Goal: Book appointment/travel/reservation

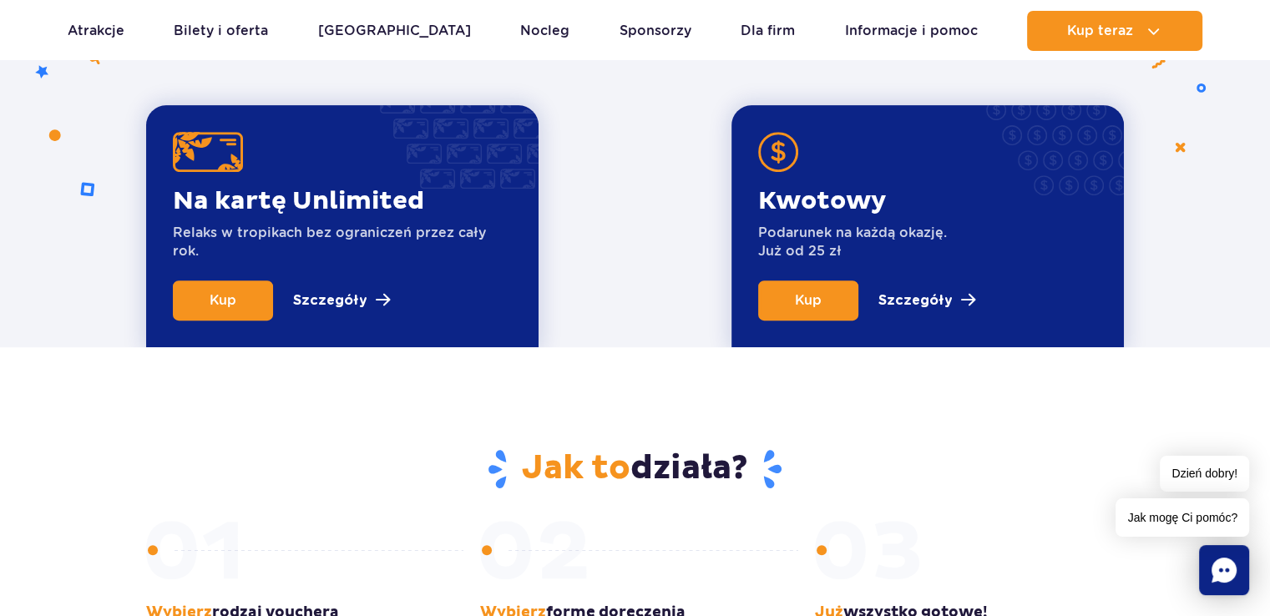
scroll to position [1002, 0]
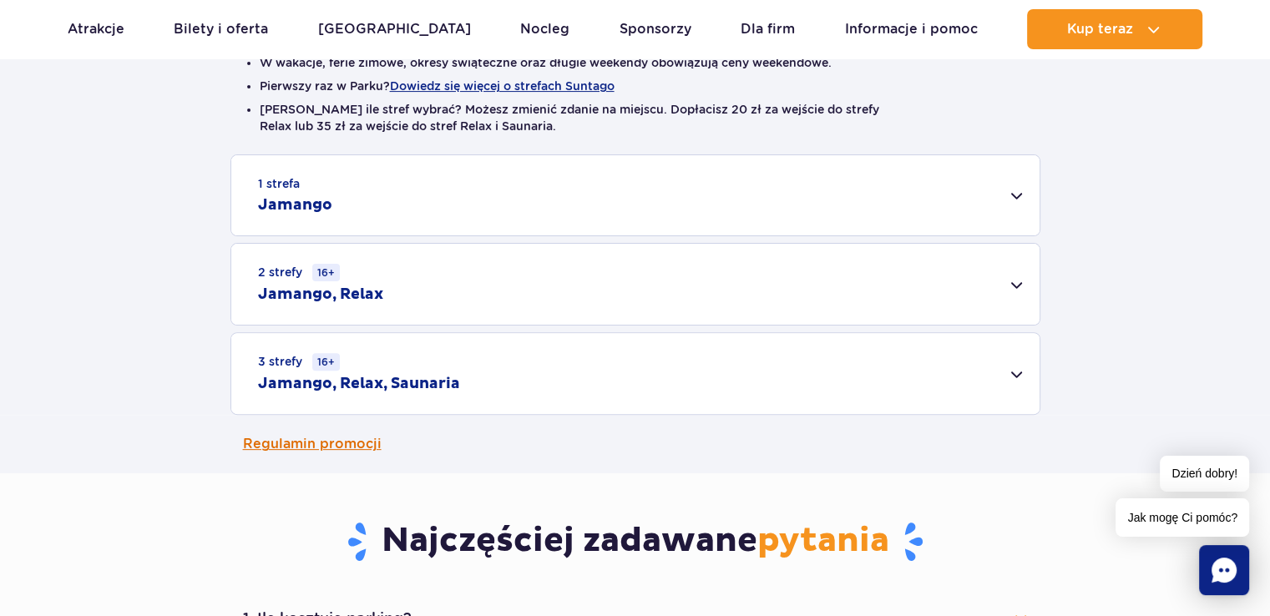
scroll to position [501, 0]
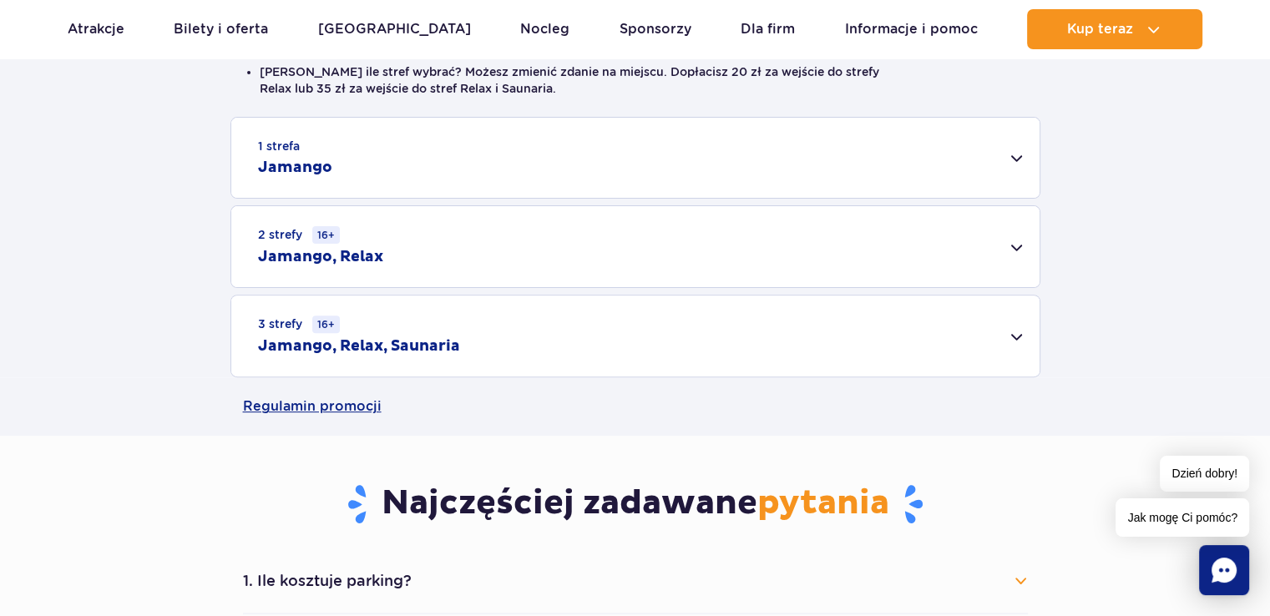
click at [1016, 341] on div "3 strefy 16+ Jamango, Relax, Saunaria" at bounding box center [635, 336] width 808 height 81
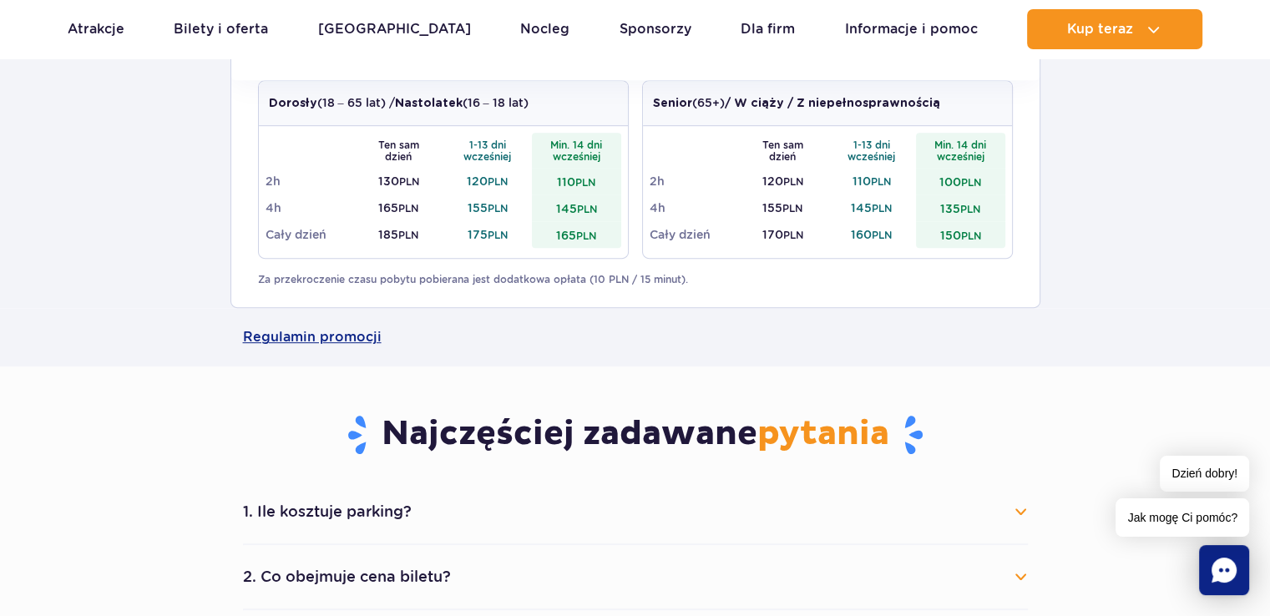
scroll to position [835, 0]
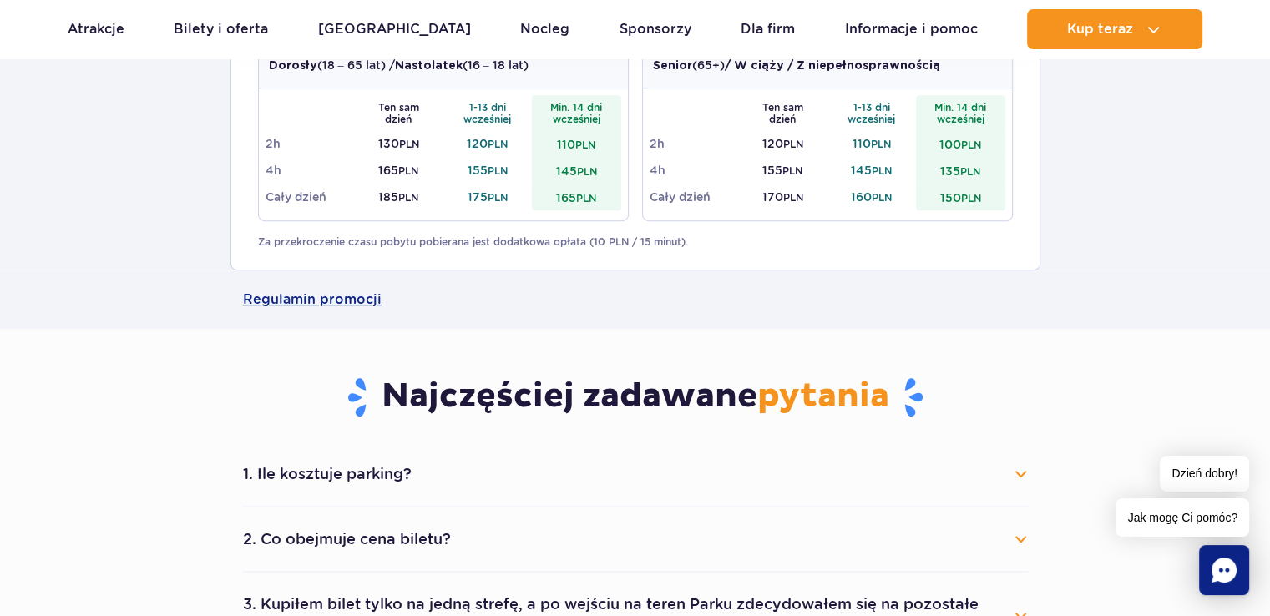
click at [455, 479] on button "1. Ile kosztuje parking?" at bounding box center [635, 474] width 785 height 37
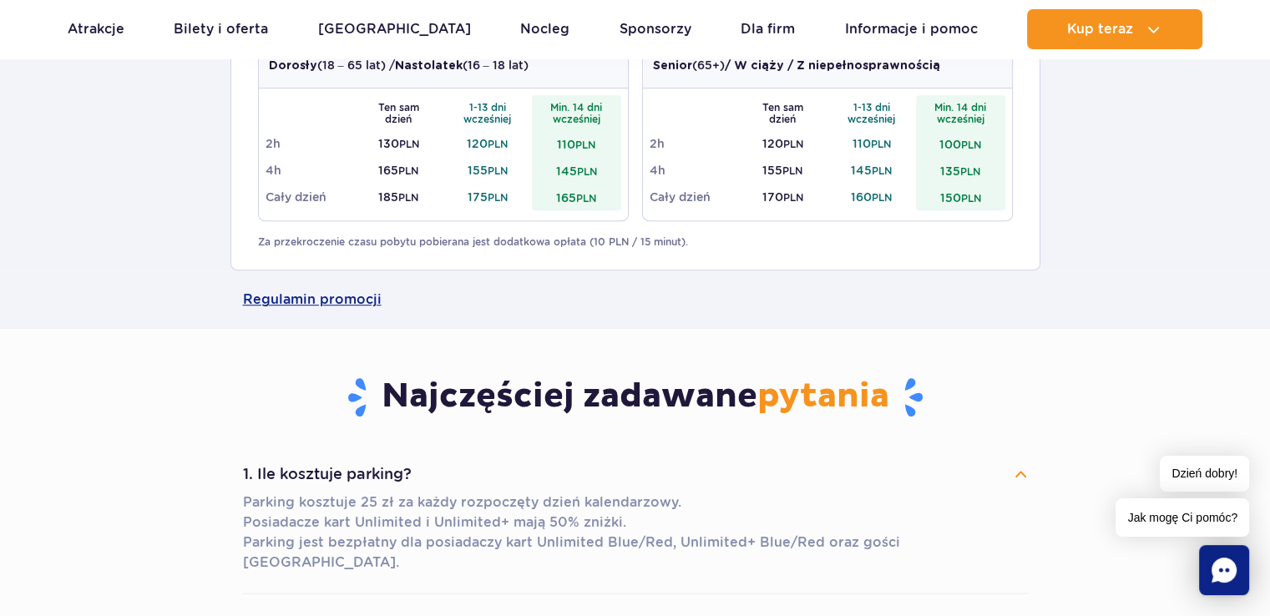
click at [455, 479] on button "1. Ile kosztuje parking?" at bounding box center [635, 474] width 785 height 37
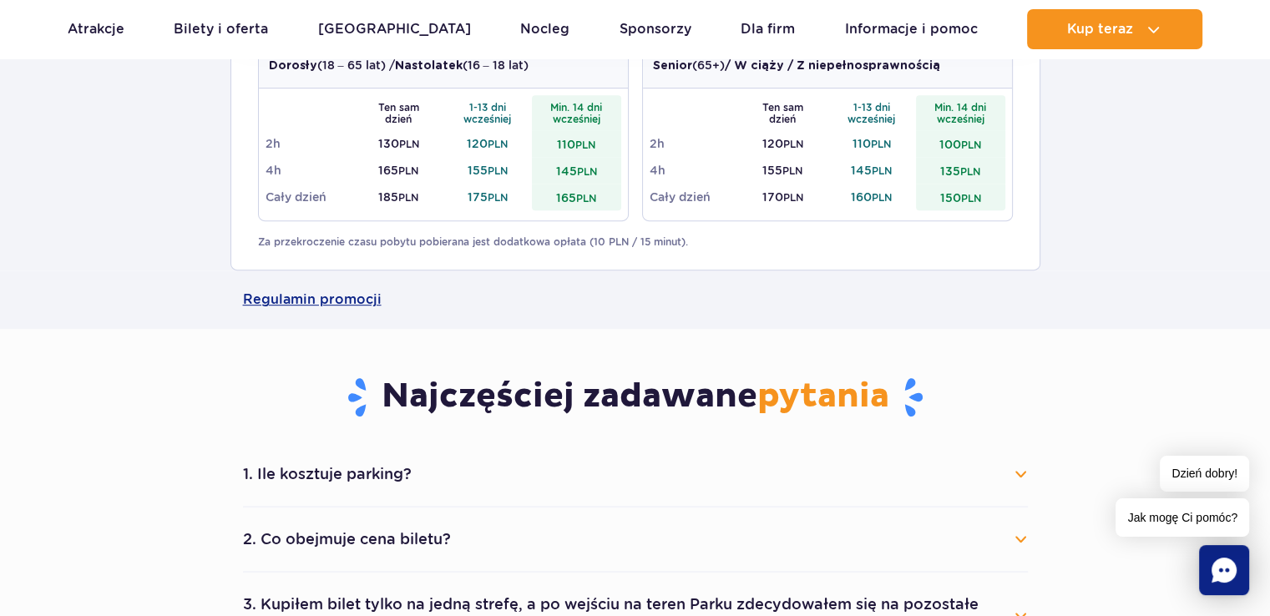
click at [455, 479] on button "1. Ile kosztuje parking?" at bounding box center [635, 474] width 785 height 37
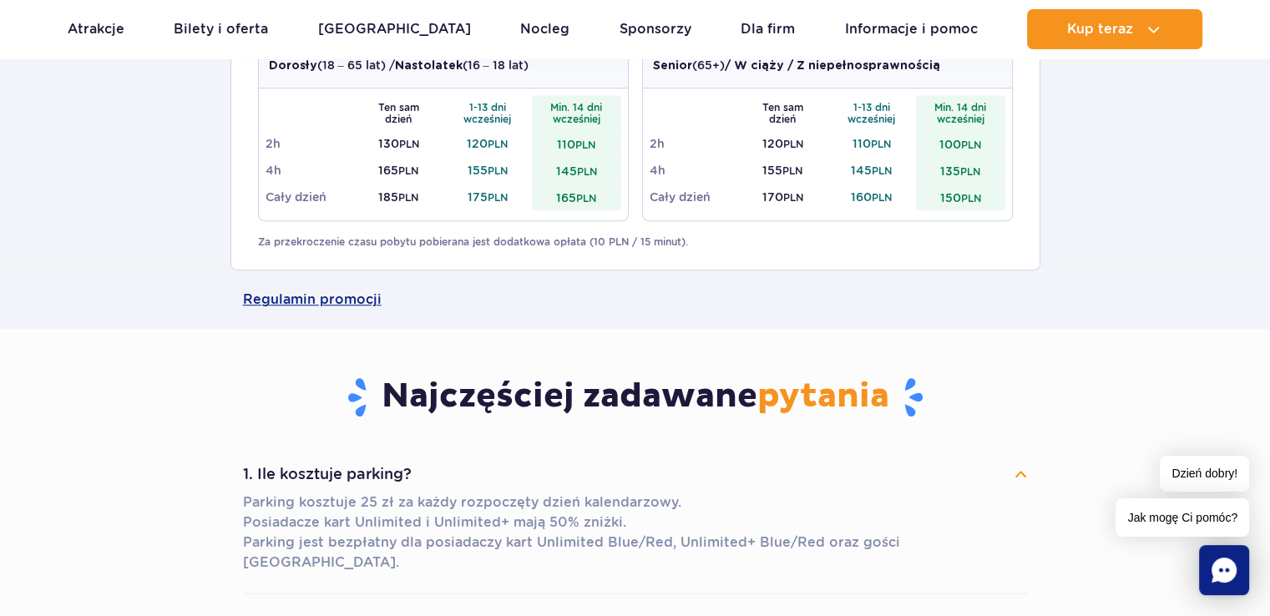
click at [455, 479] on button "1. Ile kosztuje parking?" at bounding box center [635, 474] width 785 height 37
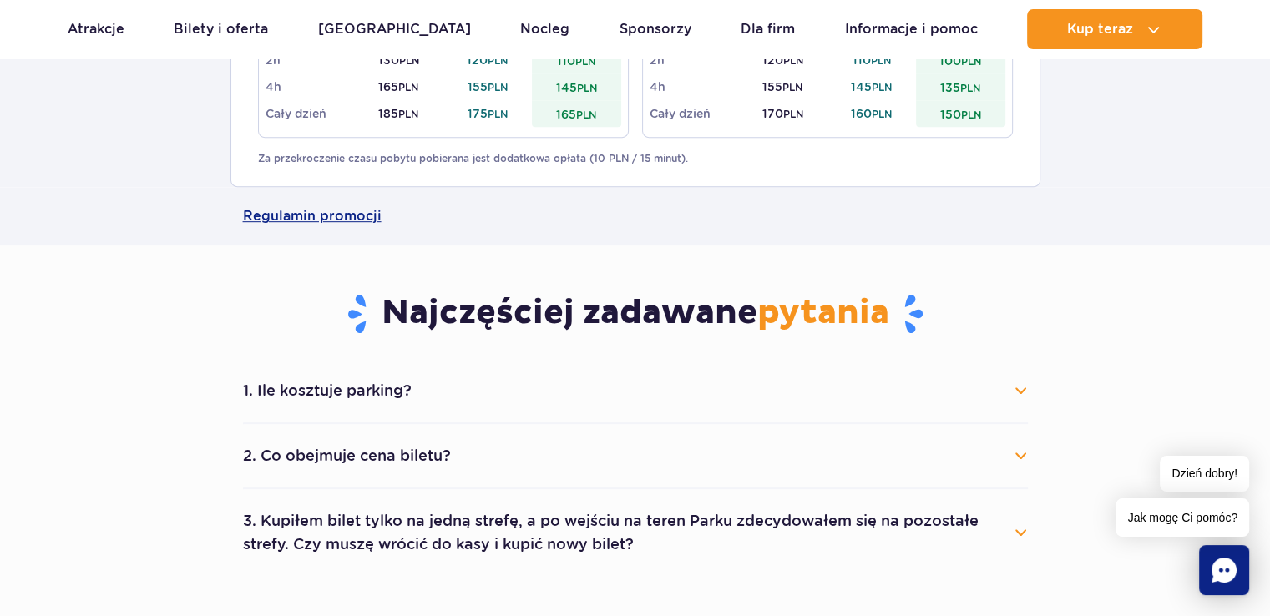
scroll to position [1002, 0]
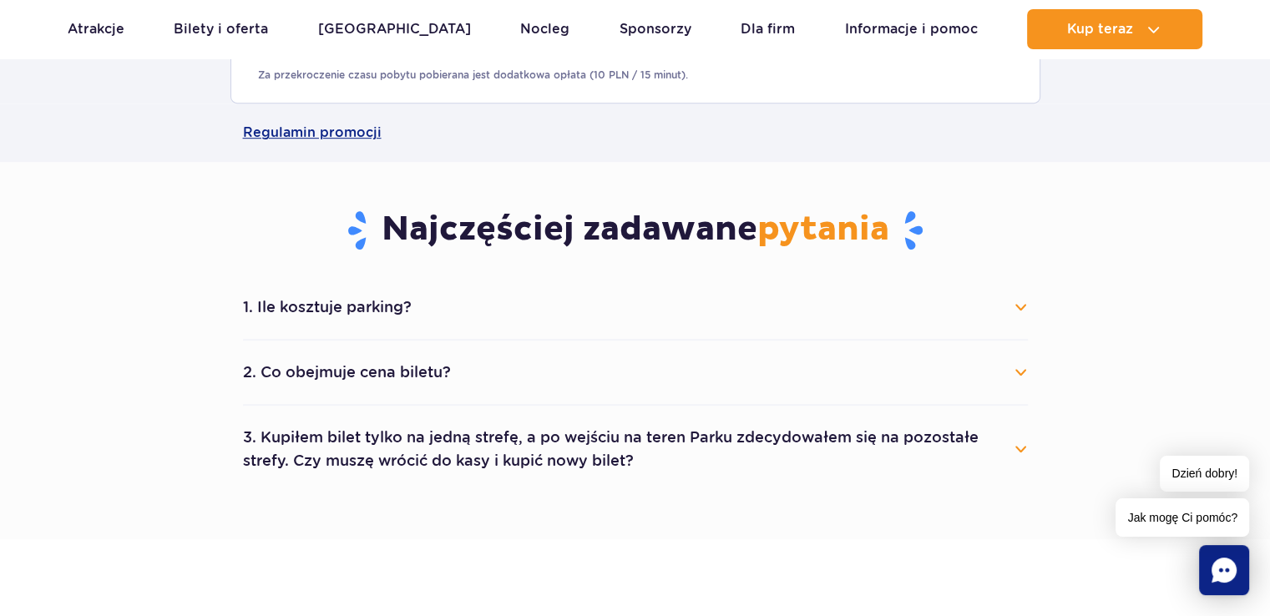
click at [448, 382] on button "2. Co obejmuje cena biletu?" at bounding box center [635, 372] width 785 height 37
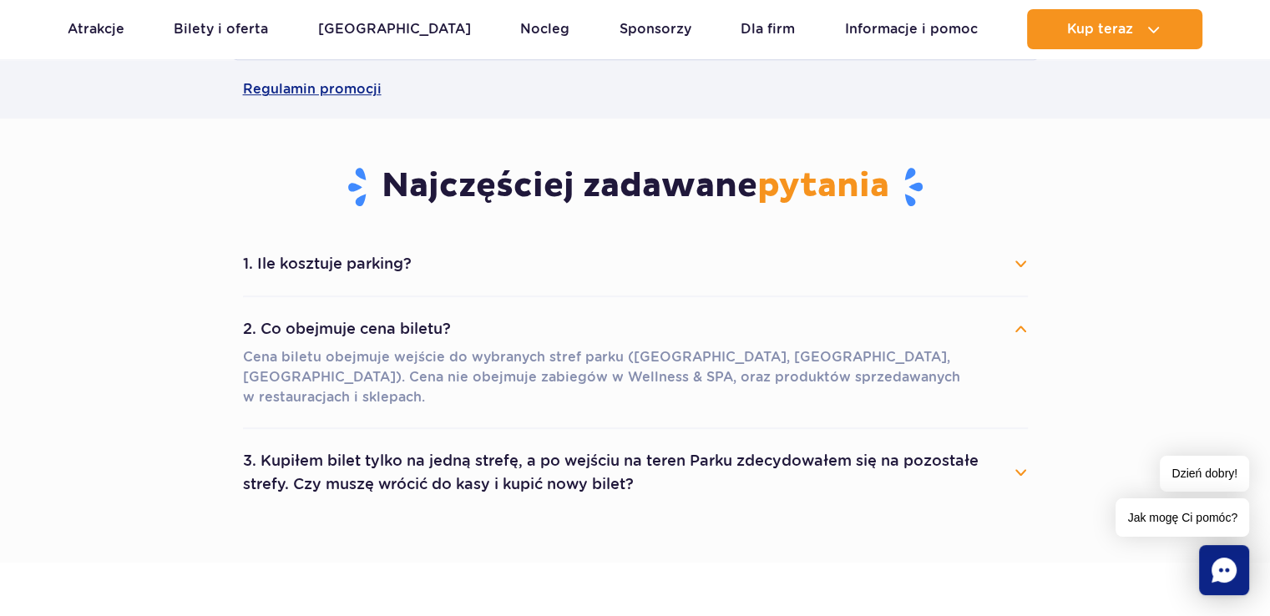
scroll to position [1086, 0]
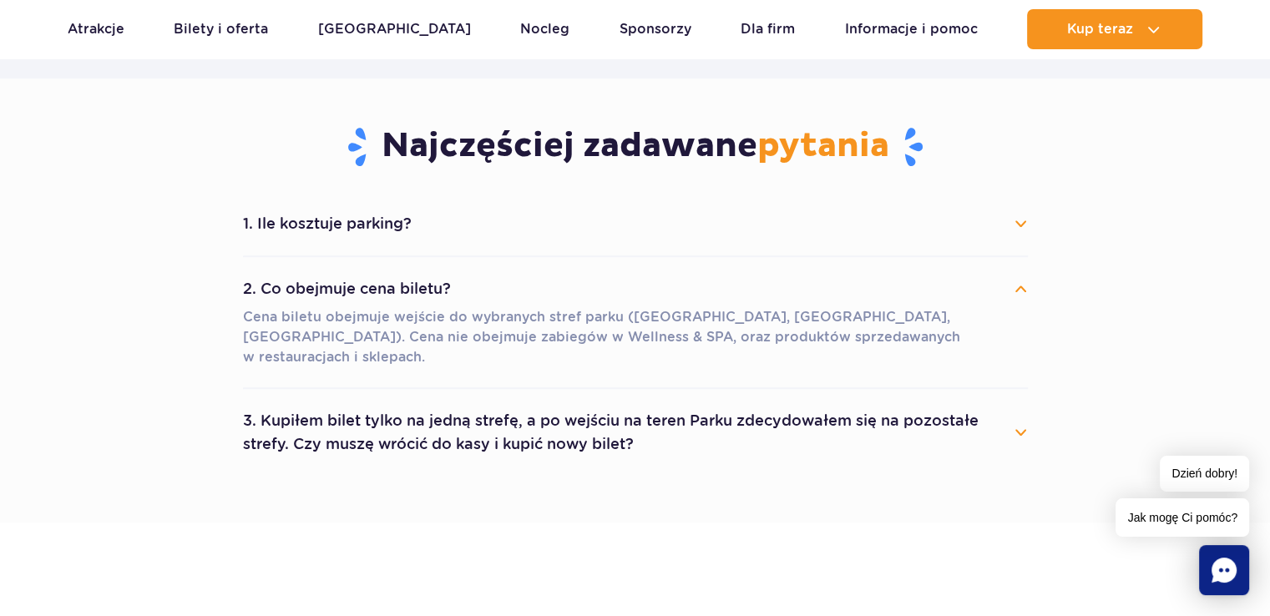
click at [469, 422] on button "3. Kupiłem bilet tylko na jedną strefę, a po wejściu na teren Parku zdecydowałe…" at bounding box center [635, 433] width 785 height 60
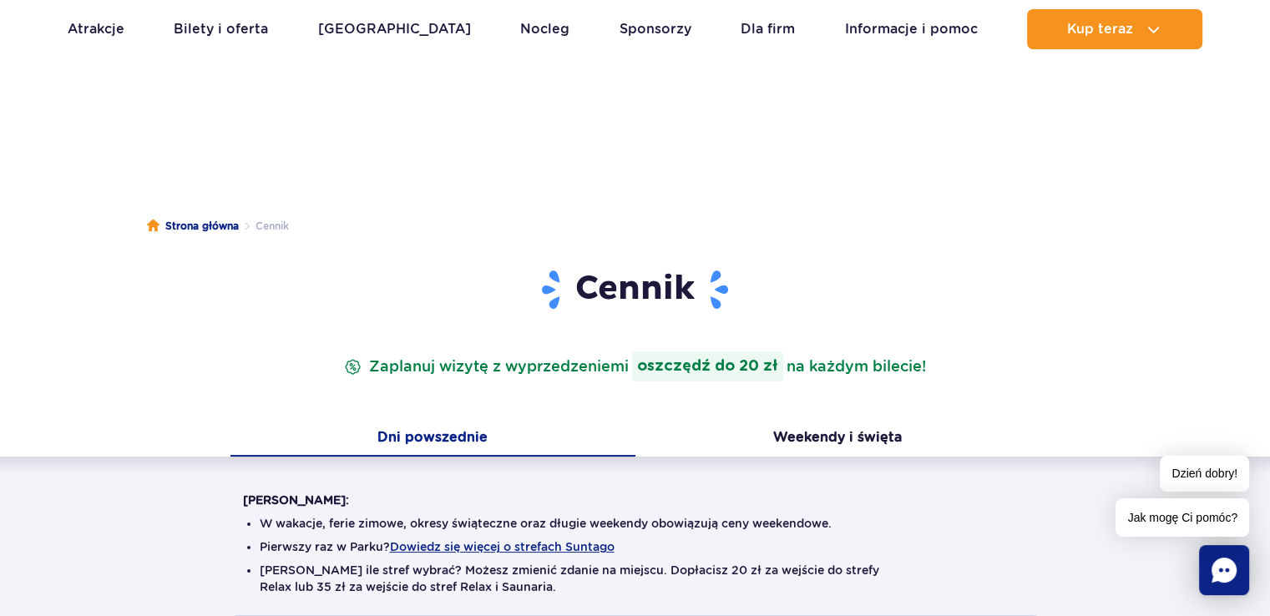
scroll to position [0, 0]
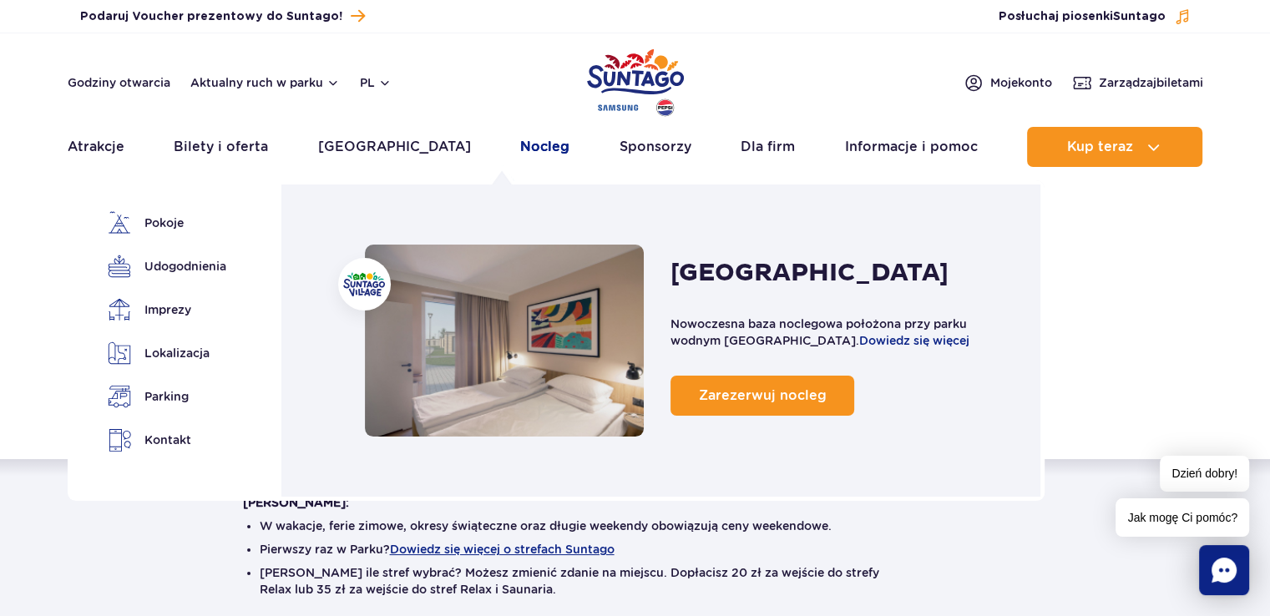
click at [520, 145] on link "Nocleg" at bounding box center [544, 147] width 49 height 40
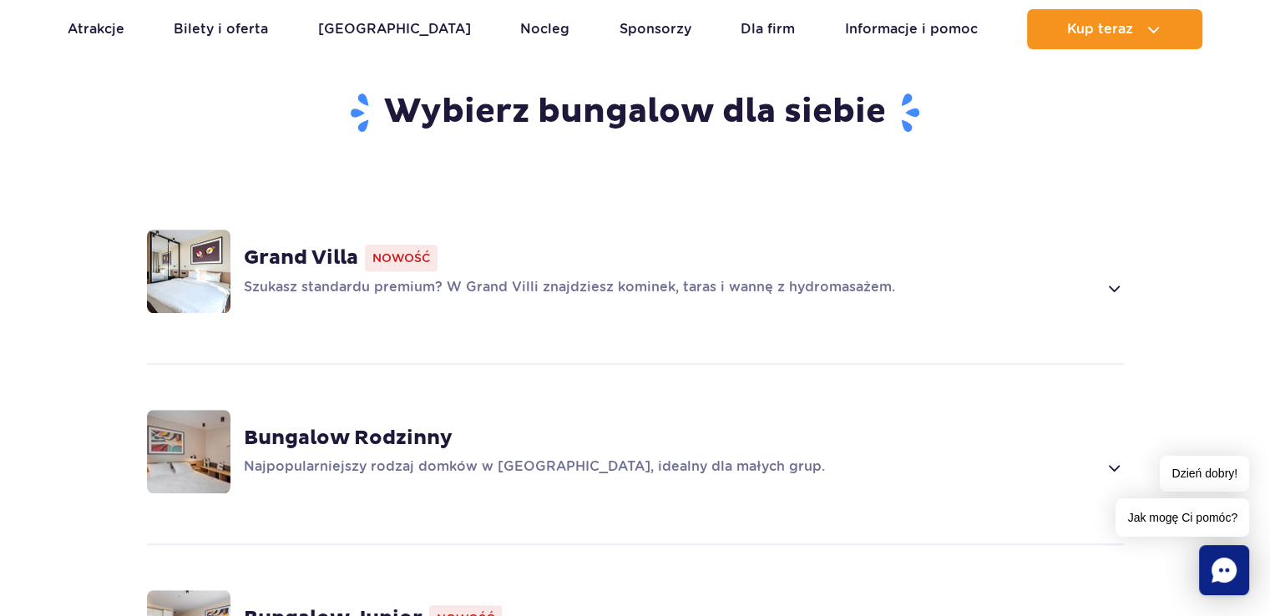
scroll to position [1002, 0]
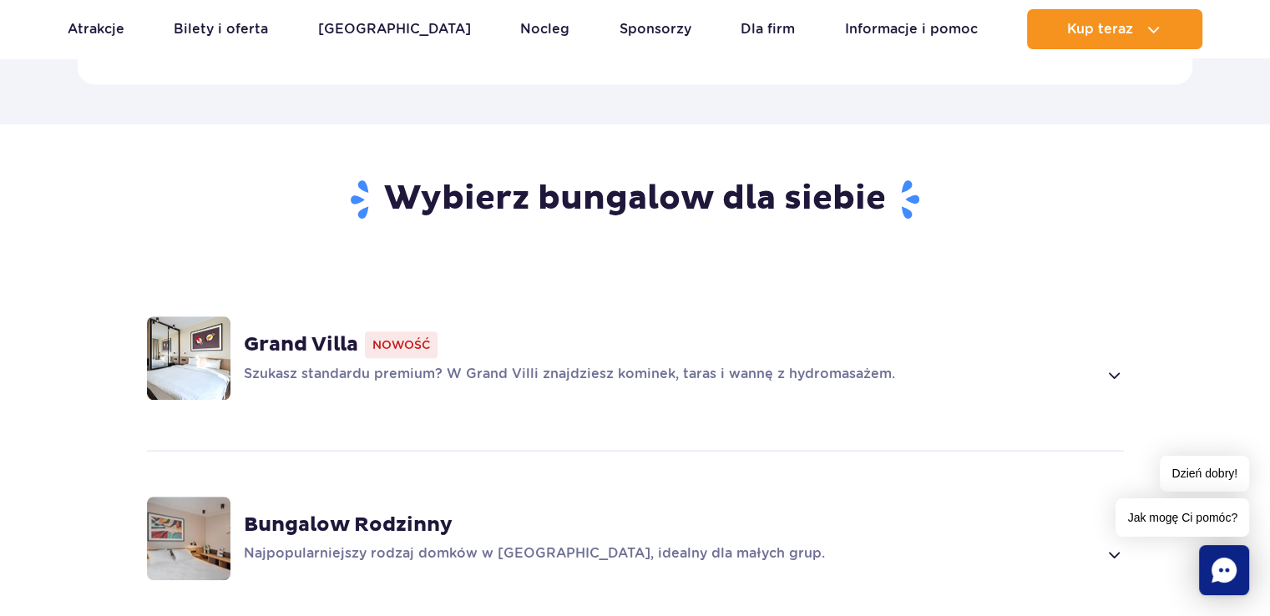
click at [1023, 365] on p "Szukasz standardu premium? W Grand Villi znajdziesz kominek, taras i wannę z hy…" at bounding box center [671, 375] width 854 height 20
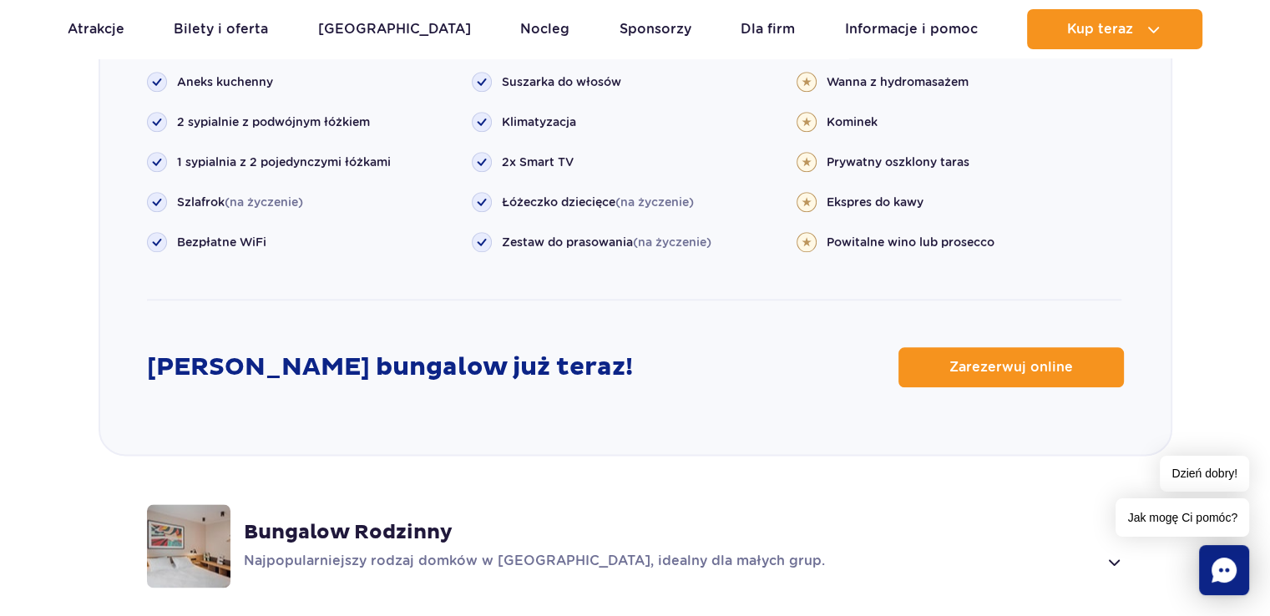
scroll to position [2004, 0]
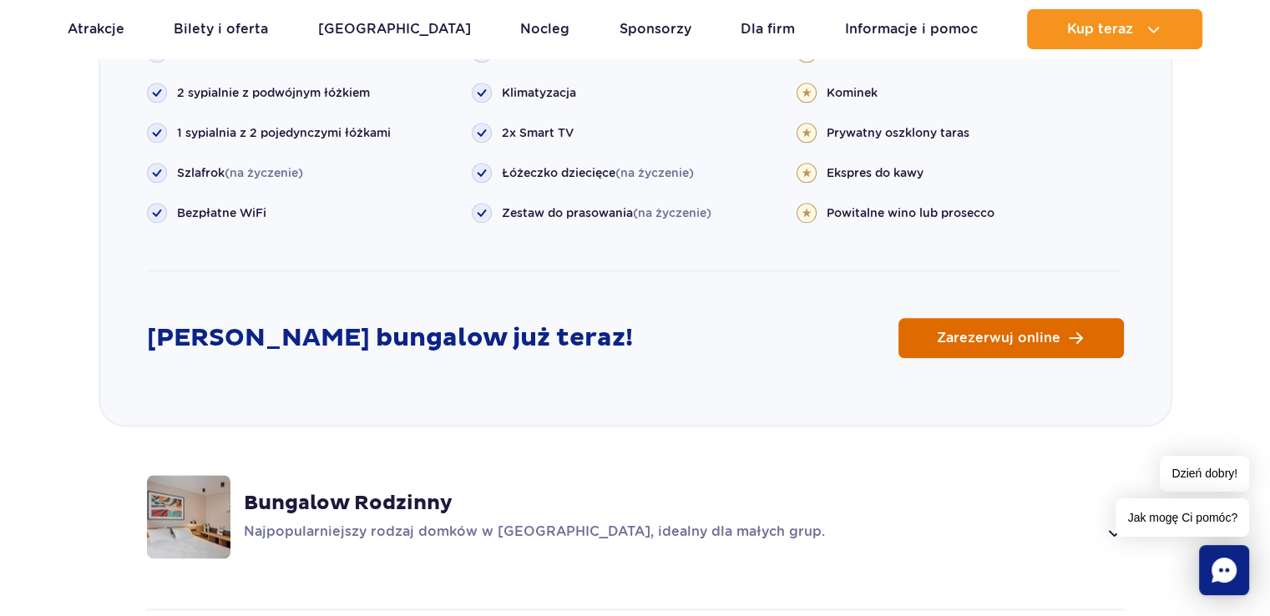
click at [970, 322] on link "Zarezerwuj online" at bounding box center [1011, 338] width 225 height 40
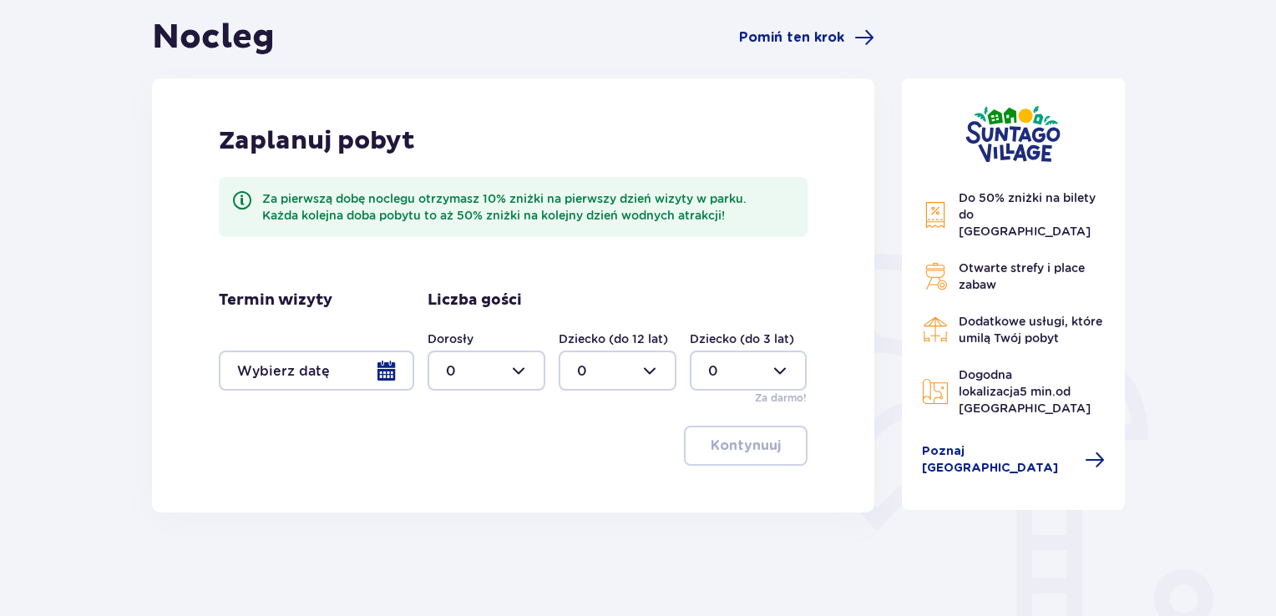
scroll to position [167, 0]
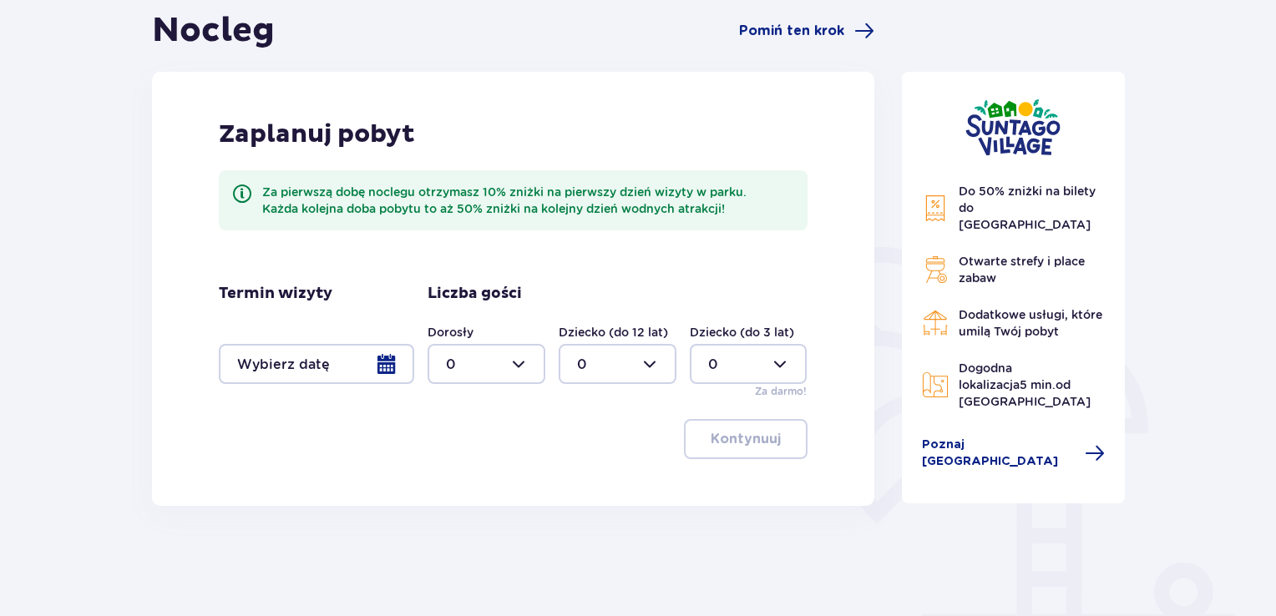
click at [393, 360] on div at bounding box center [316, 364] width 195 height 40
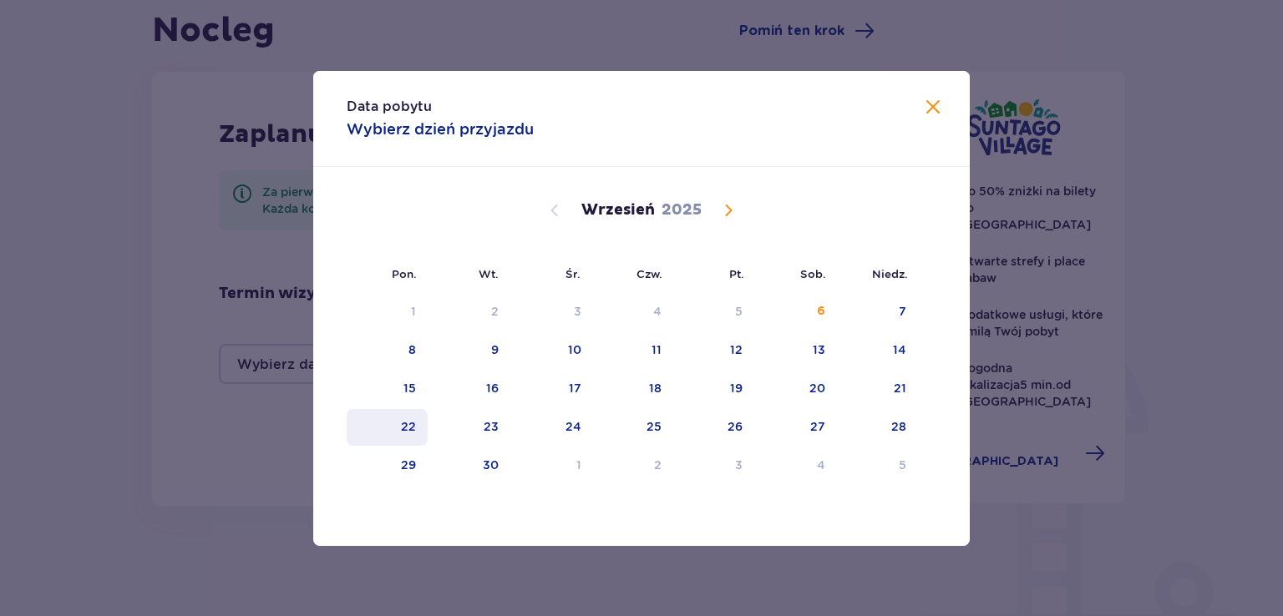
click at [411, 428] on div "22" at bounding box center [408, 426] width 15 height 17
click at [484, 429] on div "23" at bounding box center [491, 426] width 15 height 17
type input "22.09.25 - 23.09.25"
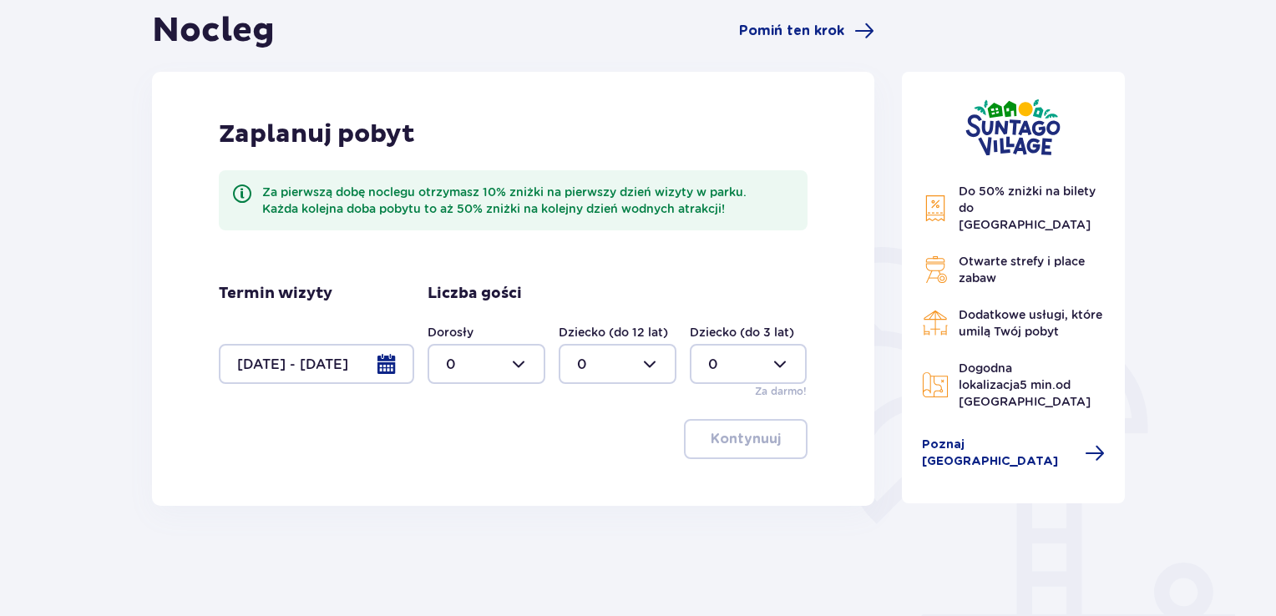
click at [514, 366] on div at bounding box center [487, 364] width 118 height 40
click at [460, 483] on div "2" at bounding box center [486, 485] width 81 height 18
type input "2"
click at [763, 443] on p "Kontynuuj" at bounding box center [746, 439] width 70 height 18
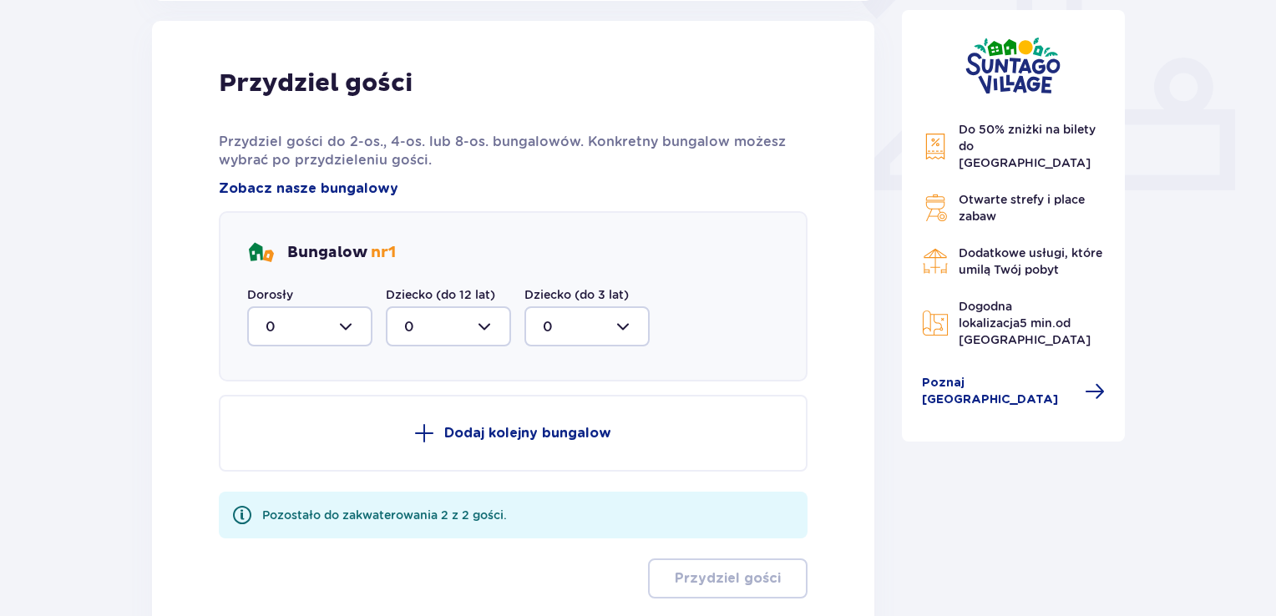
scroll to position [673, 0]
click at [344, 329] on div at bounding box center [309, 326] width 125 height 40
click at [266, 447] on p "2" at bounding box center [270, 447] width 8 height 18
type input "2"
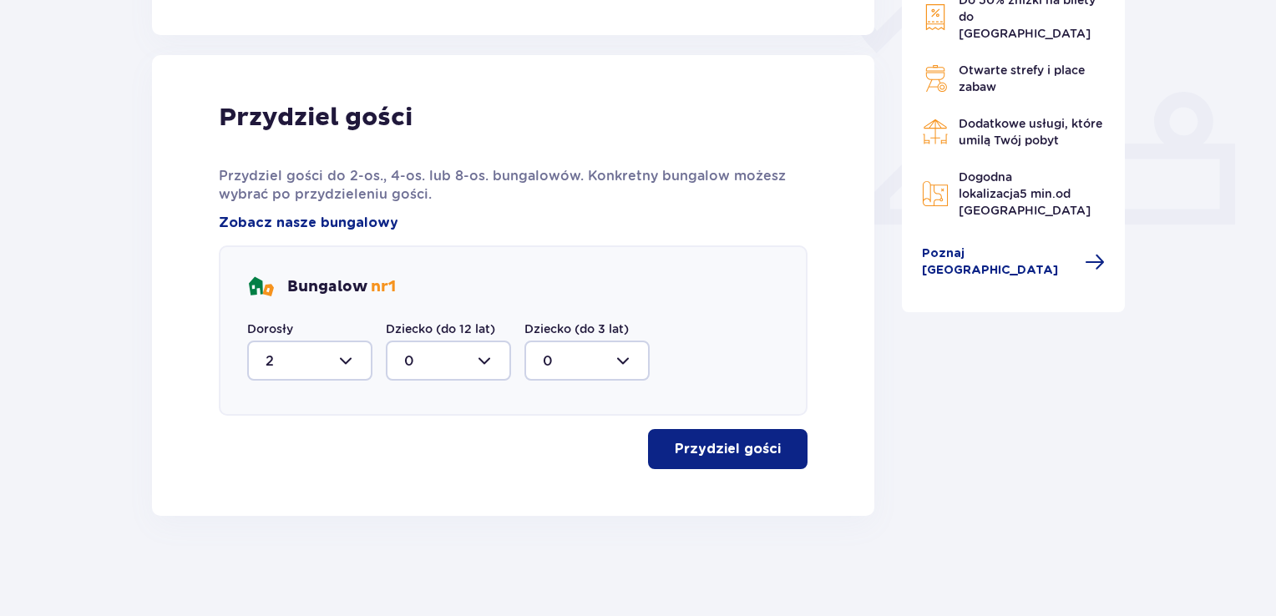
scroll to position [638, 0]
click at [738, 449] on p "Przydziel gości" at bounding box center [728, 449] width 106 height 18
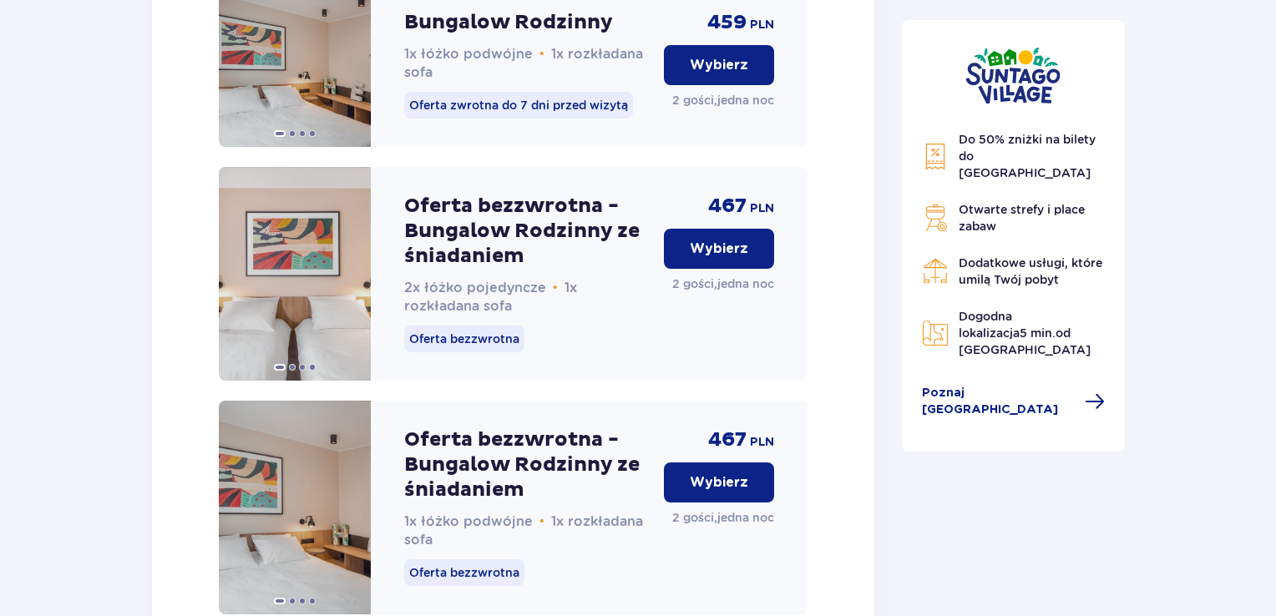
scroll to position [2039, 0]
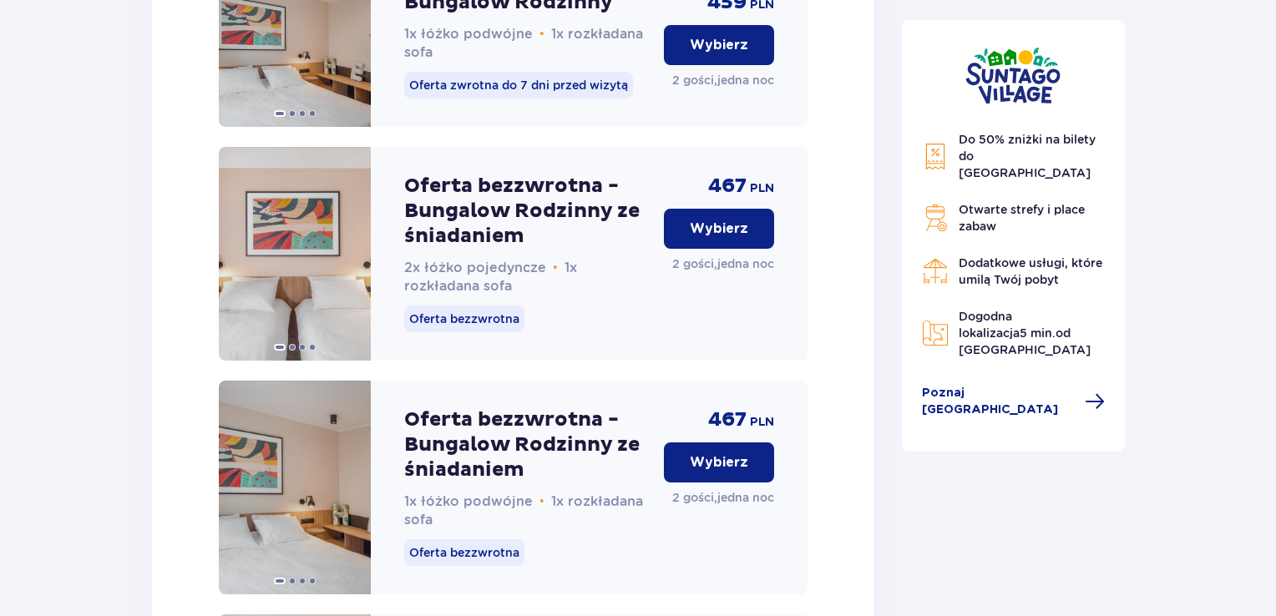
click at [701, 238] on p "Wybierz" at bounding box center [719, 229] width 58 height 18
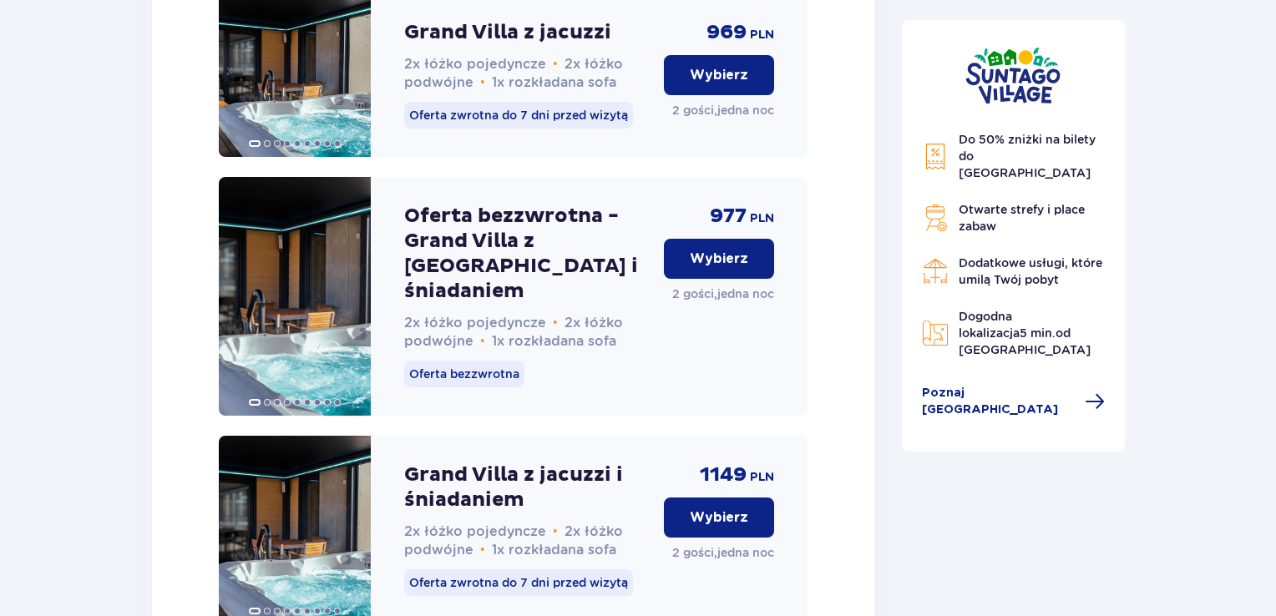
scroll to position [3538, 0]
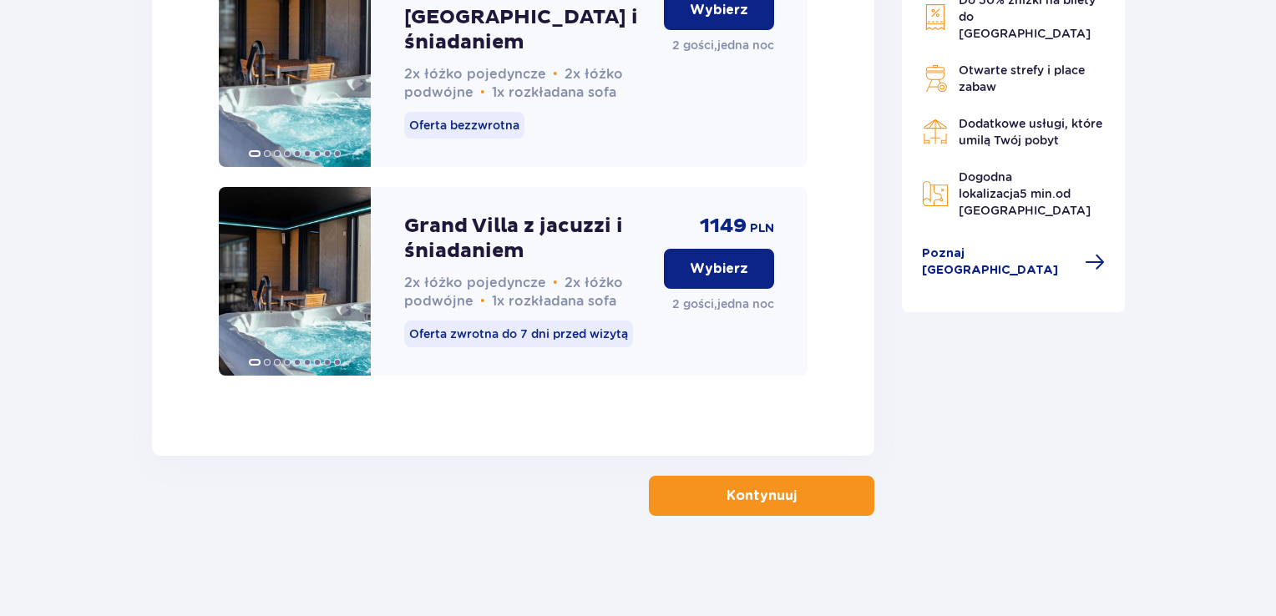
click at [741, 487] on p "Kontynuuj" at bounding box center [762, 496] width 70 height 18
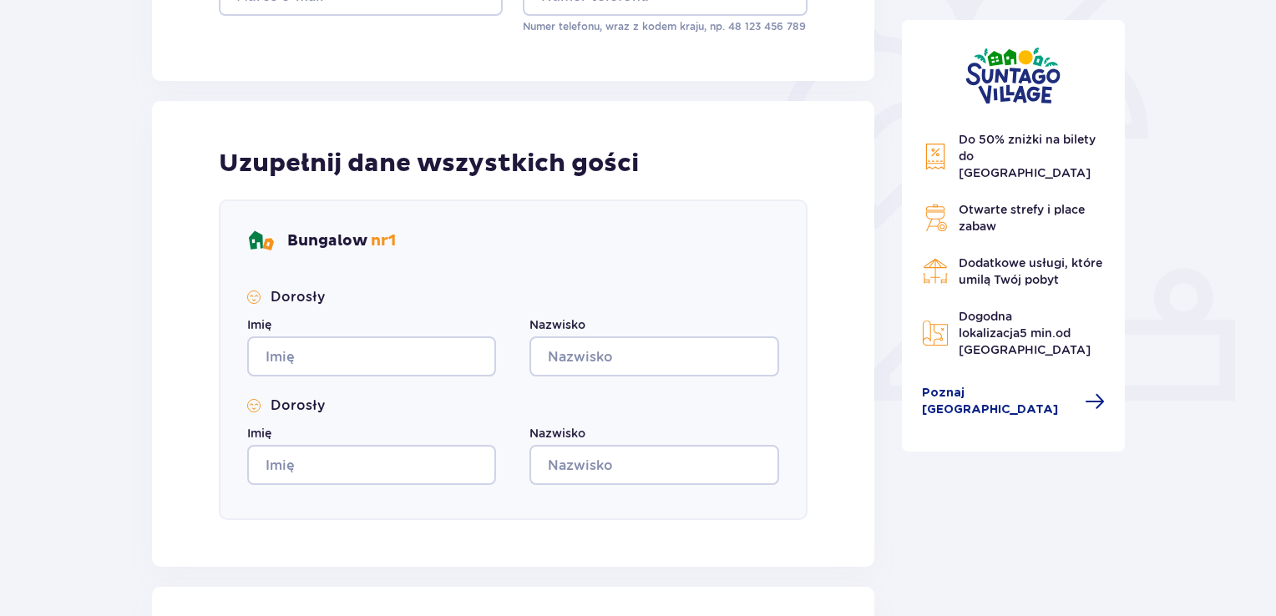
scroll to position [679, 0]
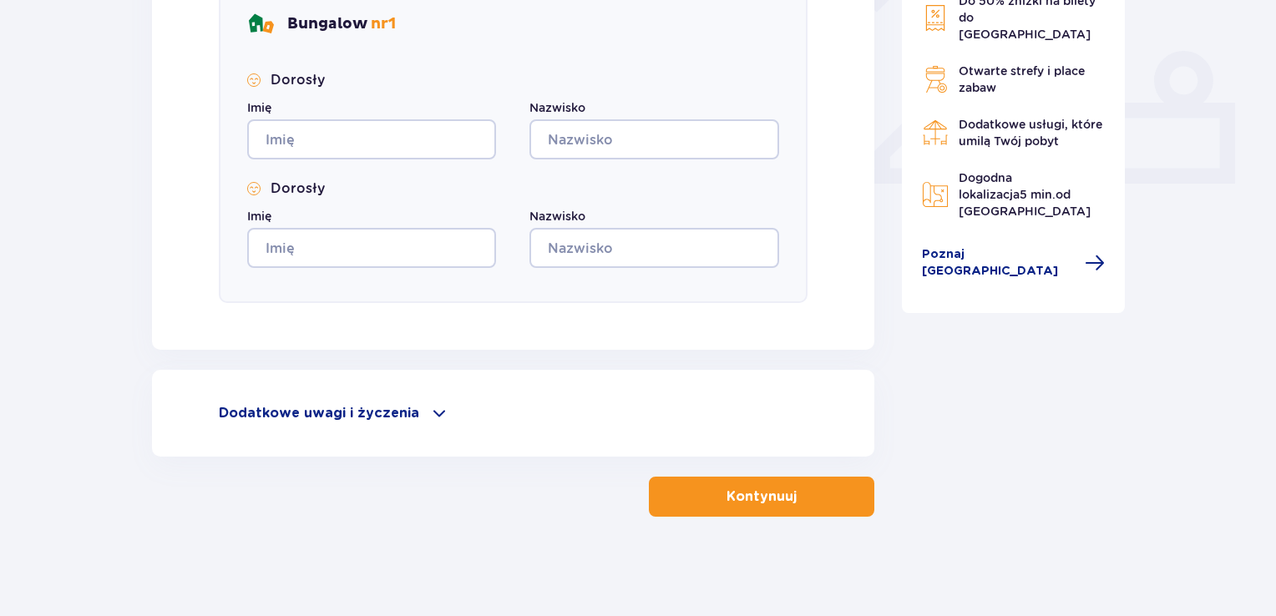
click at [373, 408] on p "Dodatkowe uwagi i życzenia" at bounding box center [319, 413] width 200 height 18
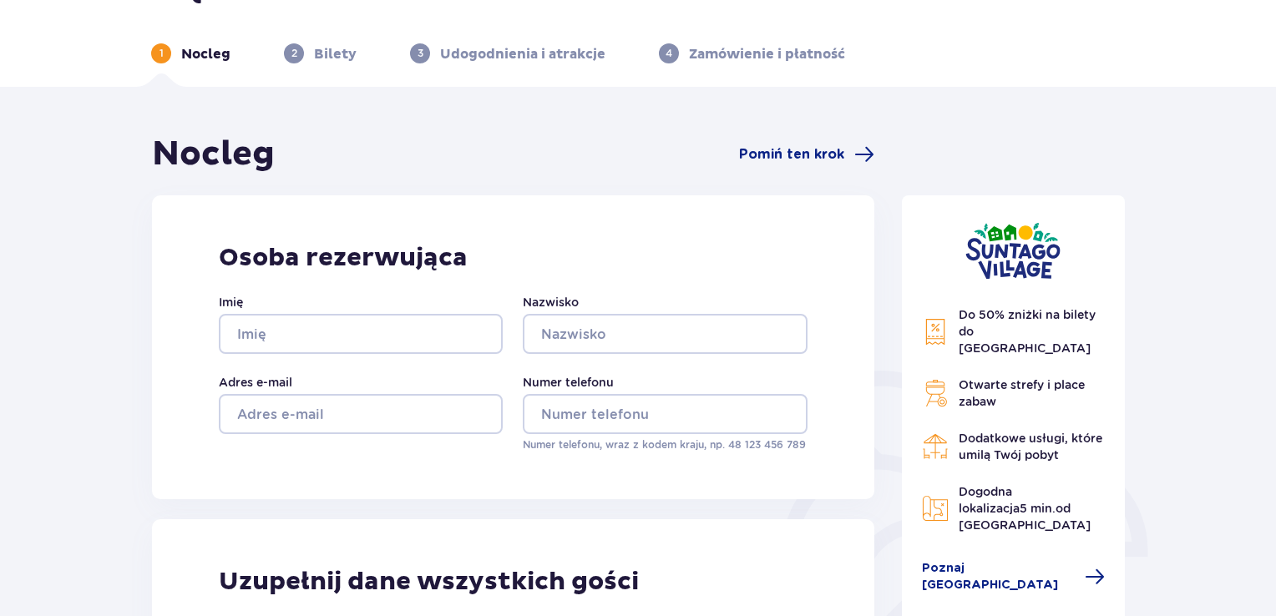
scroll to position [84, 0]
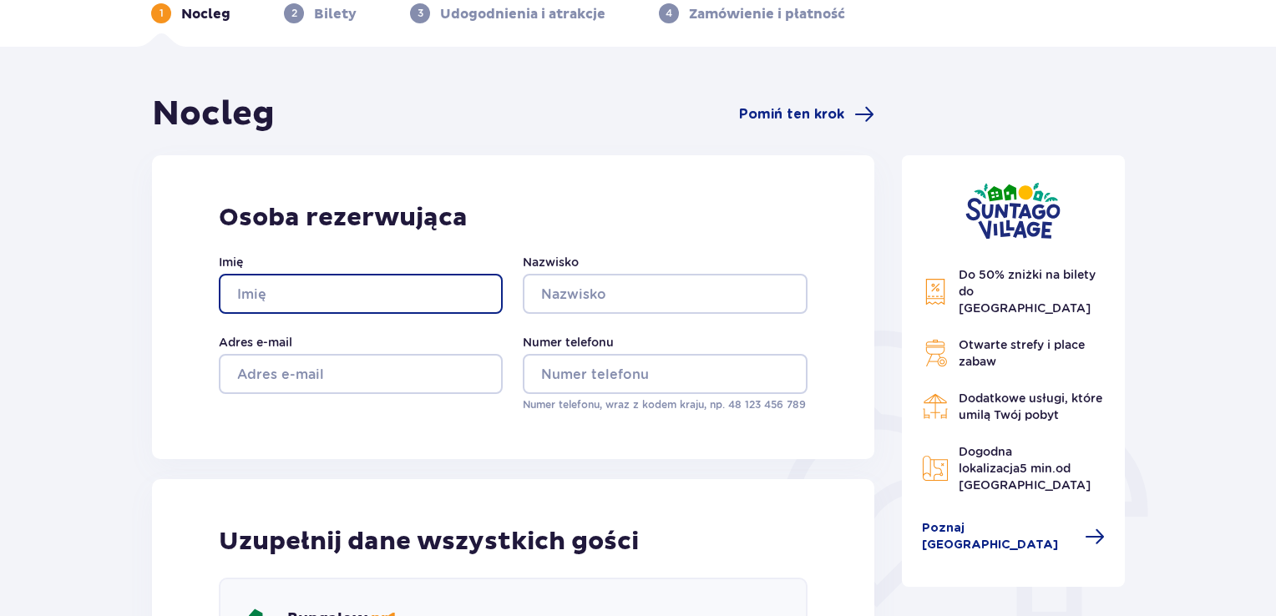
click at [416, 294] on input "Imię" at bounding box center [361, 294] width 284 height 40
type input "Adam"
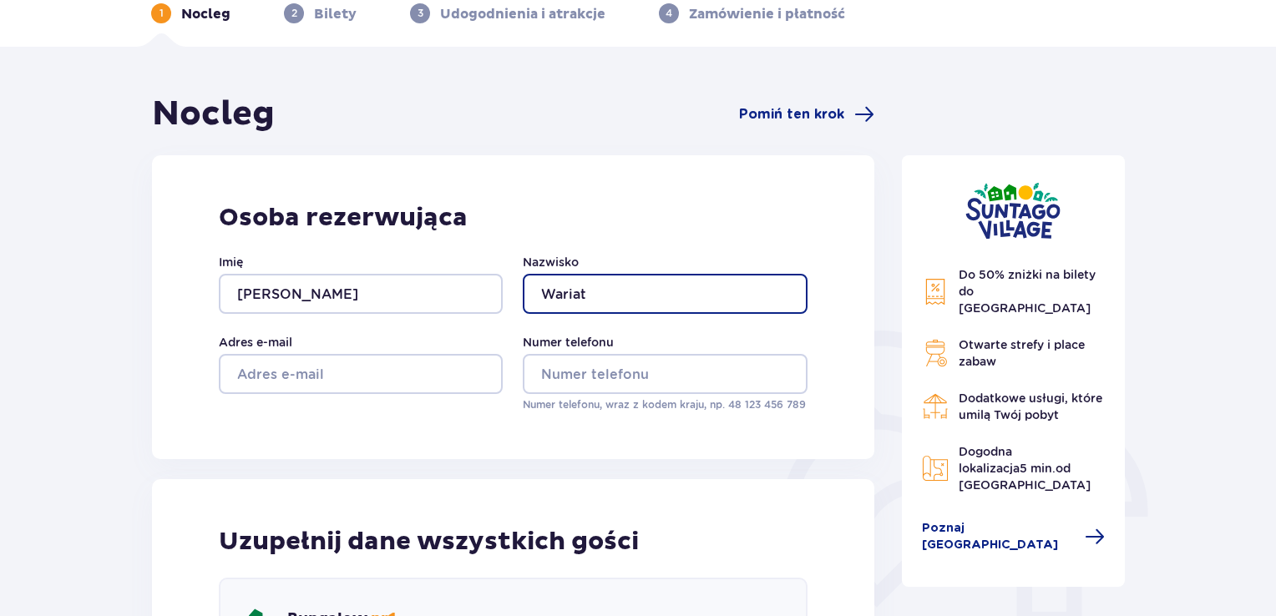
type input "Wariat"
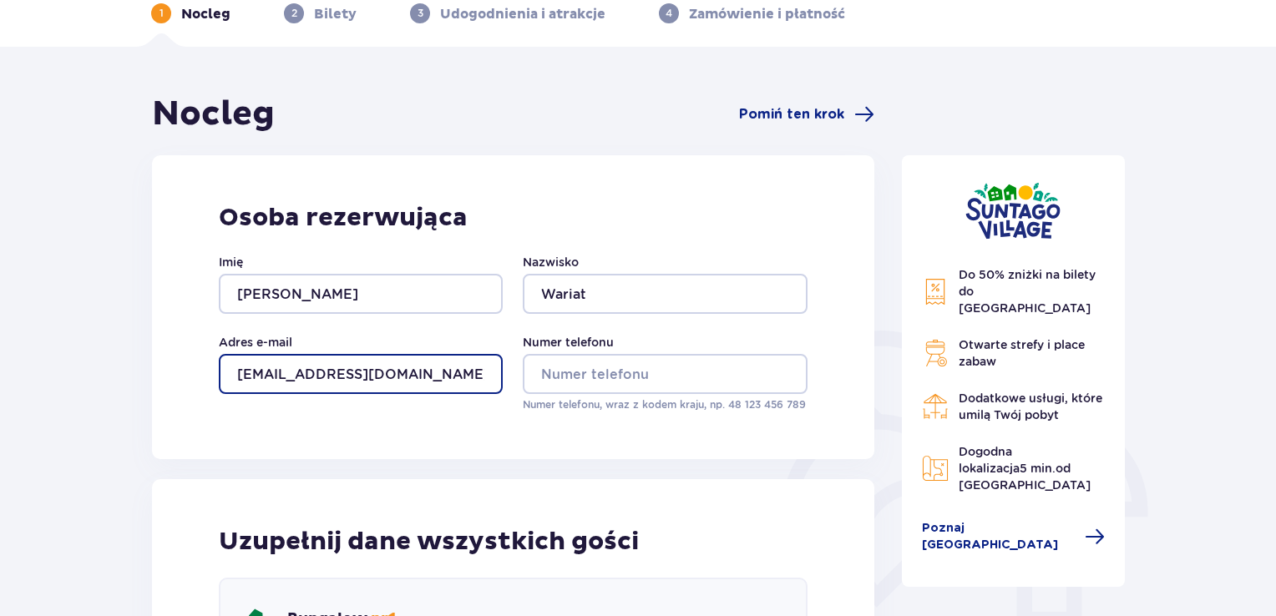
type input "wariat@wp.pl"
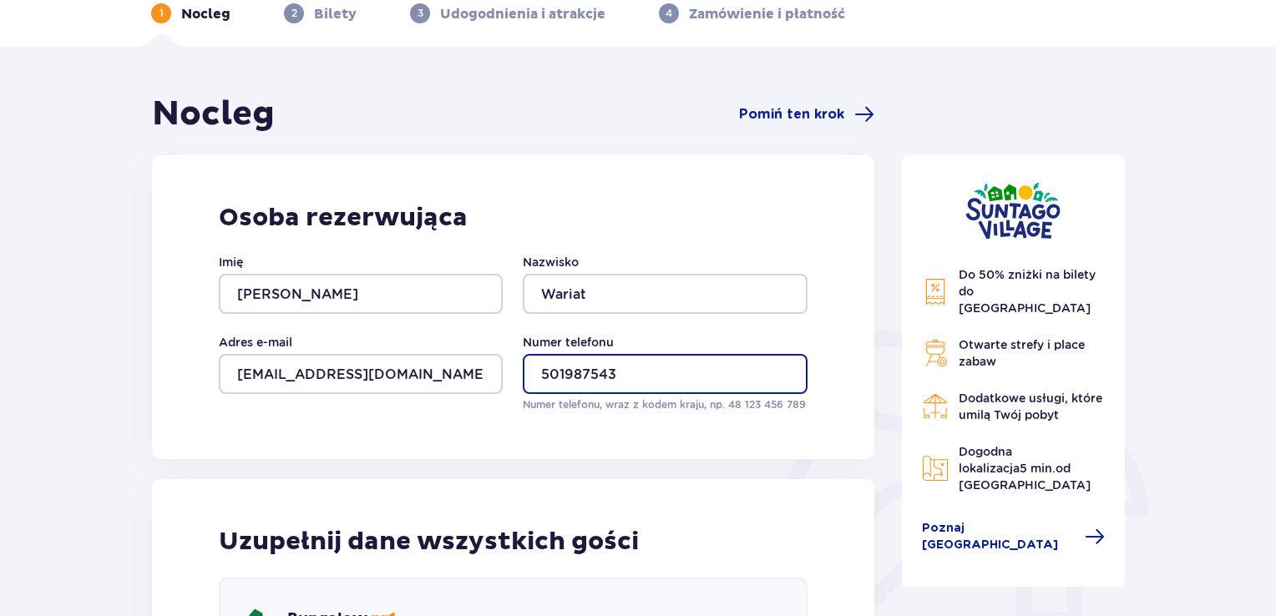
type input "501987543"
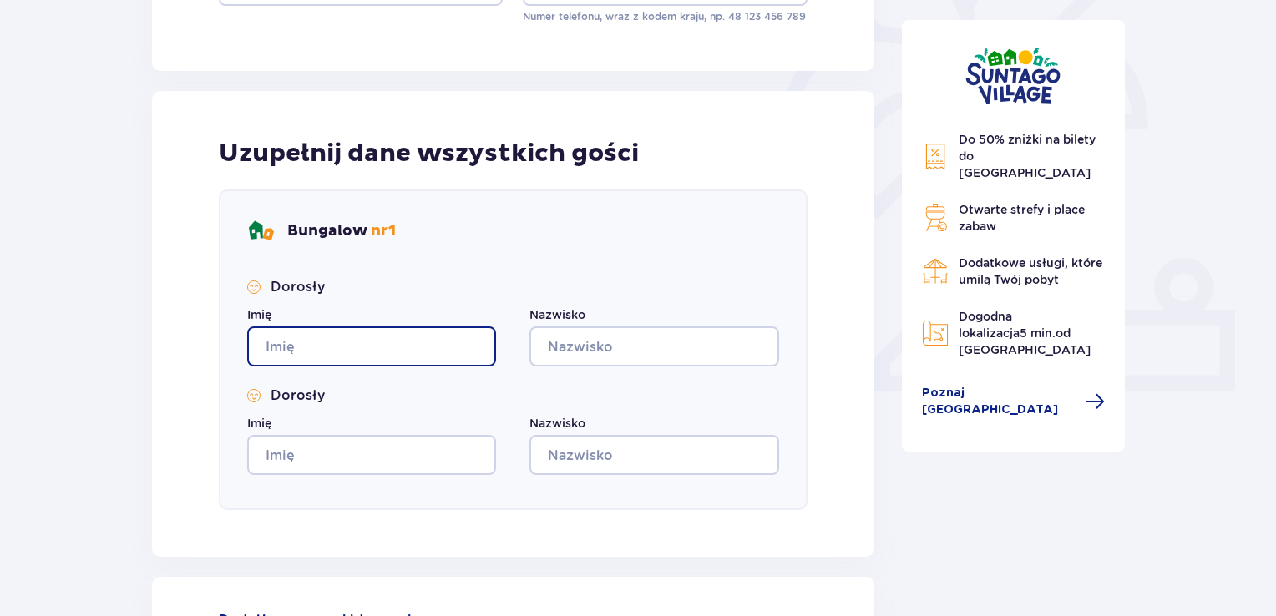
scroll to position [510, 0]
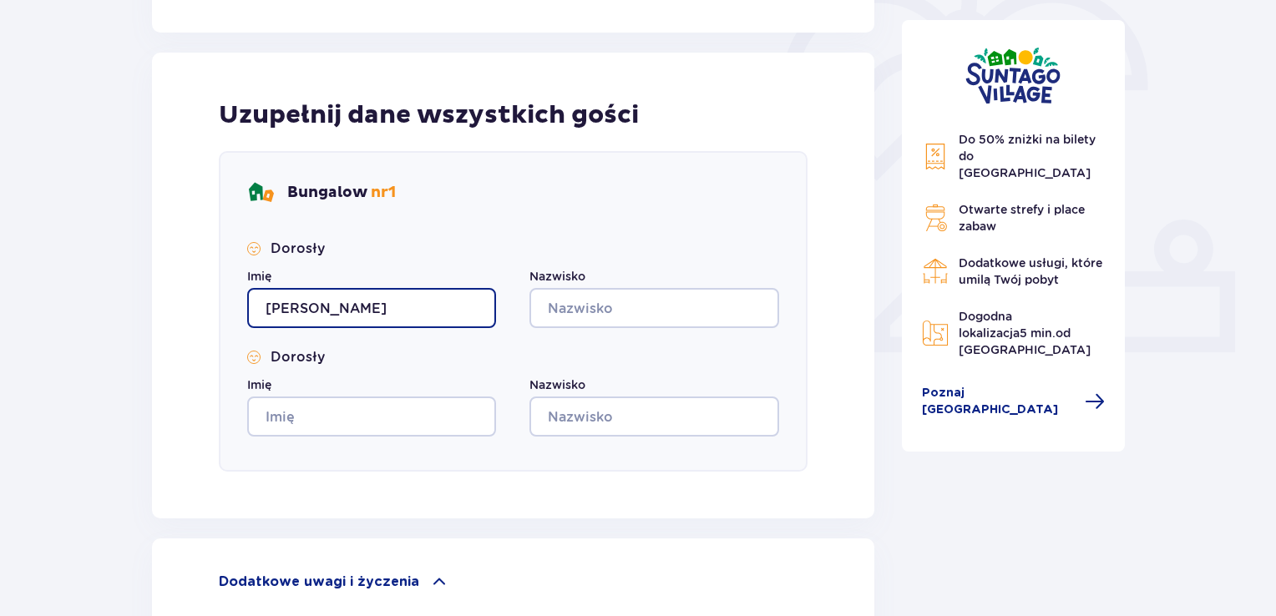
type input "Adam"
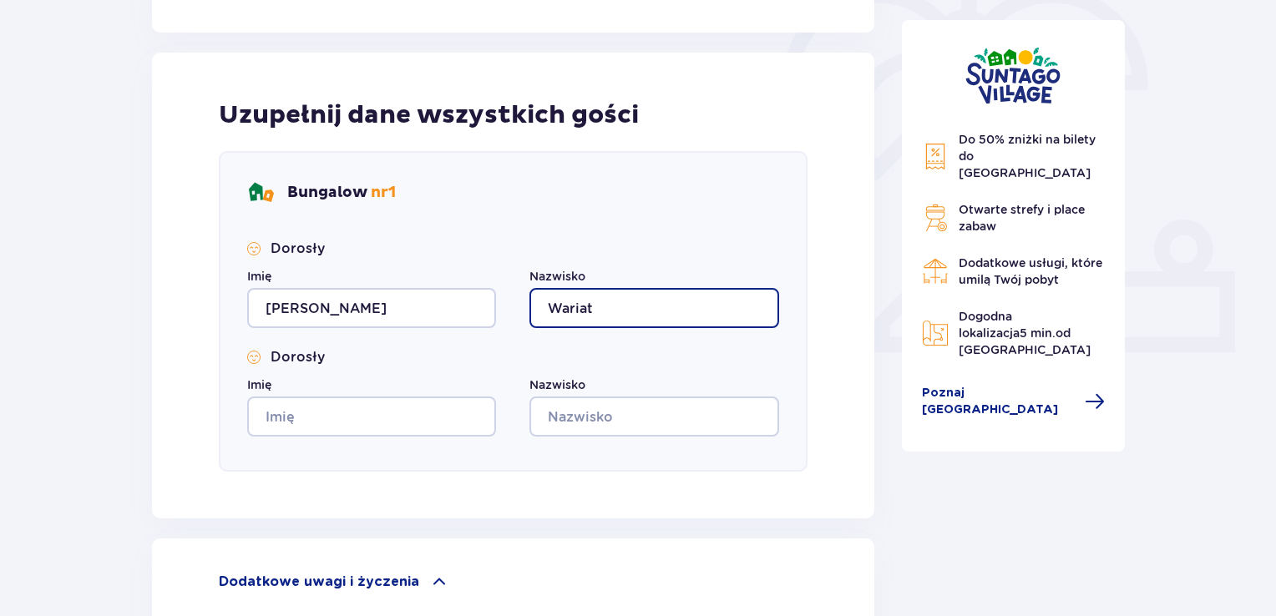
type input "Wariat"
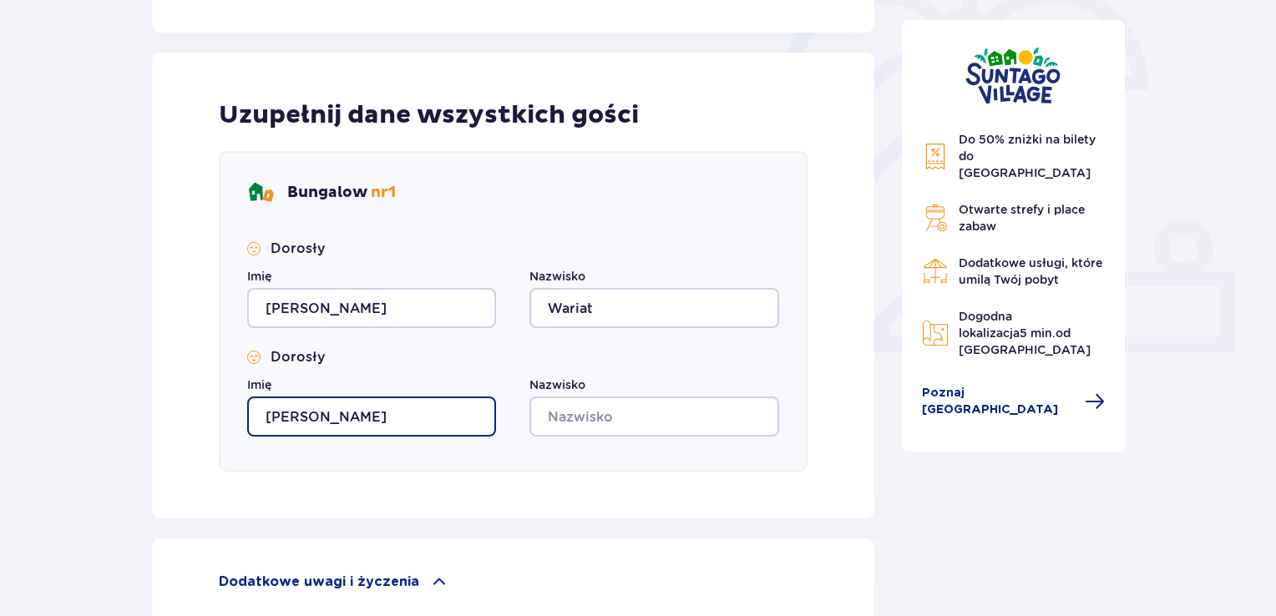
type input "Marcelina"
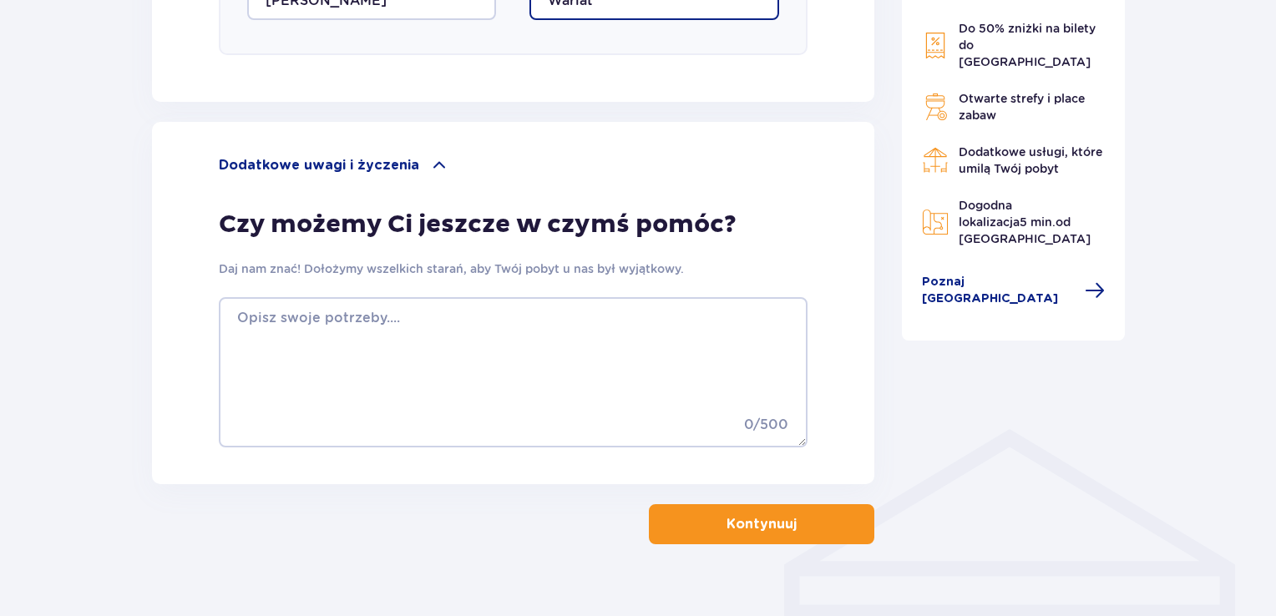
scroll to position [928, 0]
type input "Wariat"
click at [762, 525] on p "Kontynuuj" at bounding box center [762, 523] width 70 height 18
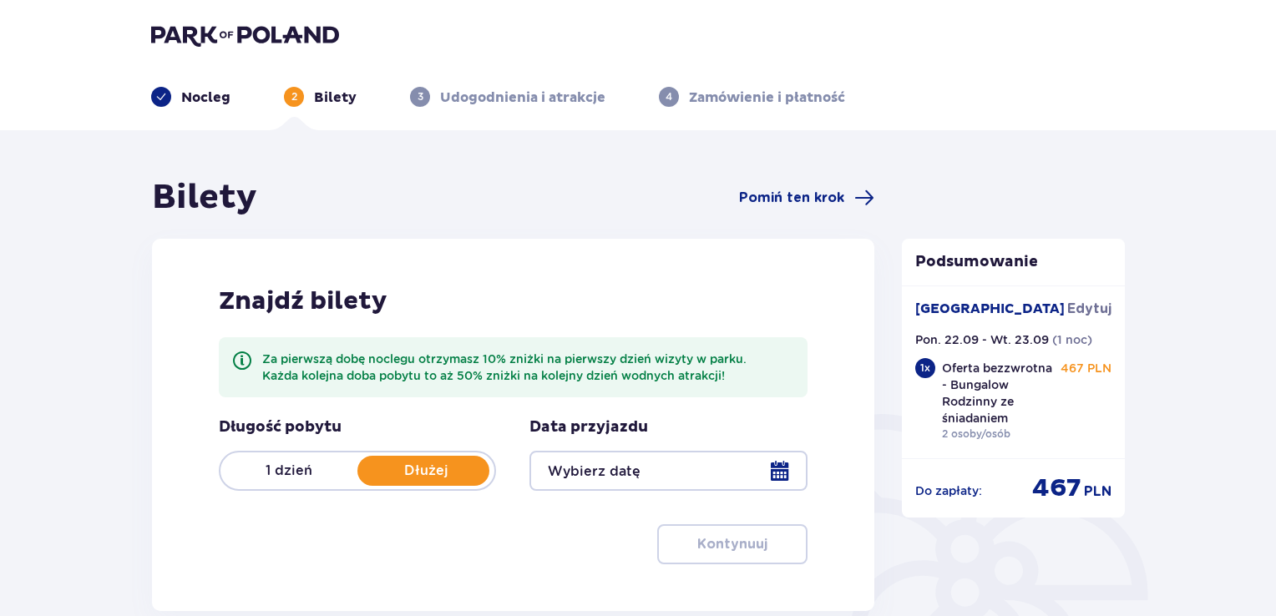
click at [778, 475] on div at bounding box center [667, 471] width 277 height 40
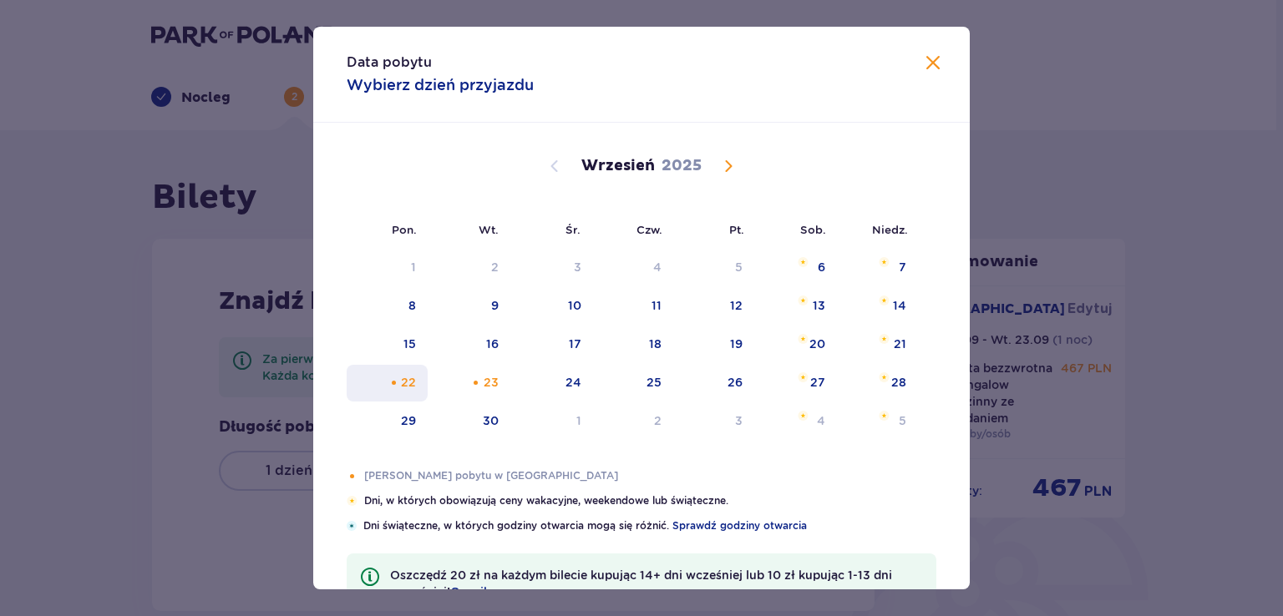
click at [415, 388] on div "22" at bounding box center [387, 383] width 81 height 37
click at [476, 385] on div "Choose wtorek, 23 września 2025 as your check-out date. It’s available." at bounding box center [475, 382] width 11 height 11
type input "22.09.25 - 23.09.25"
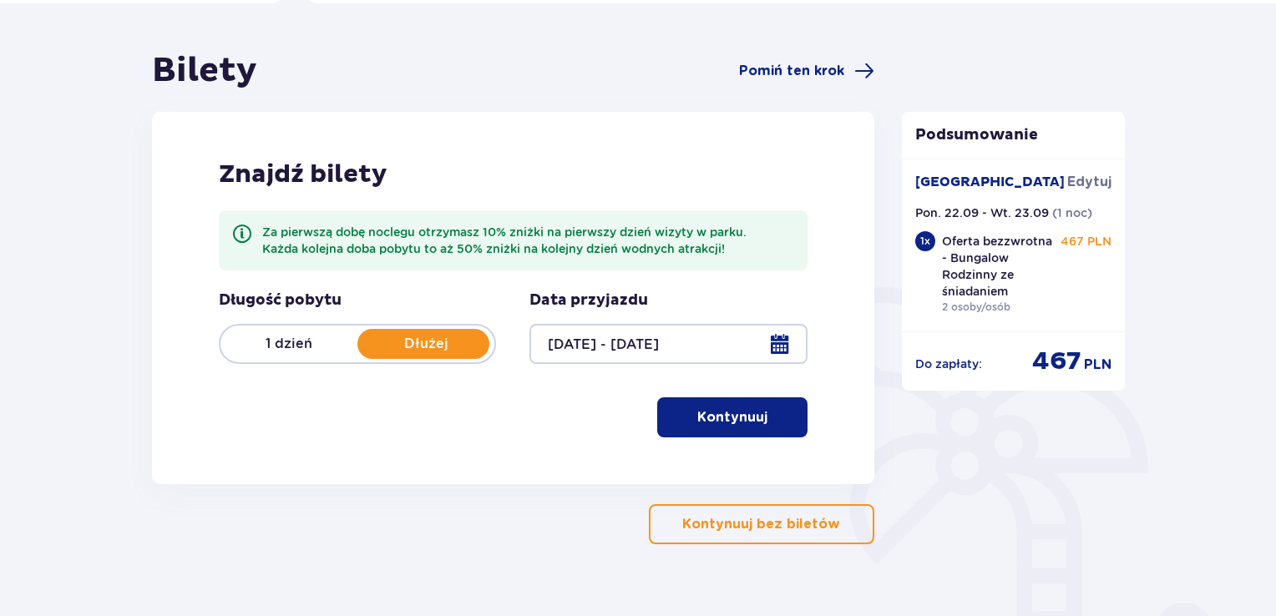
scroll to position [167, 0]
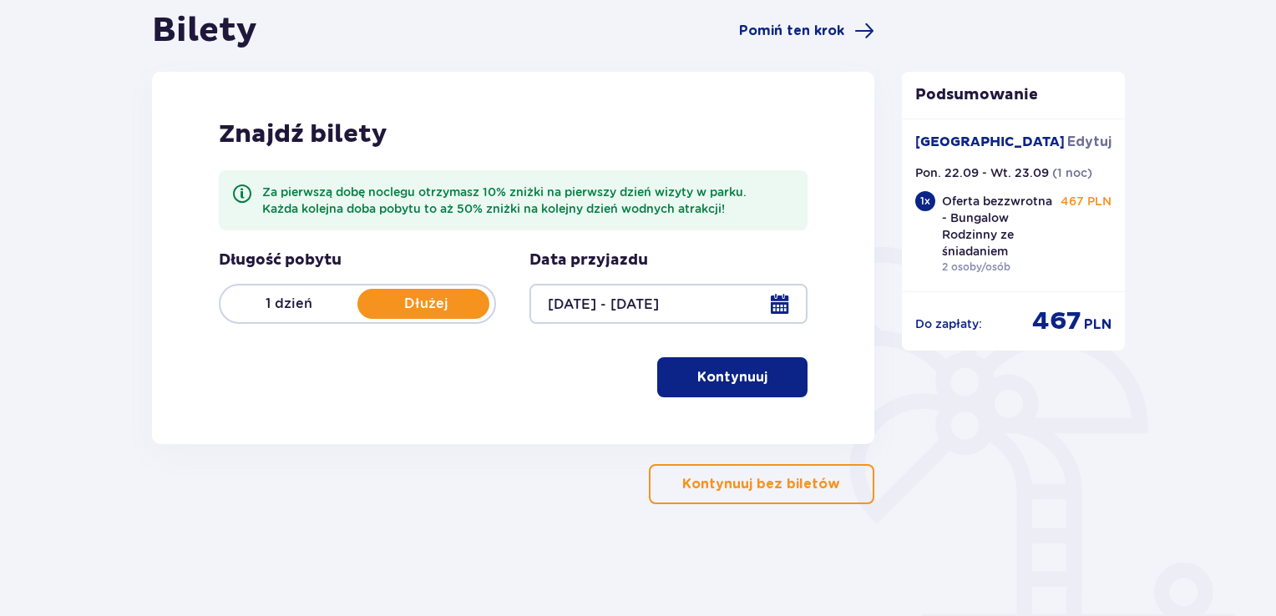
click at [756, 378] on button "Kontynuuj" at bounding box center [732, 377] width 150 height 40
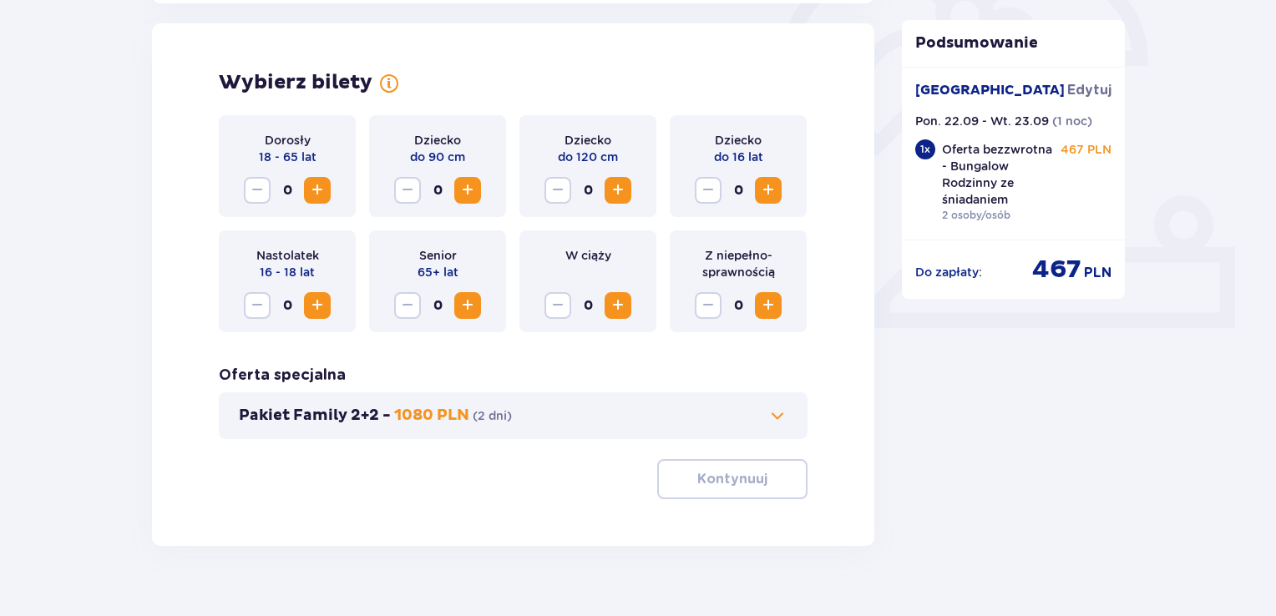
scroll to position [538, 0]
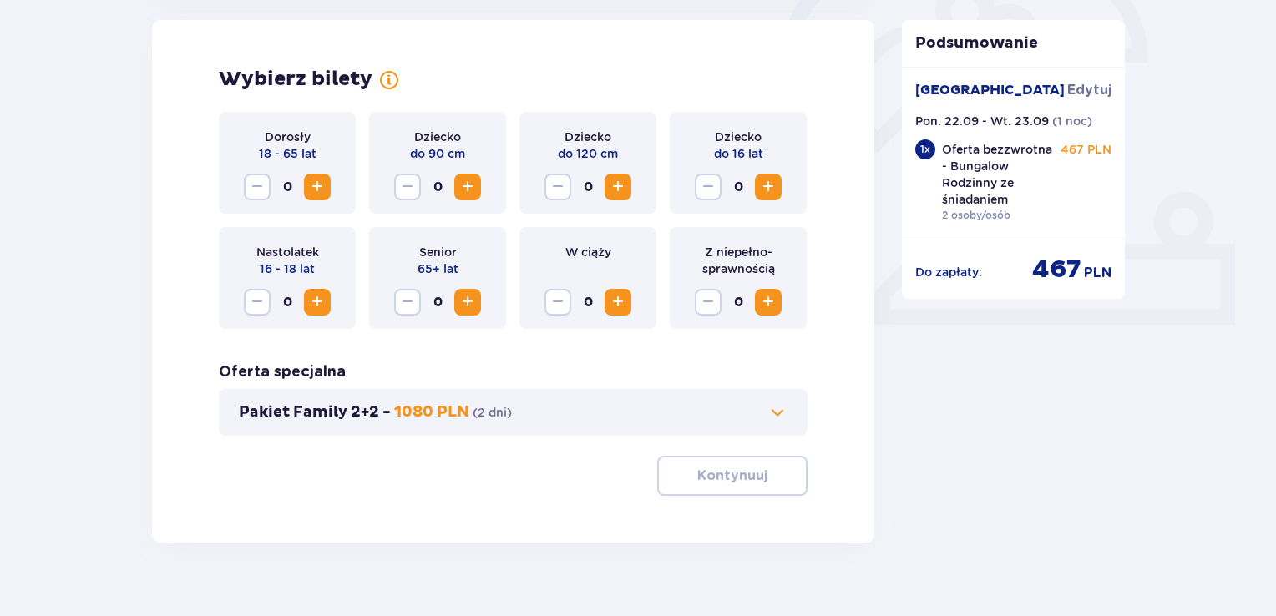
click at [322, 183] on span "Increase" at bounding box center [317, 187] width 20 height 20
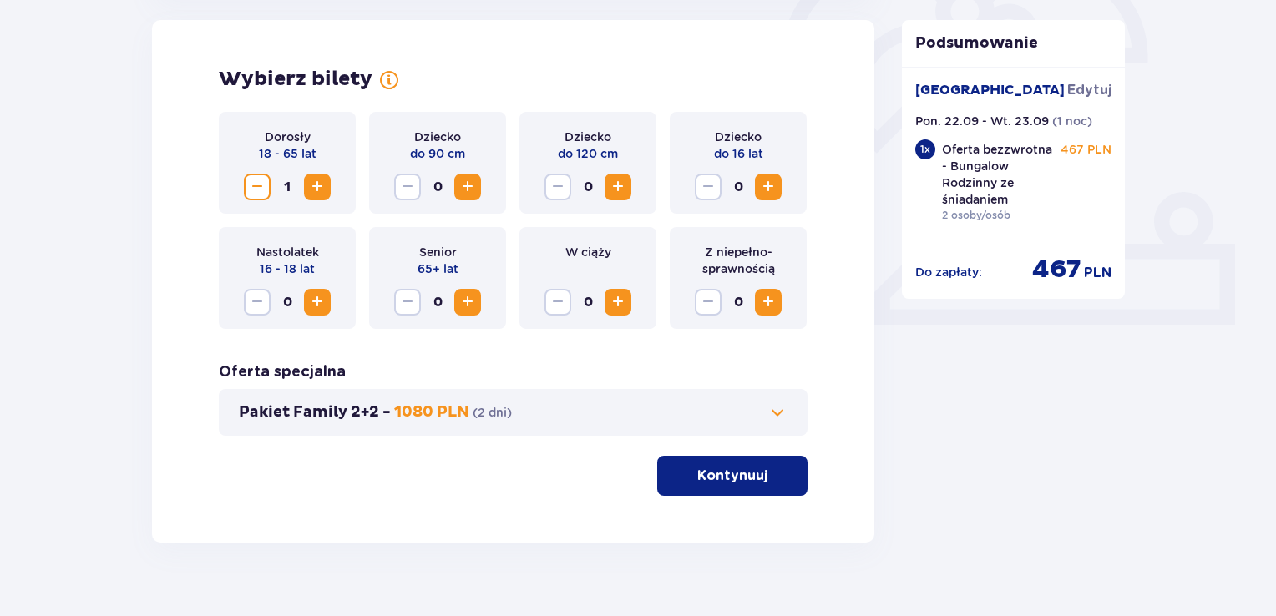
click at [322, 183] on span "Increase" at bounding box center [317, 187] width 20 height 20
click at [735, 482] on p "Kontynuuj" at bounding box center [732, 476] width 70 height 18
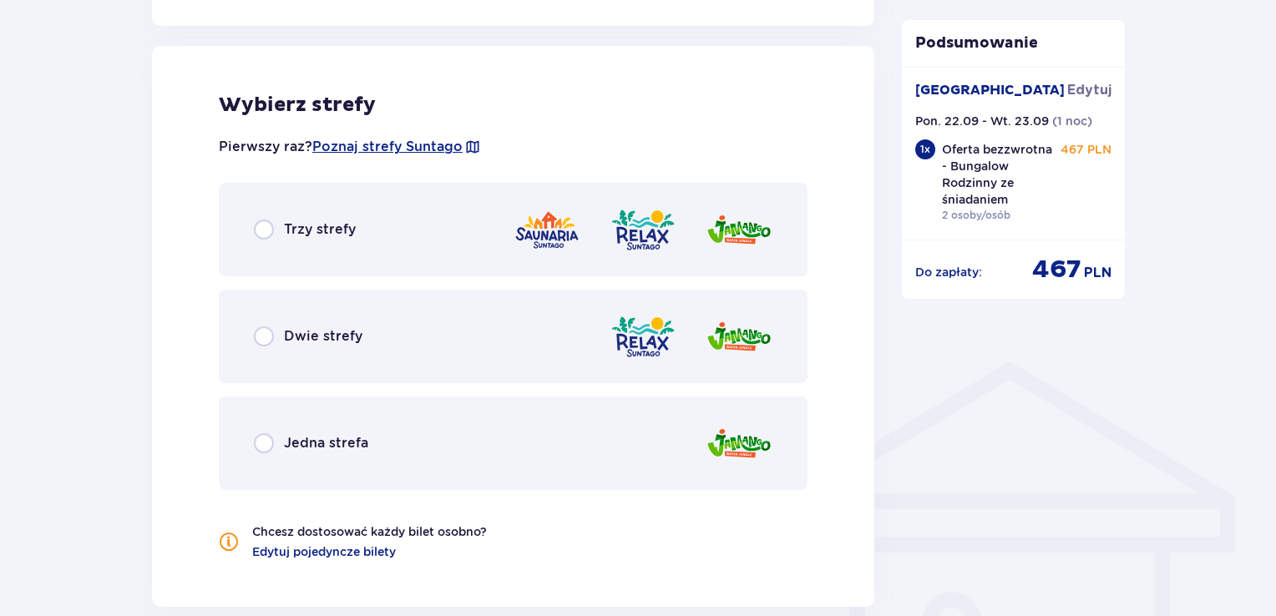
scroll to position [1000, 0]
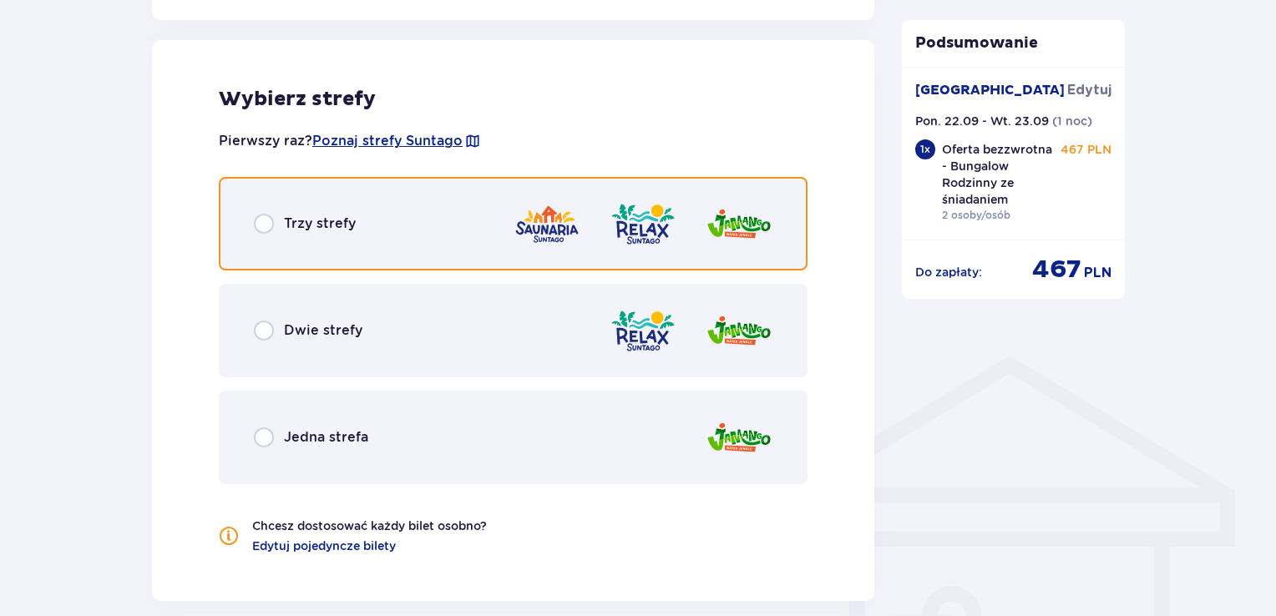
click at [264, 225] on input "radio" at bounding box center [264, 224] width 20 height 20
radio input "true"
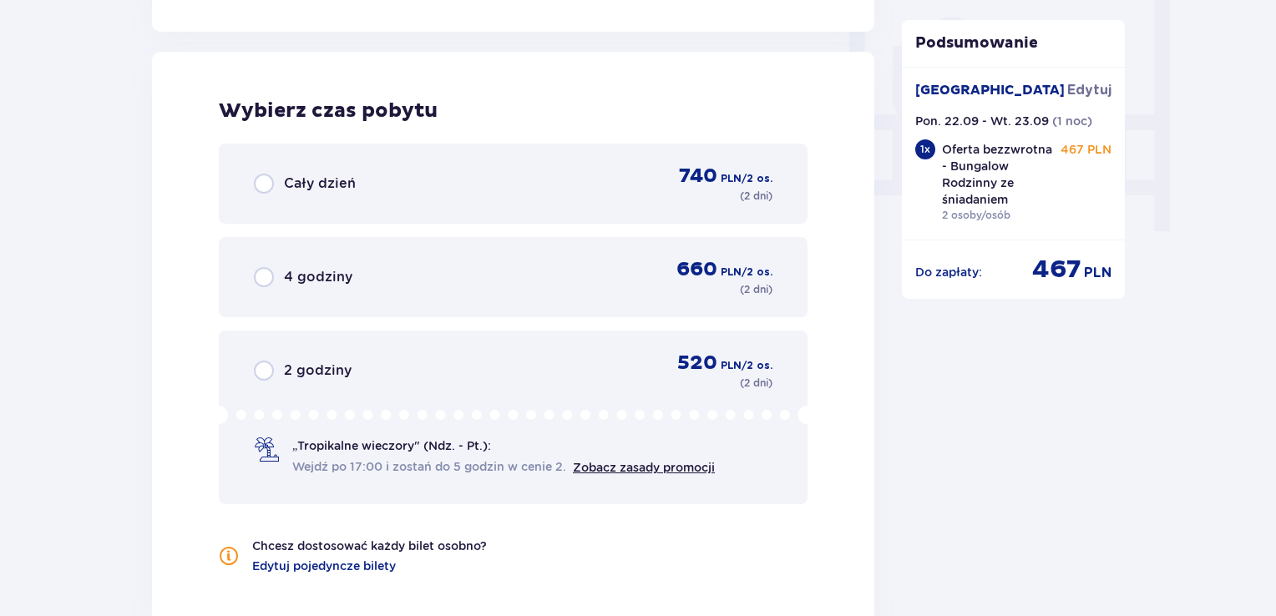
scroll to position [1582, 0]
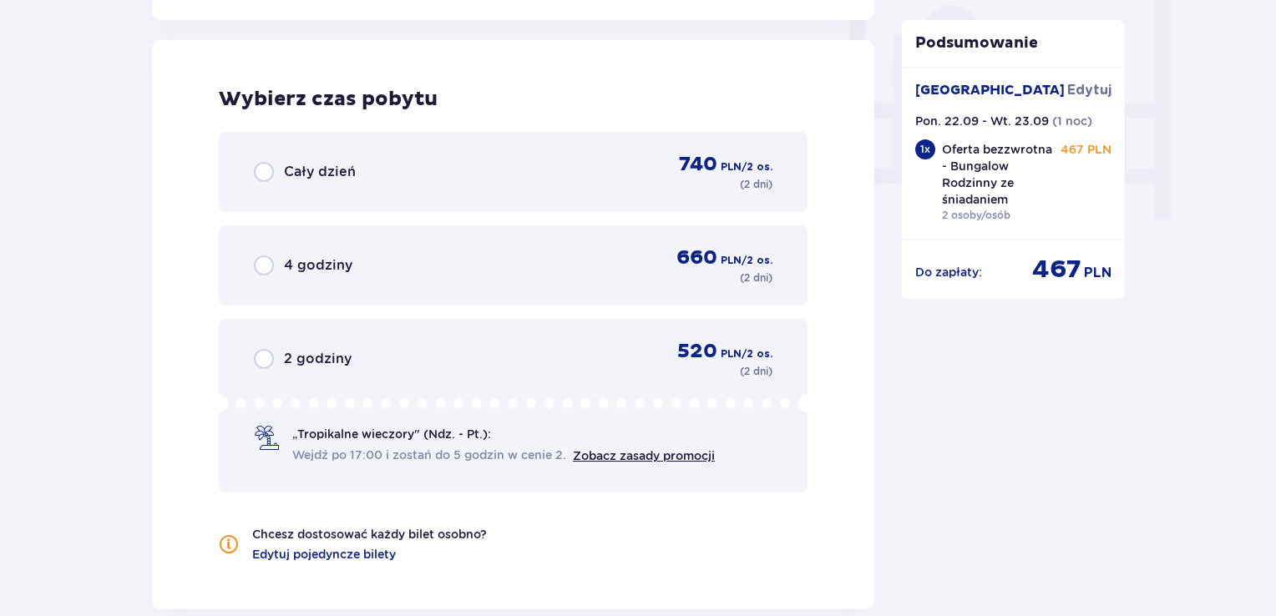
click at [352, 454] on span "Wejdź po 17:00 i zostań do 5 godzin w cenie 2." at bounding box center [429, 455] width 274 height 17
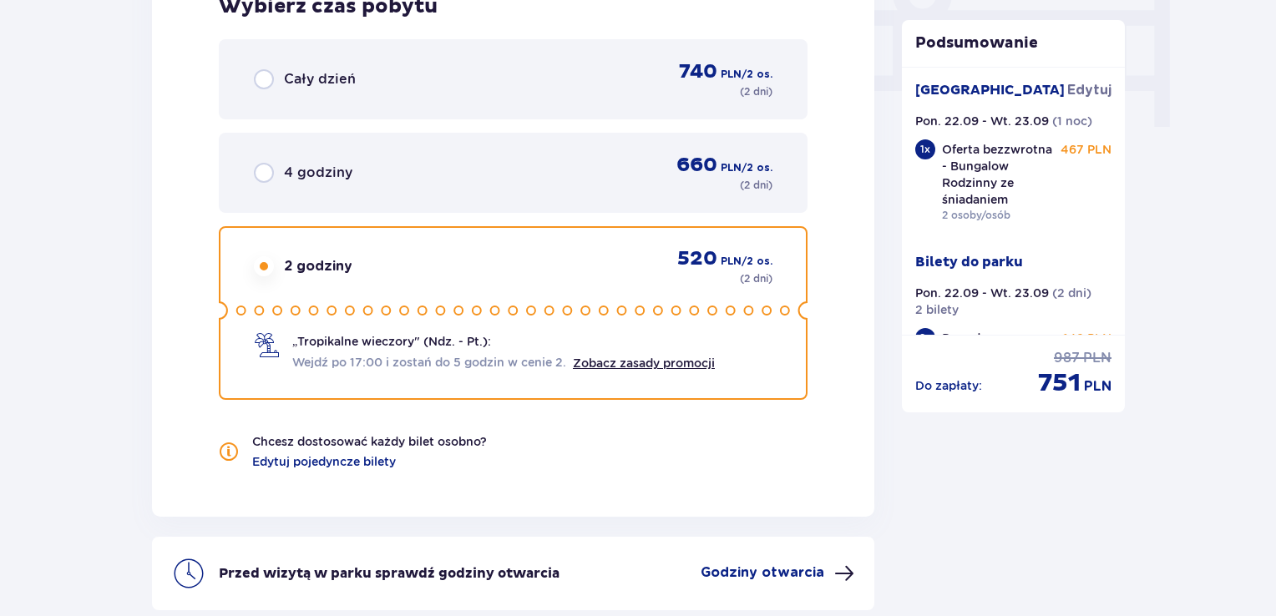
scroll to position [1660, 0]
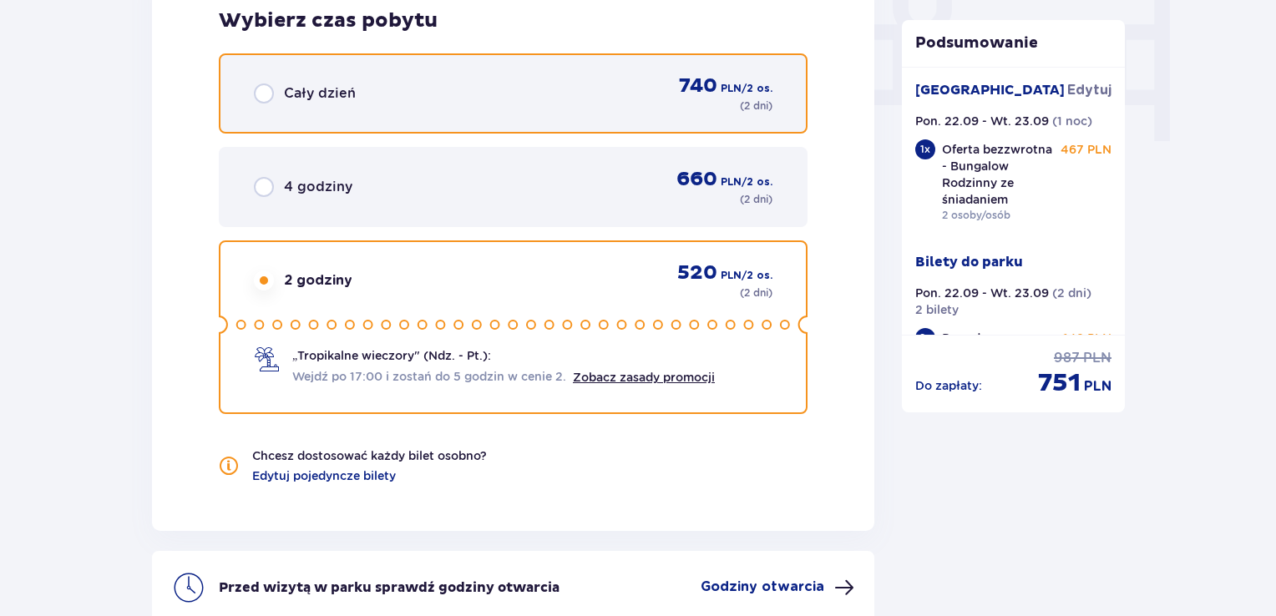
click at [265, 98] on input "radio" at bounding box center [264, 94] width 20 height 20
radio input "true"
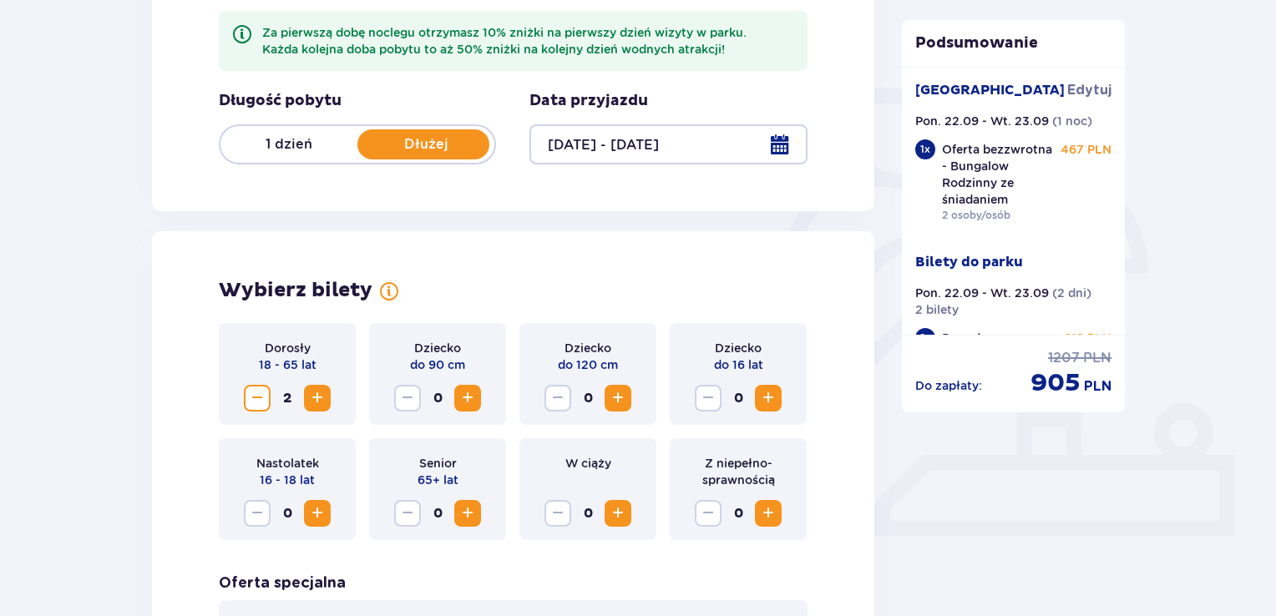
scroll to position [324, 0]
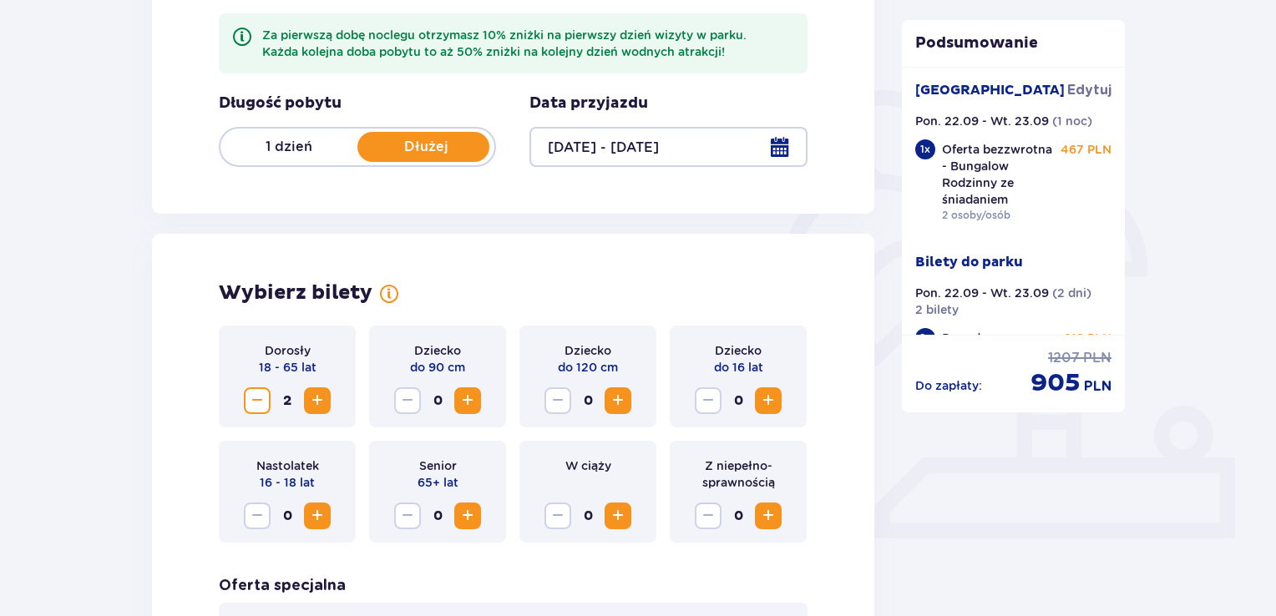
click at [295, 148] on p "1 dzień" at bounding box center [288, 147] width 137 height 18
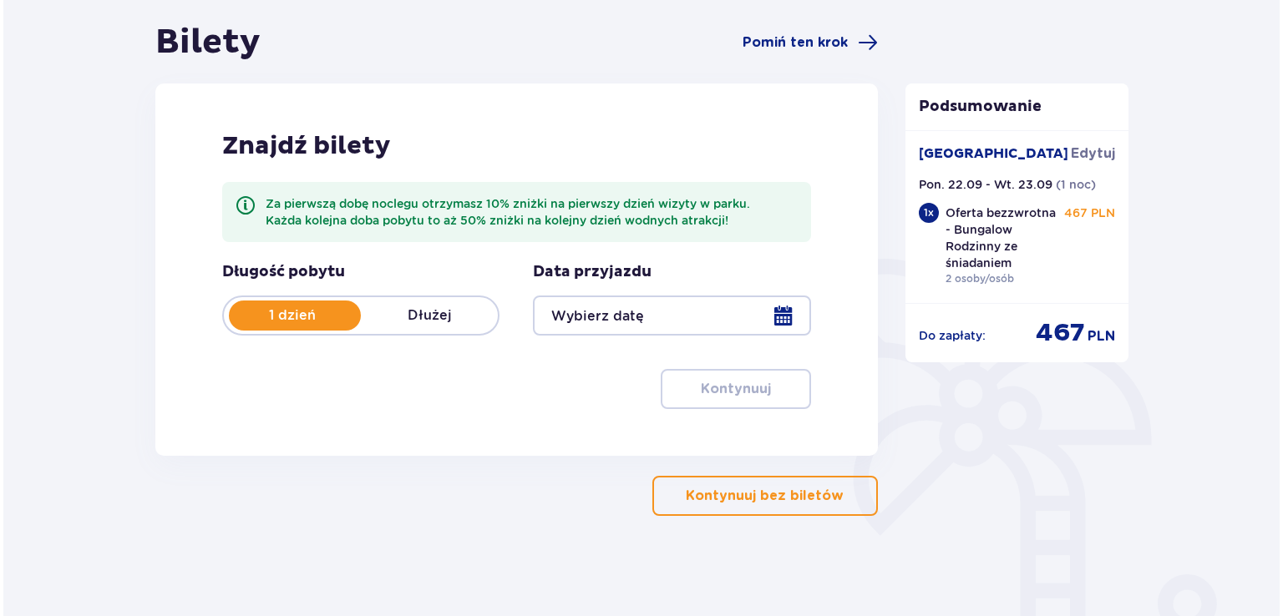
scroll to position [205, 0]
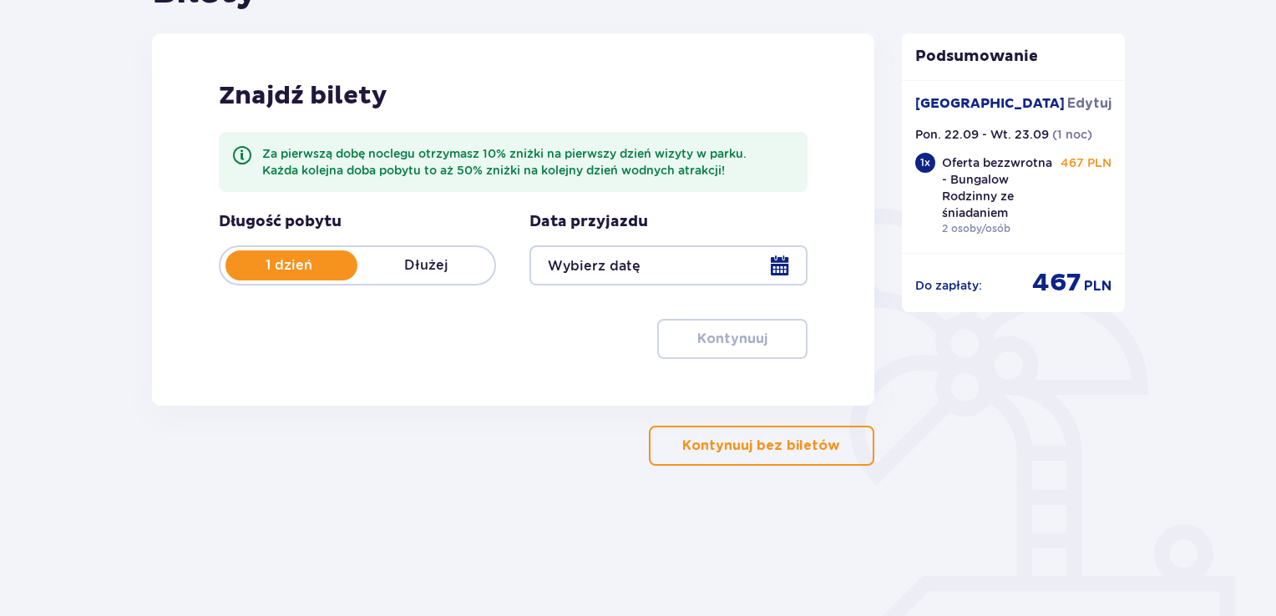
click at [454, 347] on div "Długość pobytu 1 dzień Dłużej Data przyjazdu Kontynuuj" at bounding box center [513, 285] width 589 height 147
click at [646, 271] on div at bounding box center [667, 266] width 277 height 40
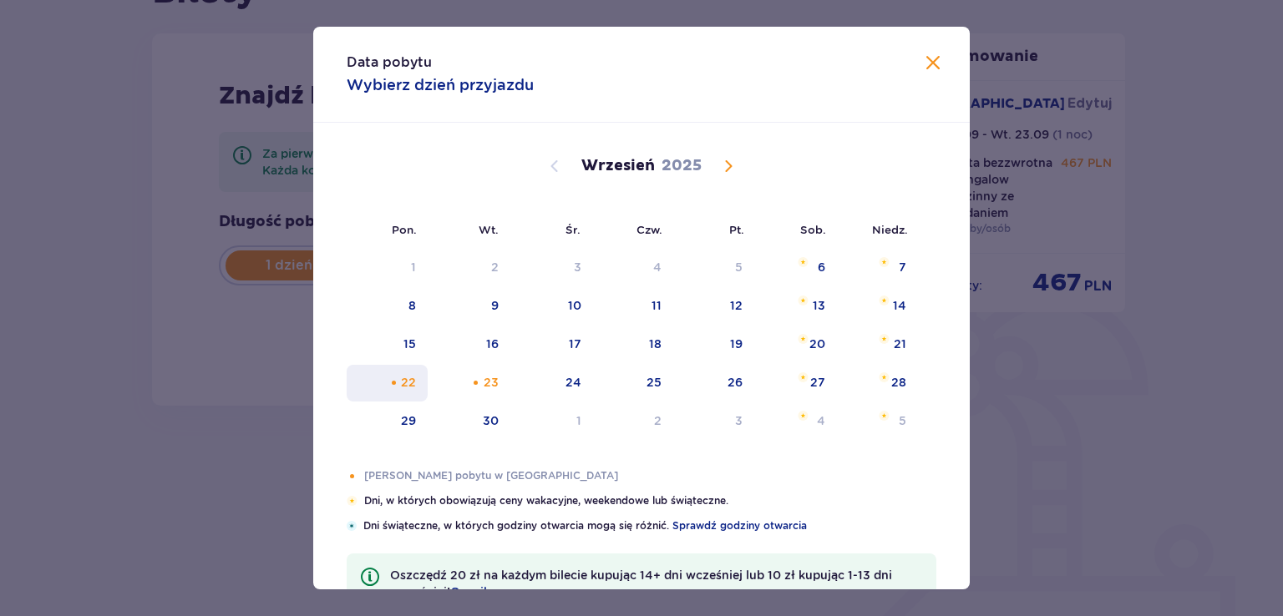
click at [418, 383] on div "22" at bounding box center [387, 383] width 81 height 37
type input "22.09.25"
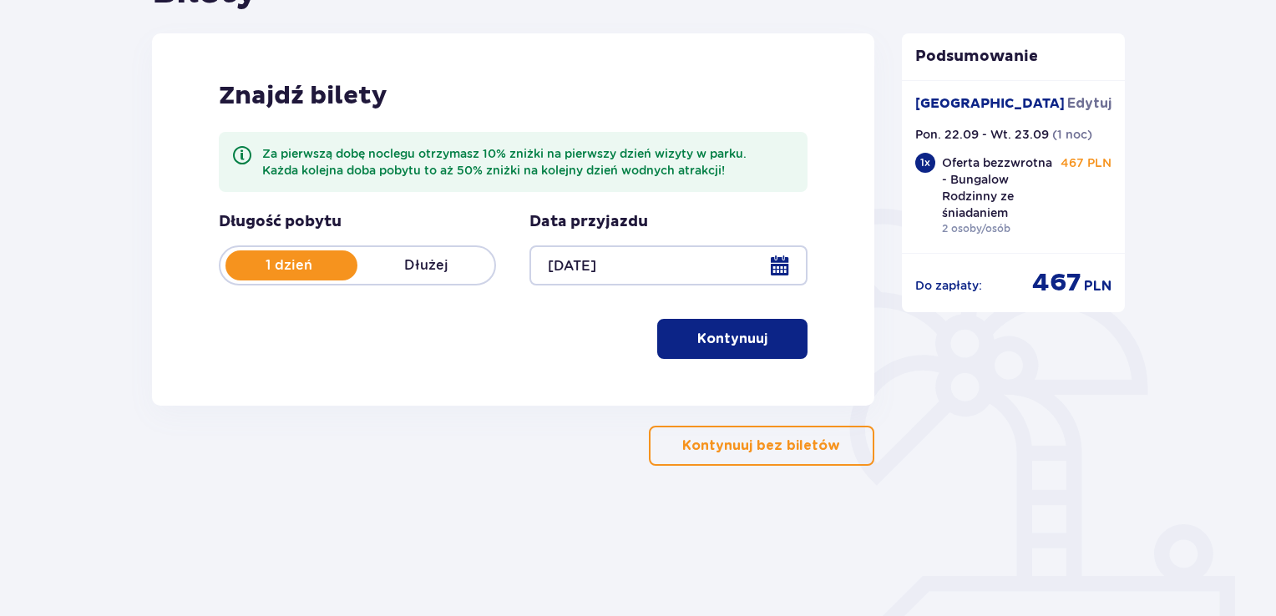
click at [777, 264] on div at bounding box center [667, 266] width 277 height 40
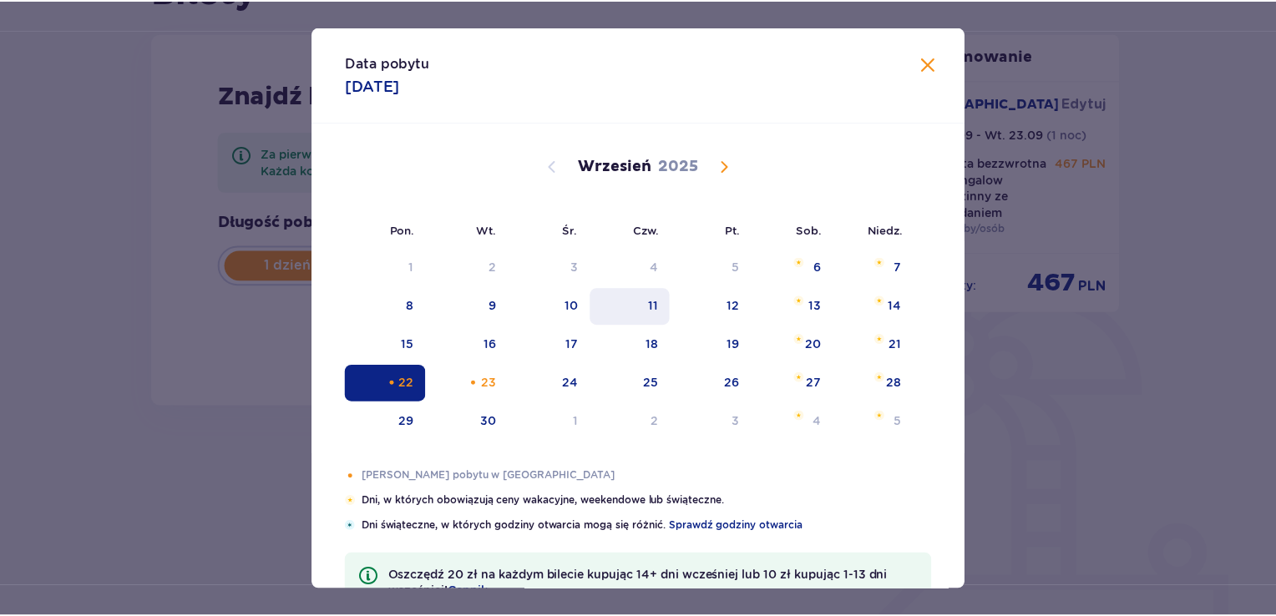
scroll to position [57, 0]
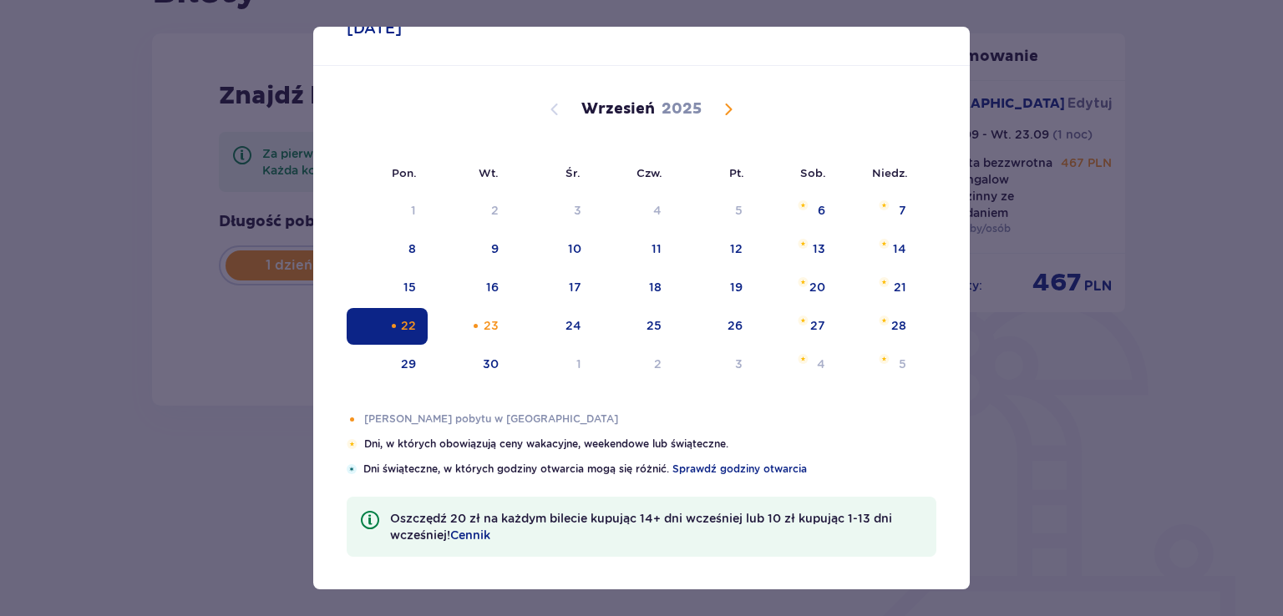
click at [396, 325] on div "Selected. poniedziałek, 22 września 2025" at bounding box center [393, 326] width 11 height 11
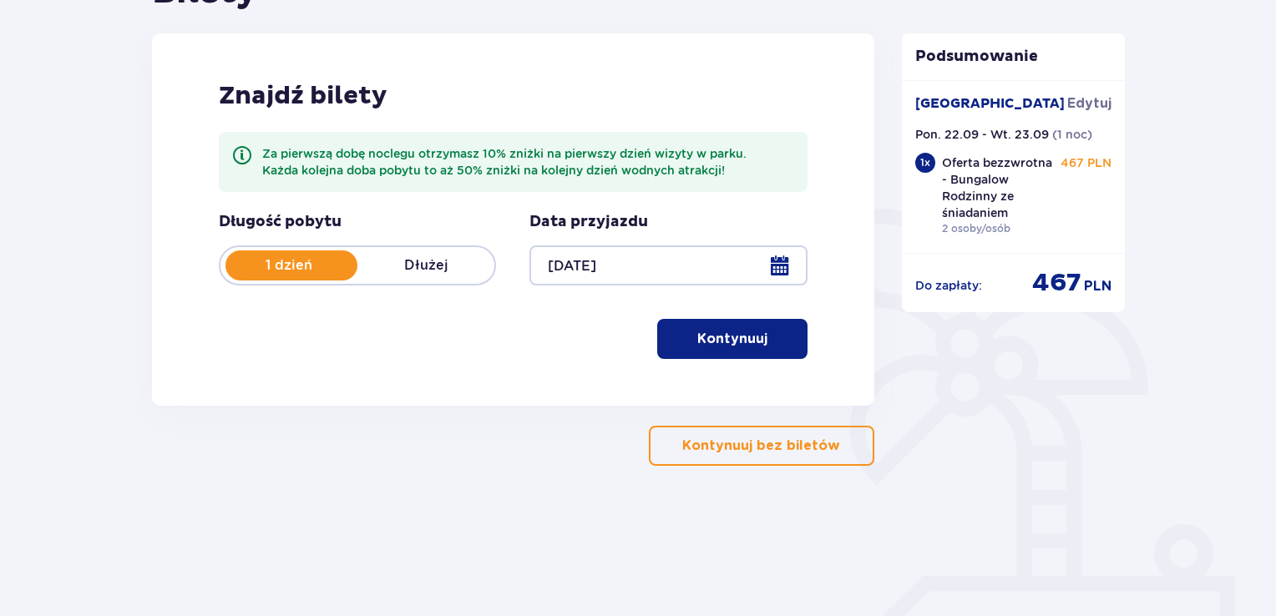
click at [755, 345] on button "Kontynuuj" at bounding box center [732, 339] width 150 height 40
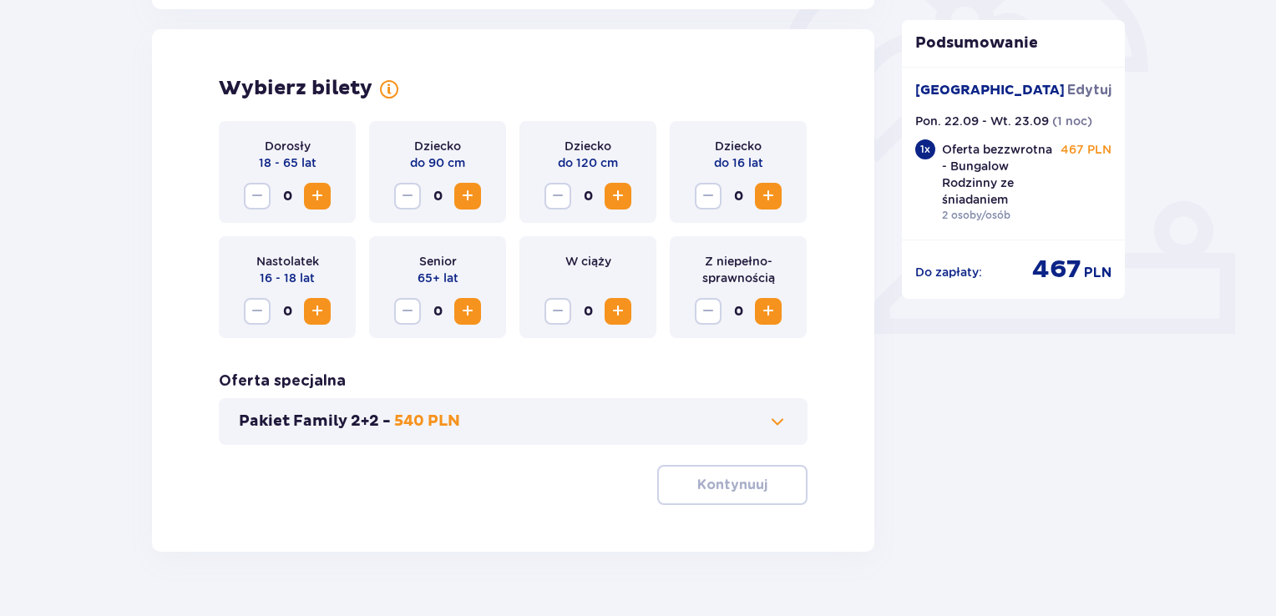
scroll to position [538, 0]
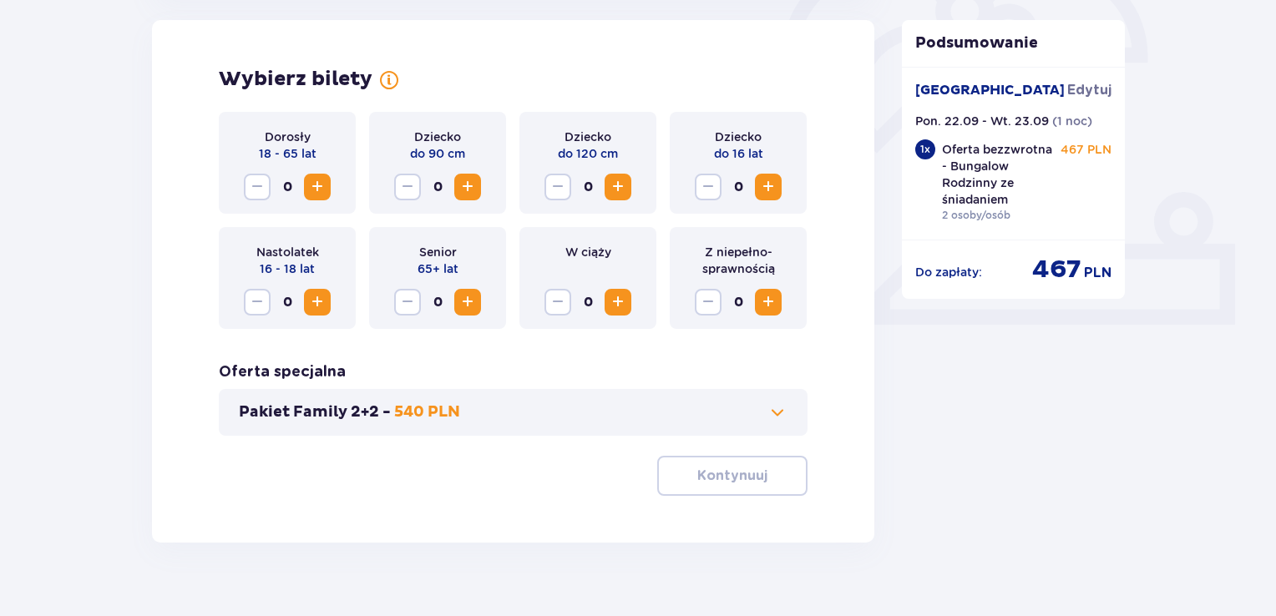
click at [317, 188] on span "Increase" at bounding box center [317, 187] width 20 height 20
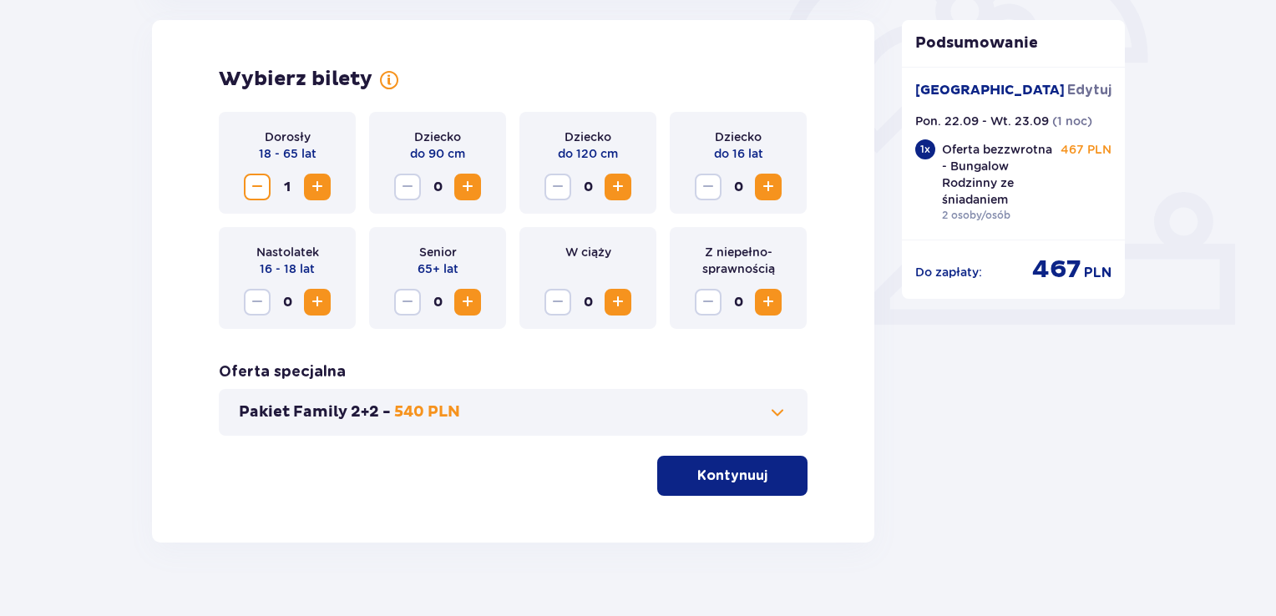
click at [317, 188] on span "Increase" at bounding box center [317, 187] width 20 height 20
click at [750, 483] on p "Kontynuuj" at bounding box center [732, 476] width 70 height 18
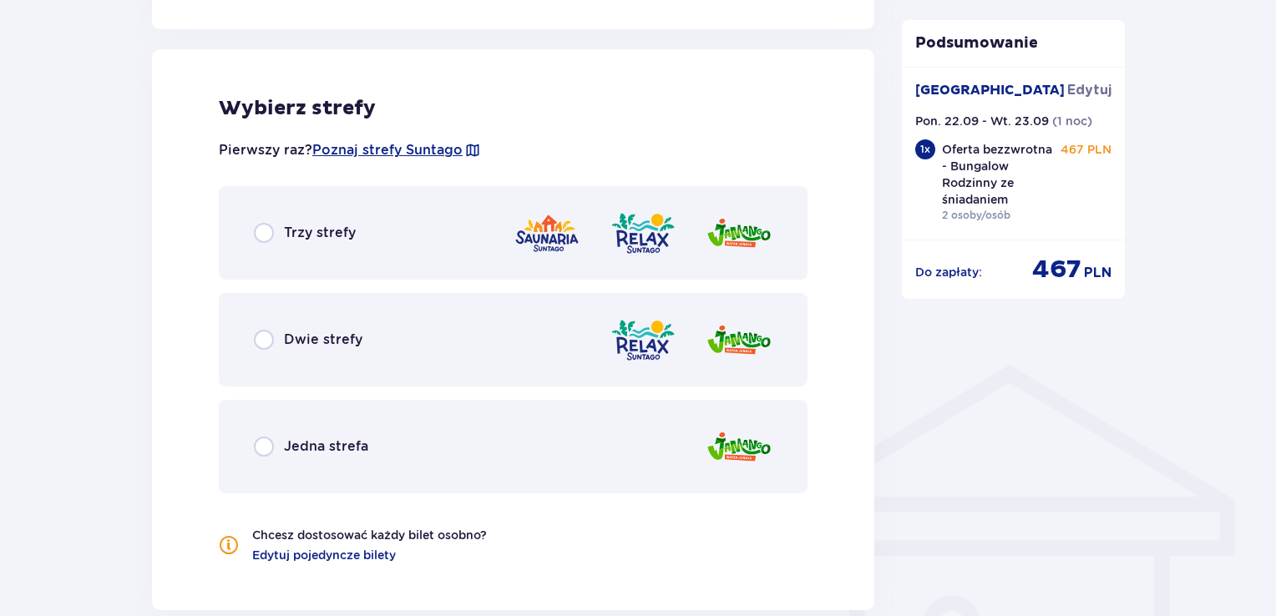
scroll to position [1000, 0]
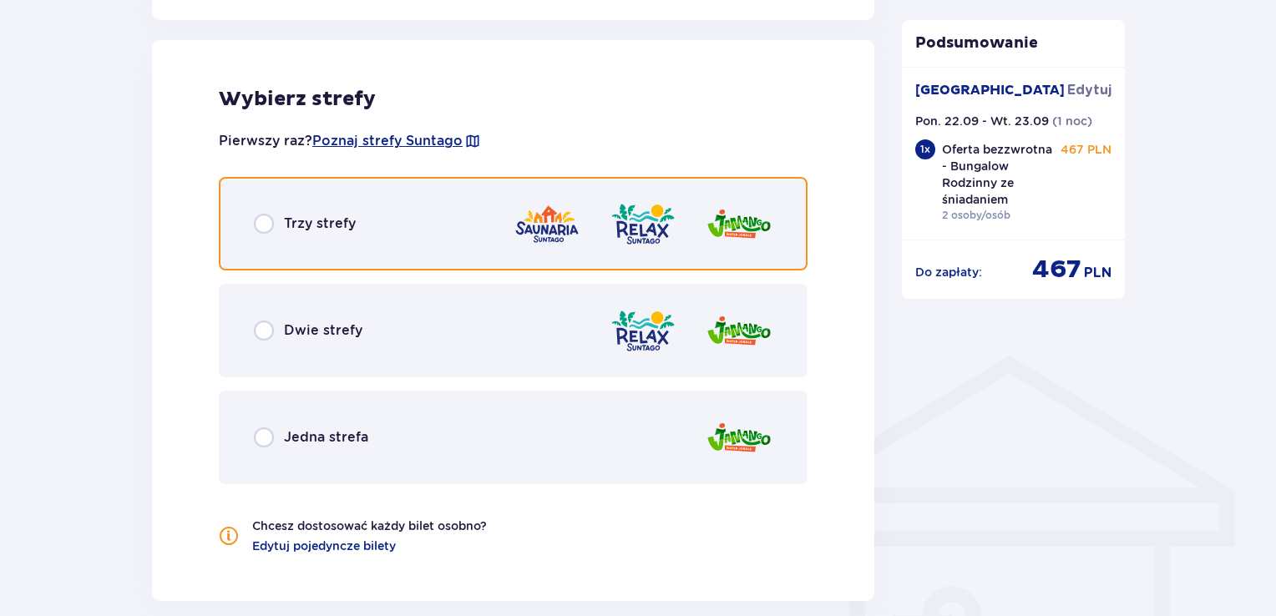
click at [264, 221] on input "radio" at bounding box center [264, 224] width 20 height 20
radio input "true"
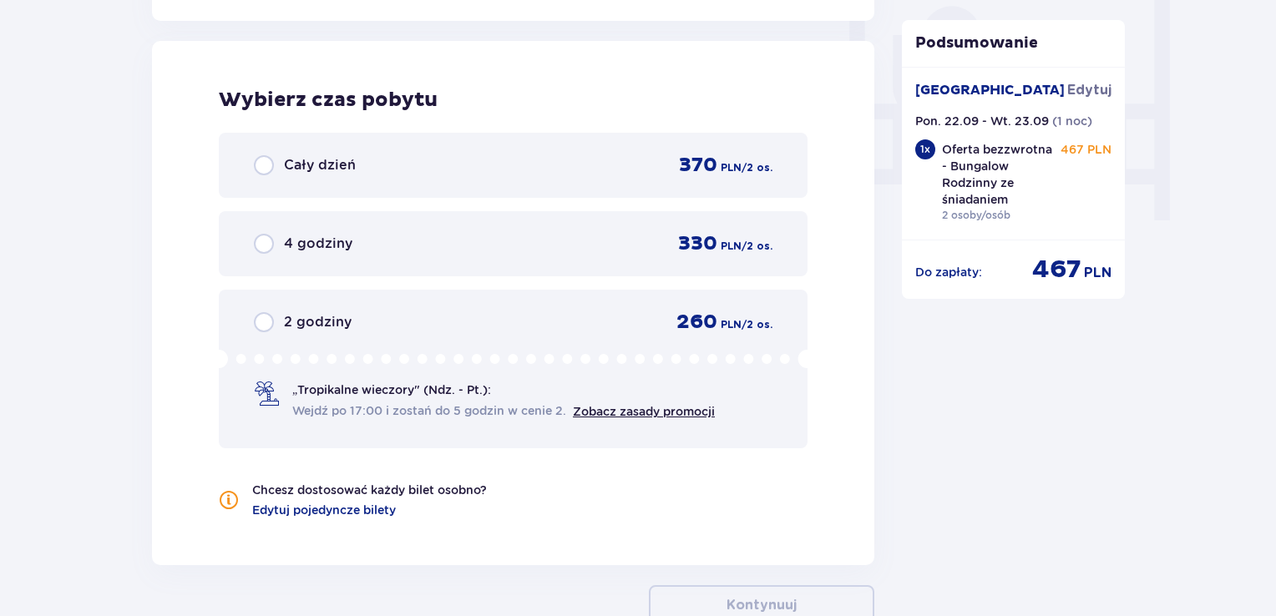
scroll to position [1582, 0]
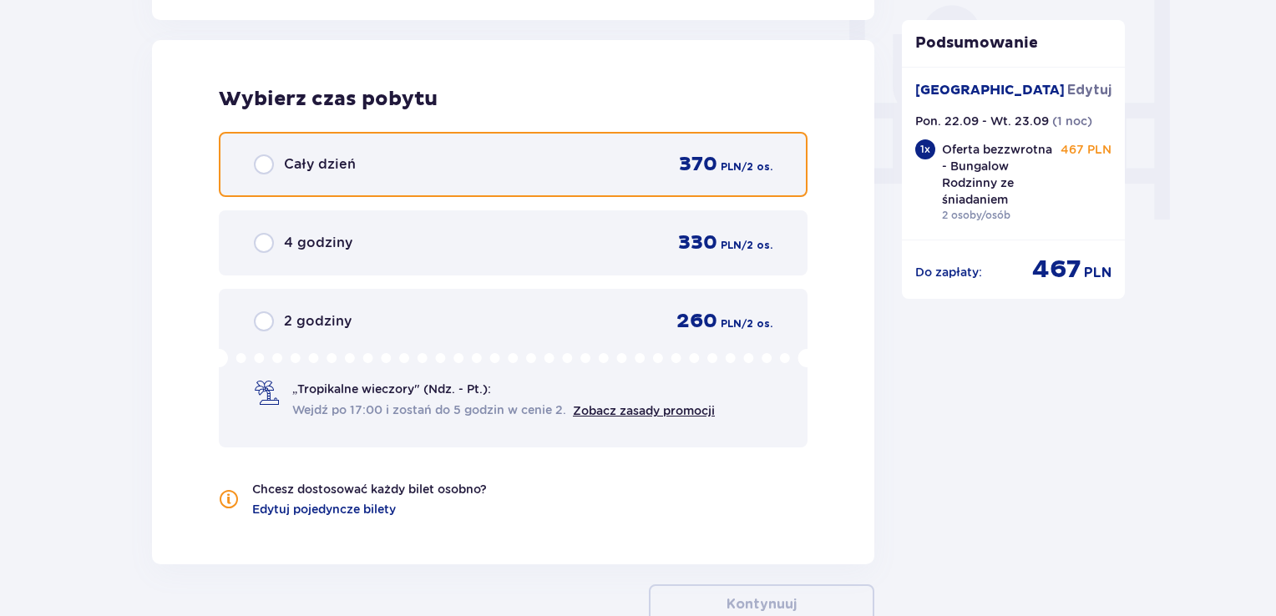
click at [266, 172] on input "radio" at bounding box center [264, 164] width 20 height 20
radio input "true"
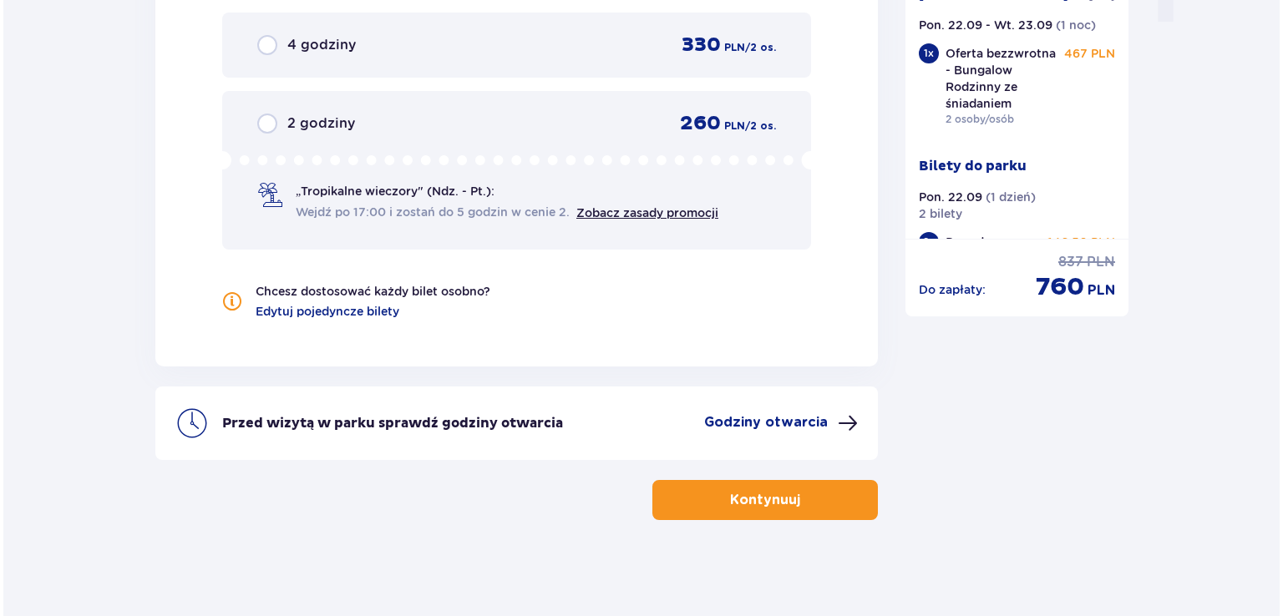
scroll to position [1782, 0]
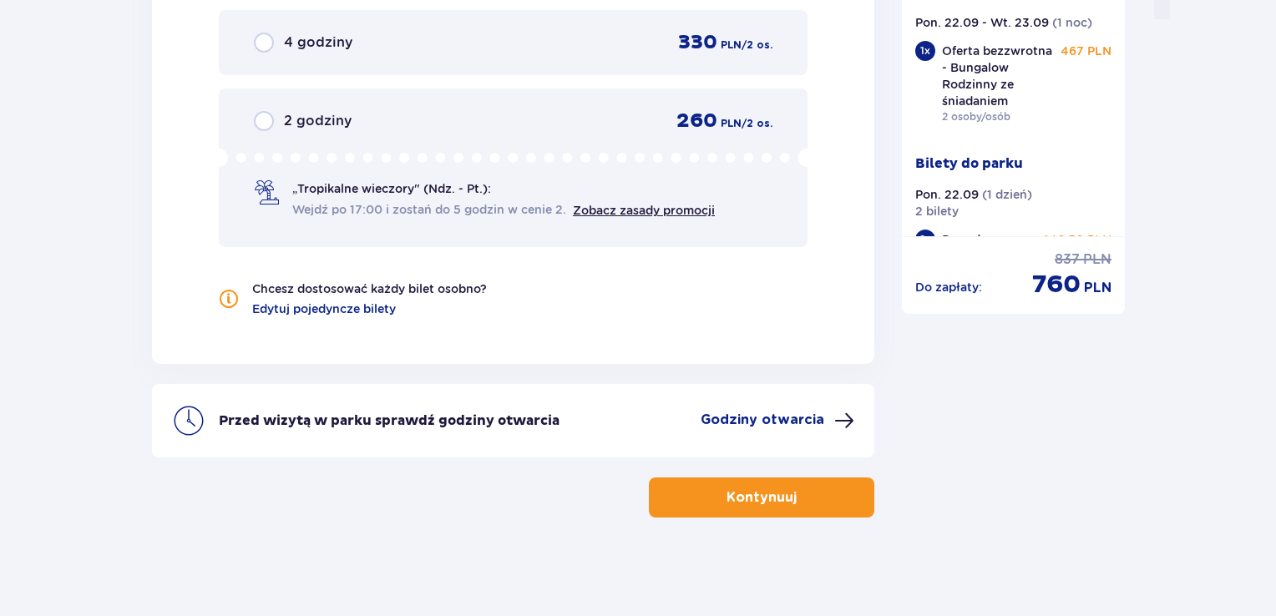
click at [774, 422] on p "Godziny otwarcia" at bounding box center [763, 420] width 124 height 18
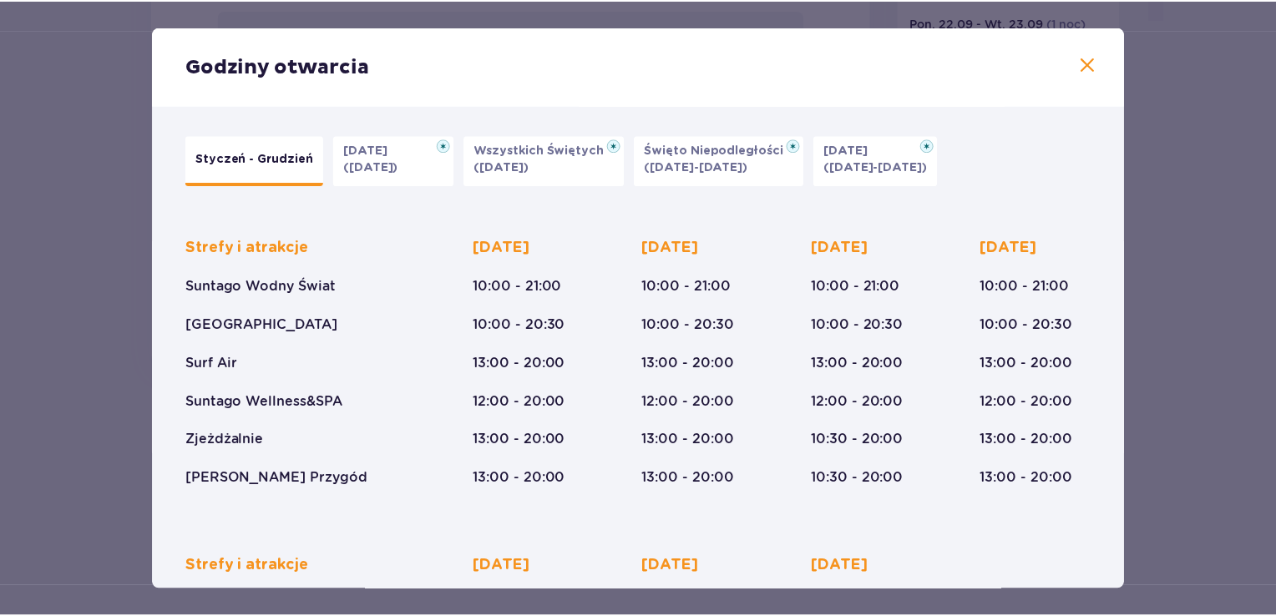
scroll to position [251, 0]
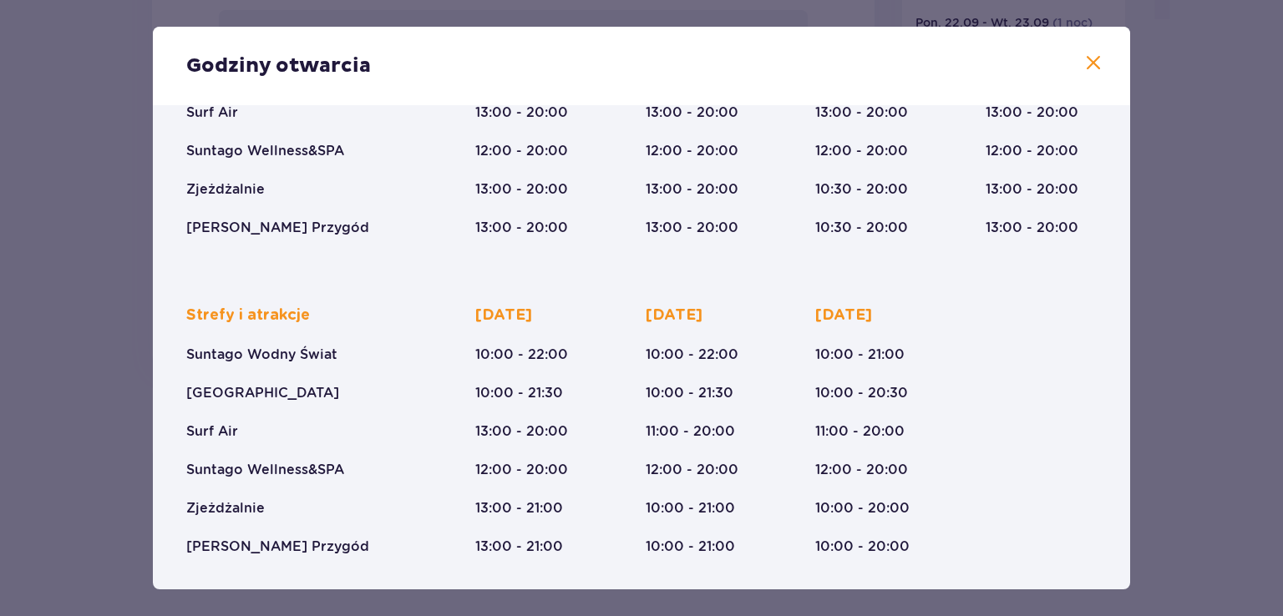
click at [1086, 61] on span at bounding box center [1093, 63] width 20 height 20
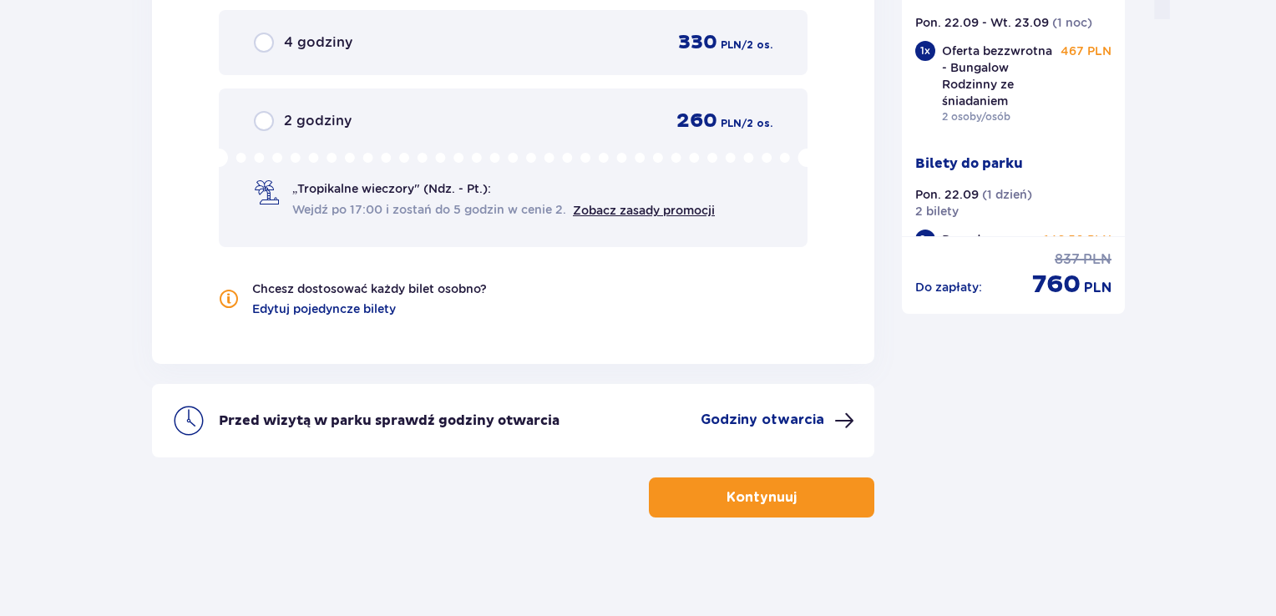
click at [783, 505] on button "Kontynuuj" at bounding box center [761, 498] width 225 height 40
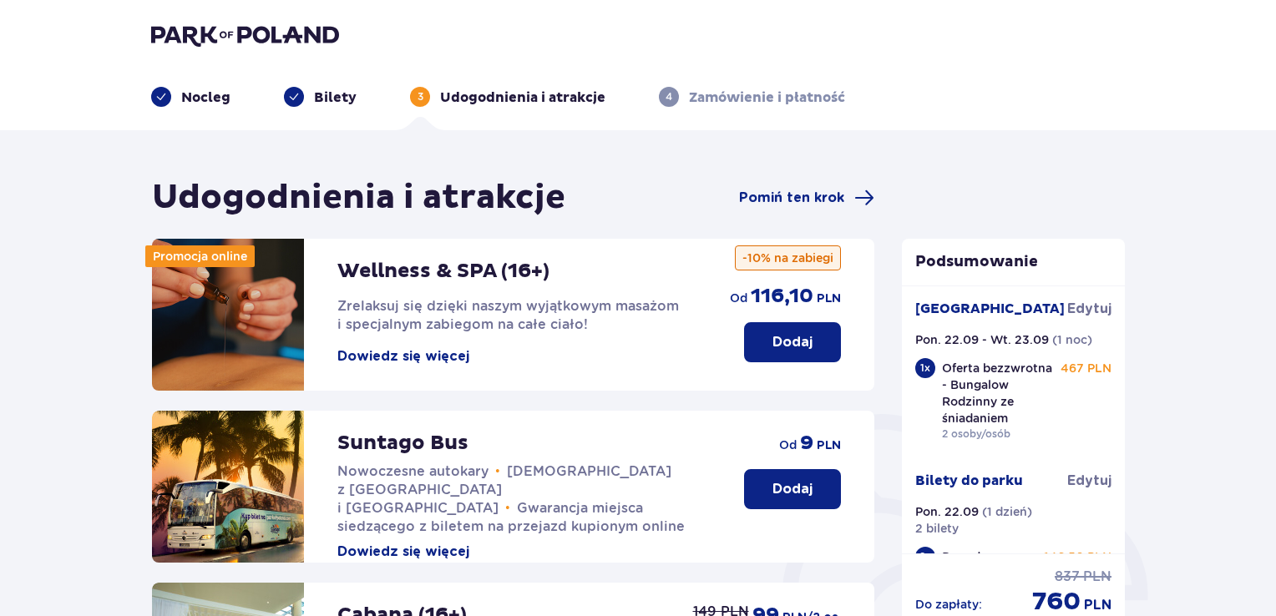
click at [390, 354] on button "Dowiedz się więcej" at bounding box center [403, 356] width 132 height 18
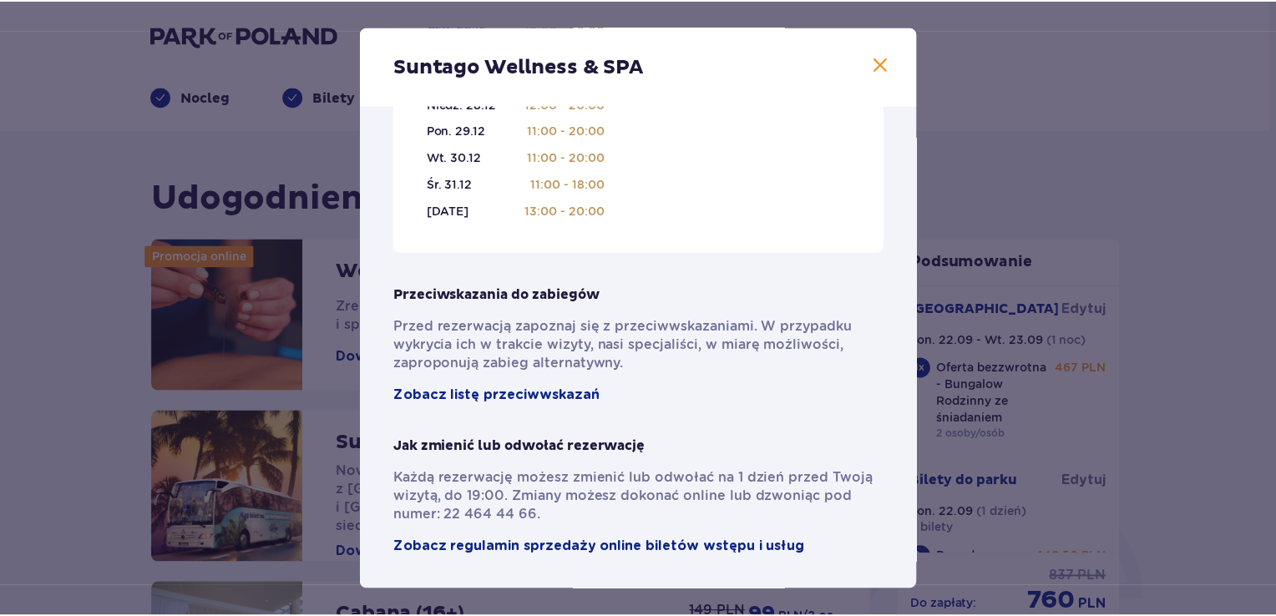
scroll to position [1189, 0]
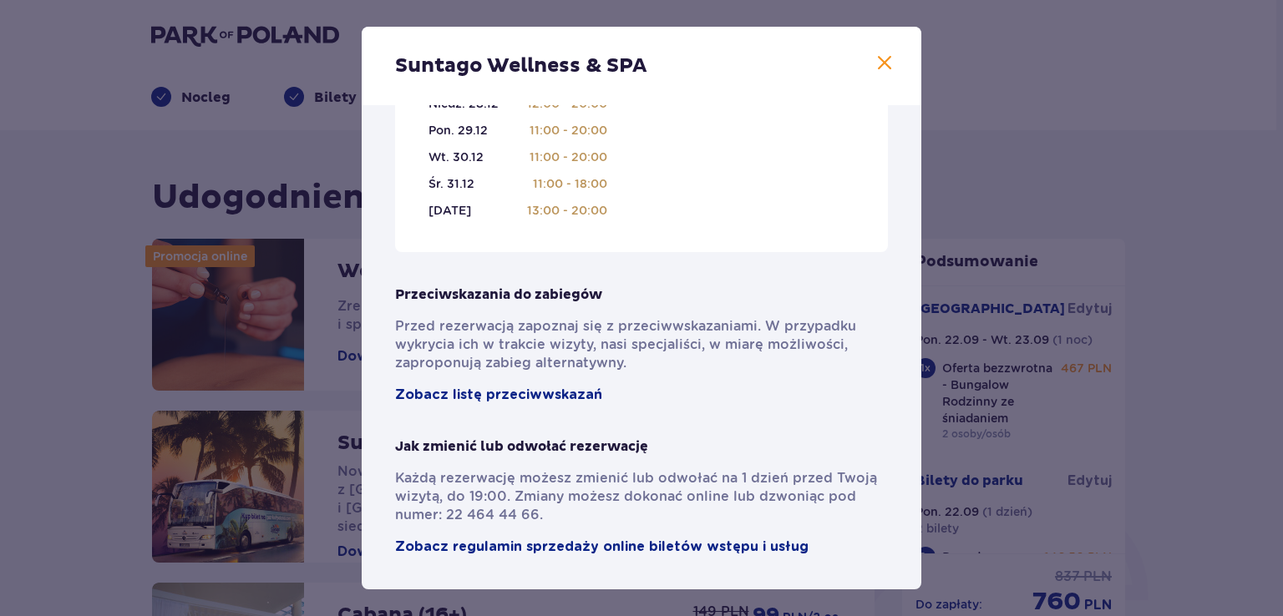
click at [874, 61] on span at bounding box center [884, 63] width 20 height 20
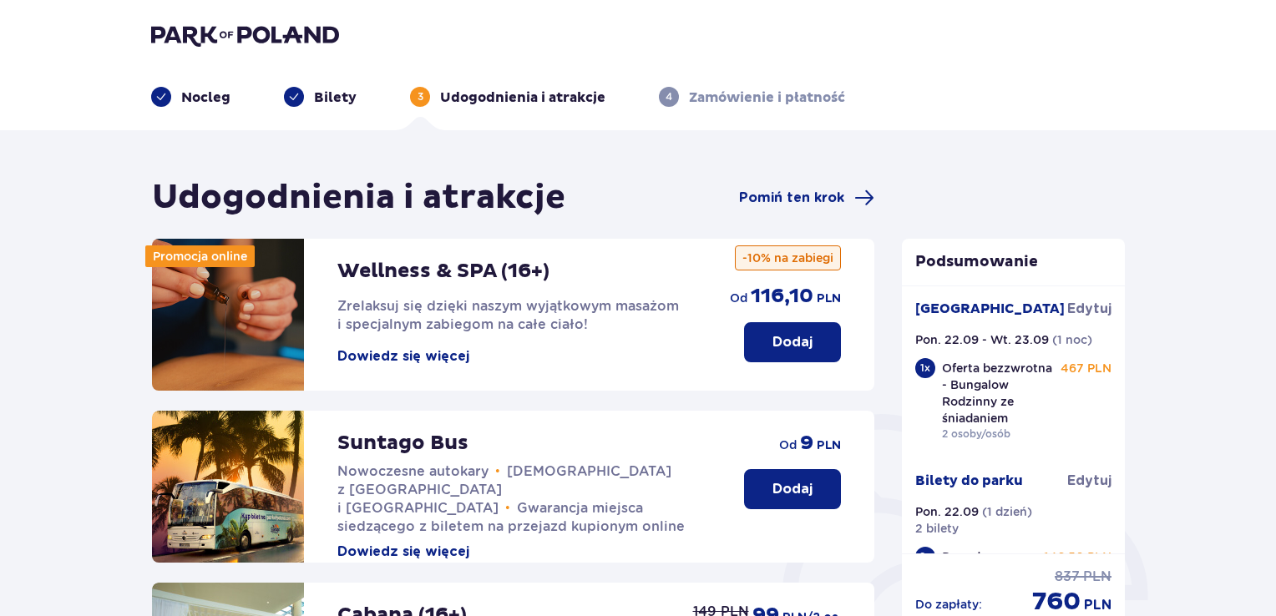
click at [785, 349] on p "Dodaj" at bounding box center [792, 342] width 40 height 18
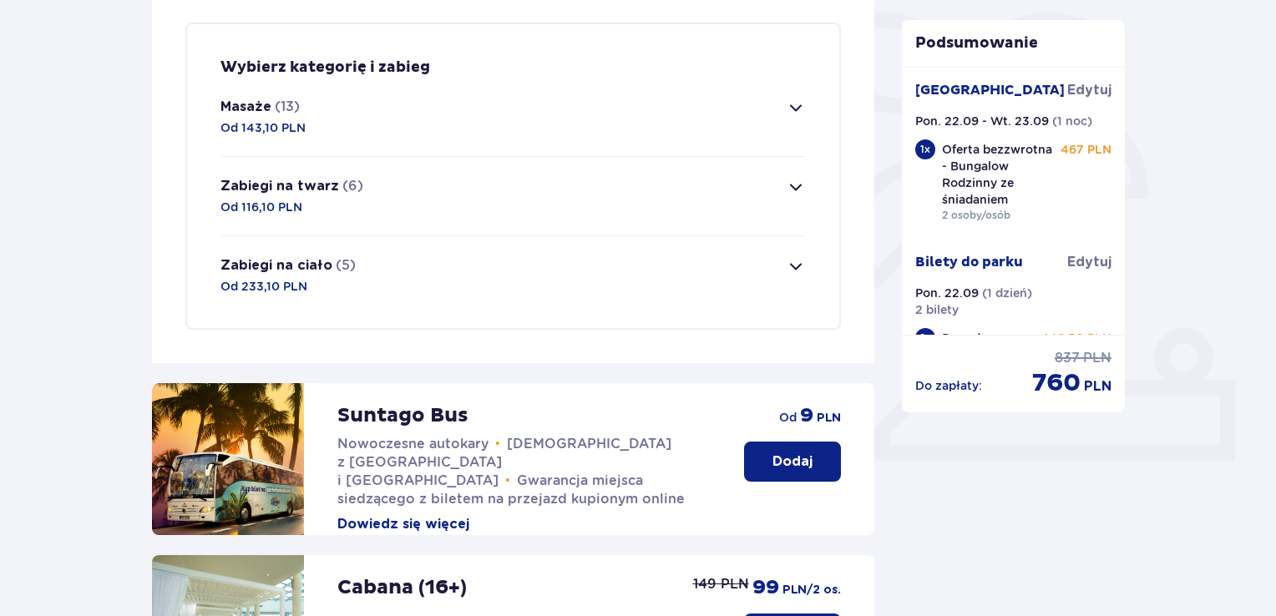
scroll to position [404, 0]
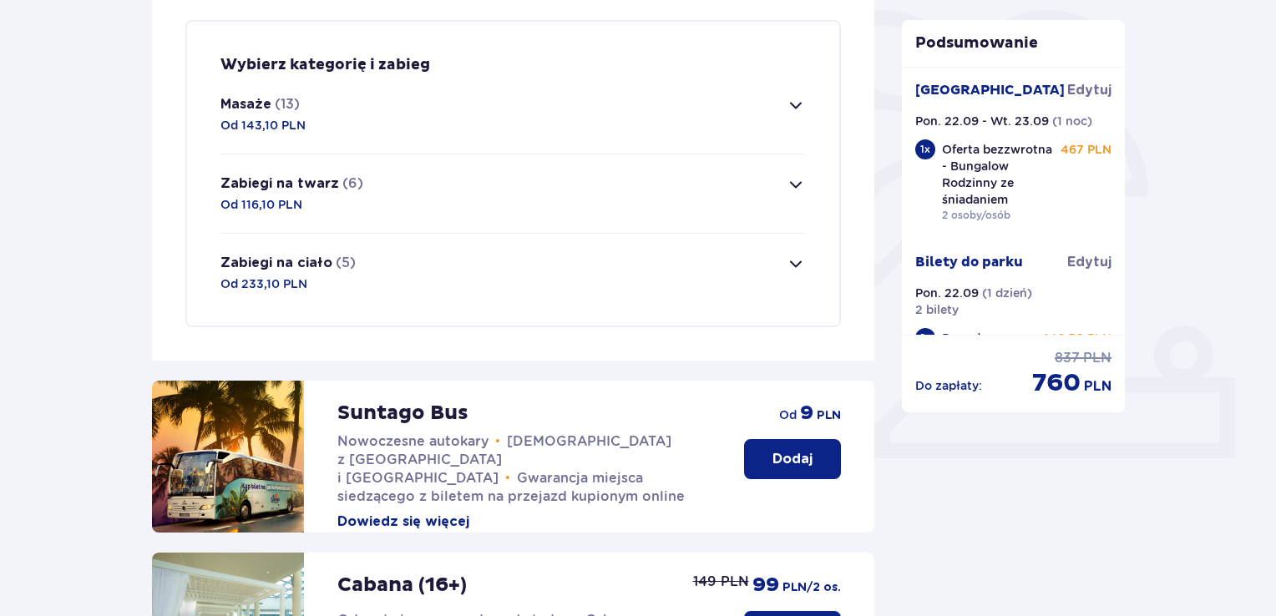
click at [796, 105] on span "button" at bounding box center [796, 105] width 20 height 20
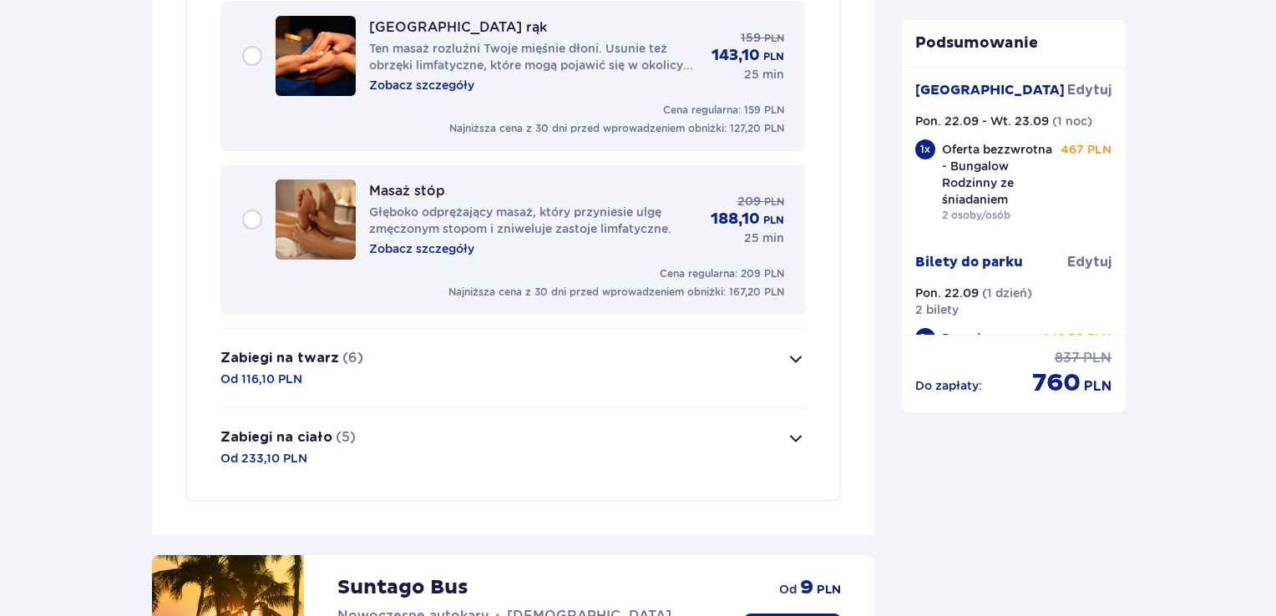
scroll to position [2399, 0]
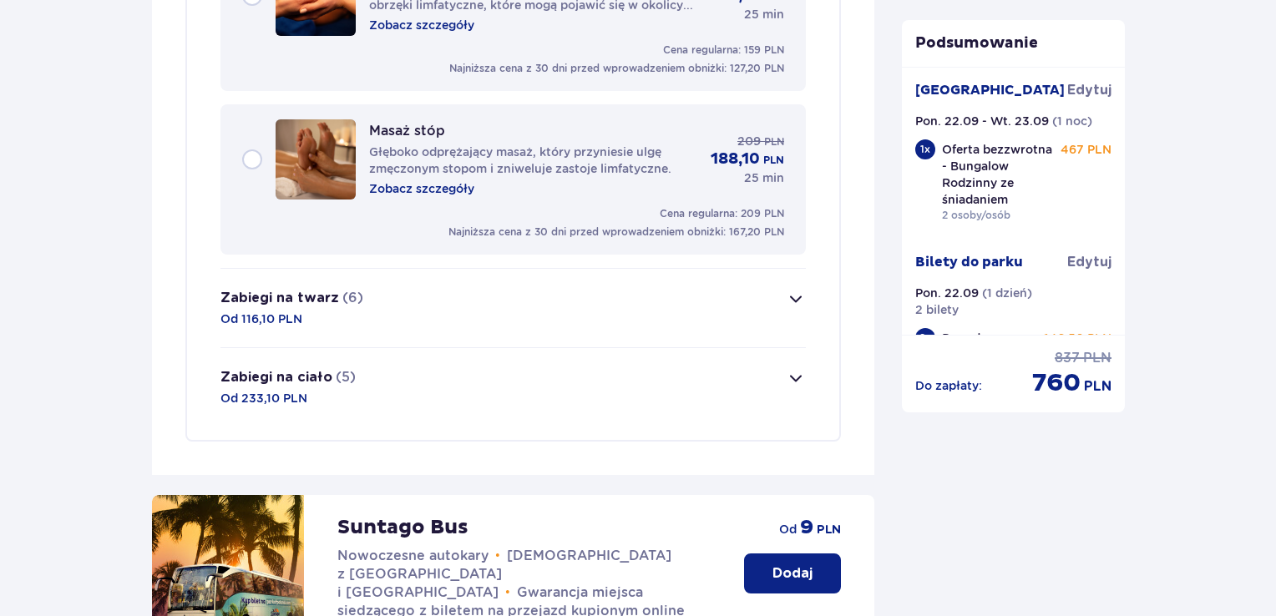
click at [428, 378] on button "Zabiegi na ciało (5) Od 233,10 PLN" at bounding box center [512, 387] width 585 height 79
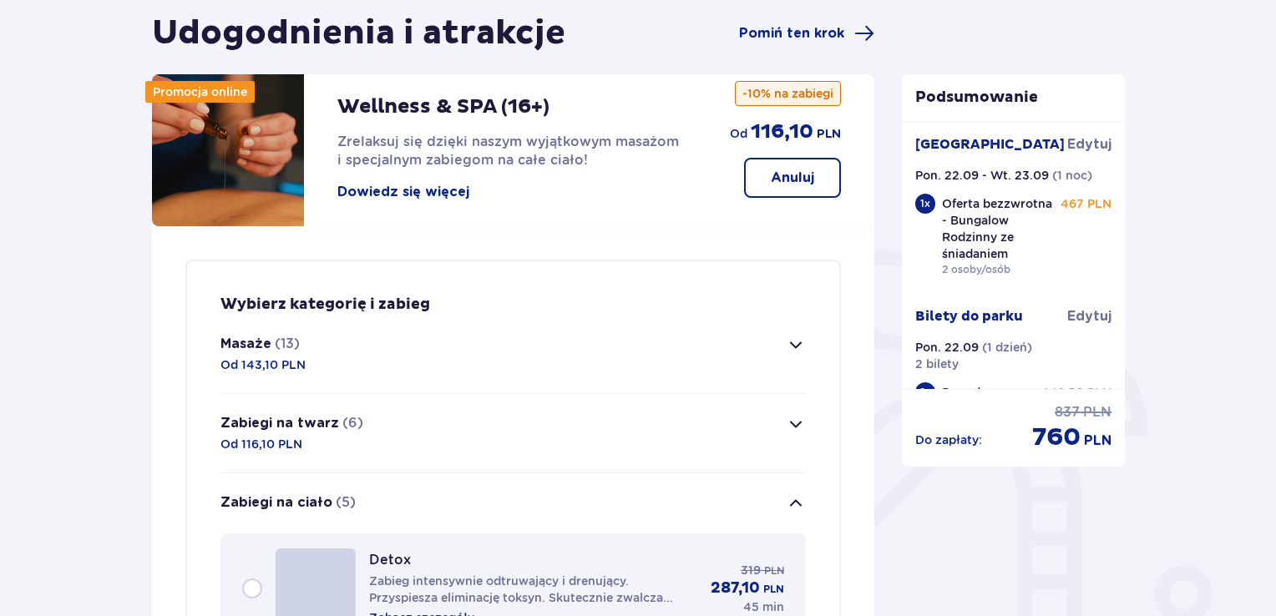
scroll to position [167, 0]
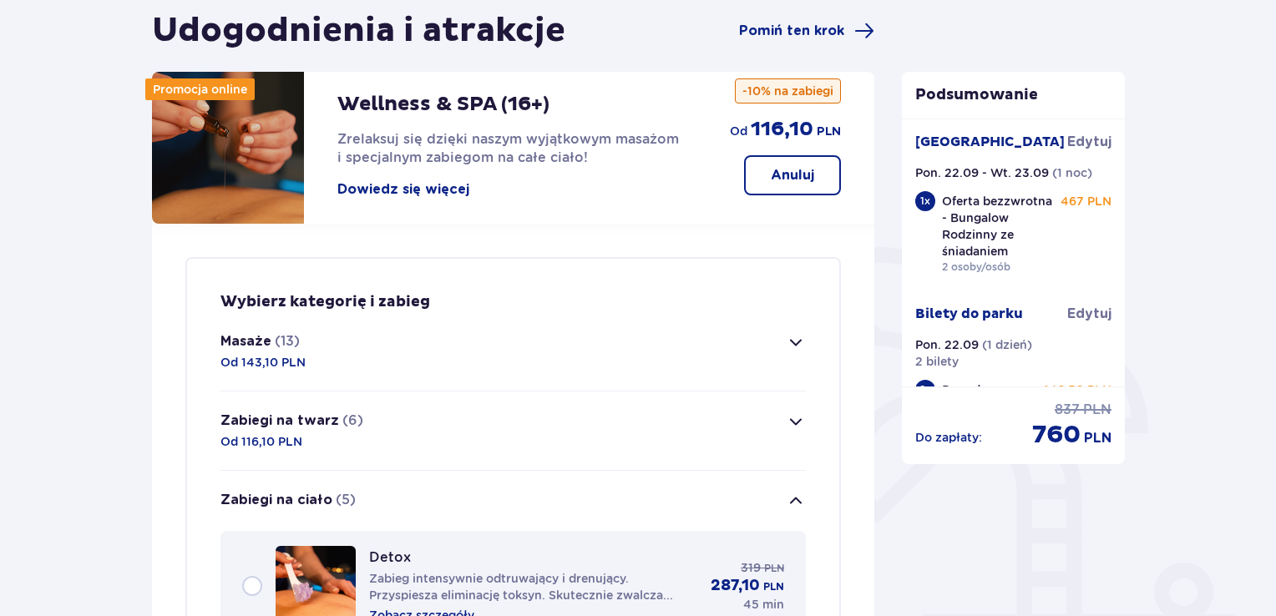
click at [387, 352] on button "Masaże (13) Od 143,10 PLN" at bounding box center [512, 351] width 585 height 79
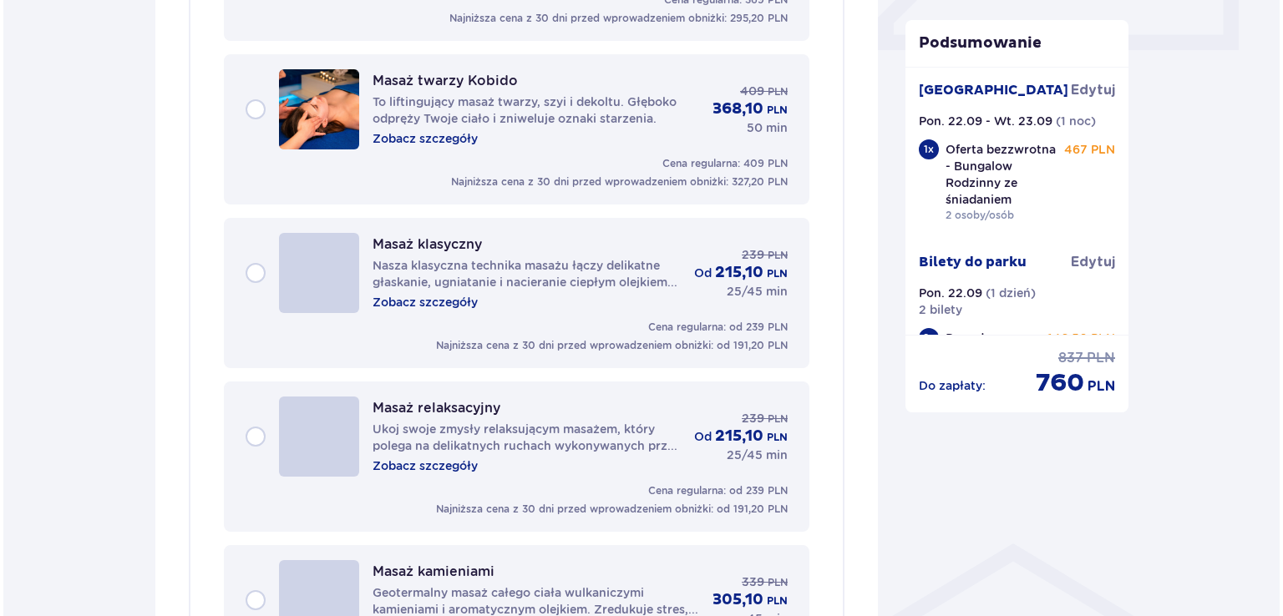
scroll to position [896, 0]
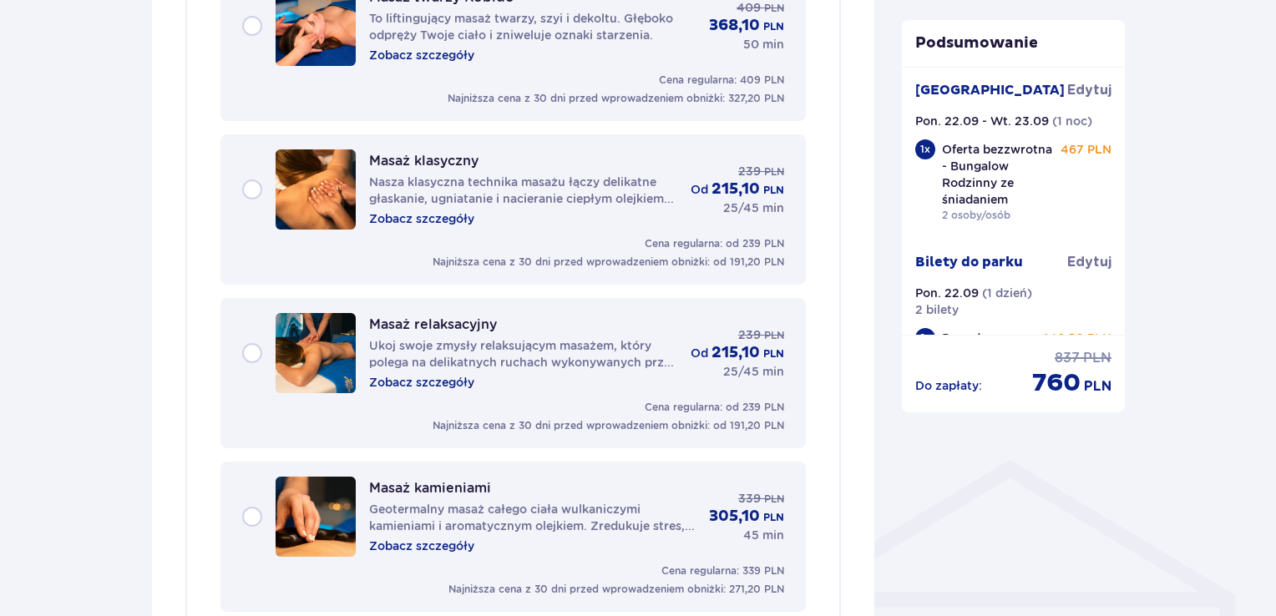
click at [440, 377] on p "Zobacz szczegóły" at bounding box center [421, 382] width 105 height 17
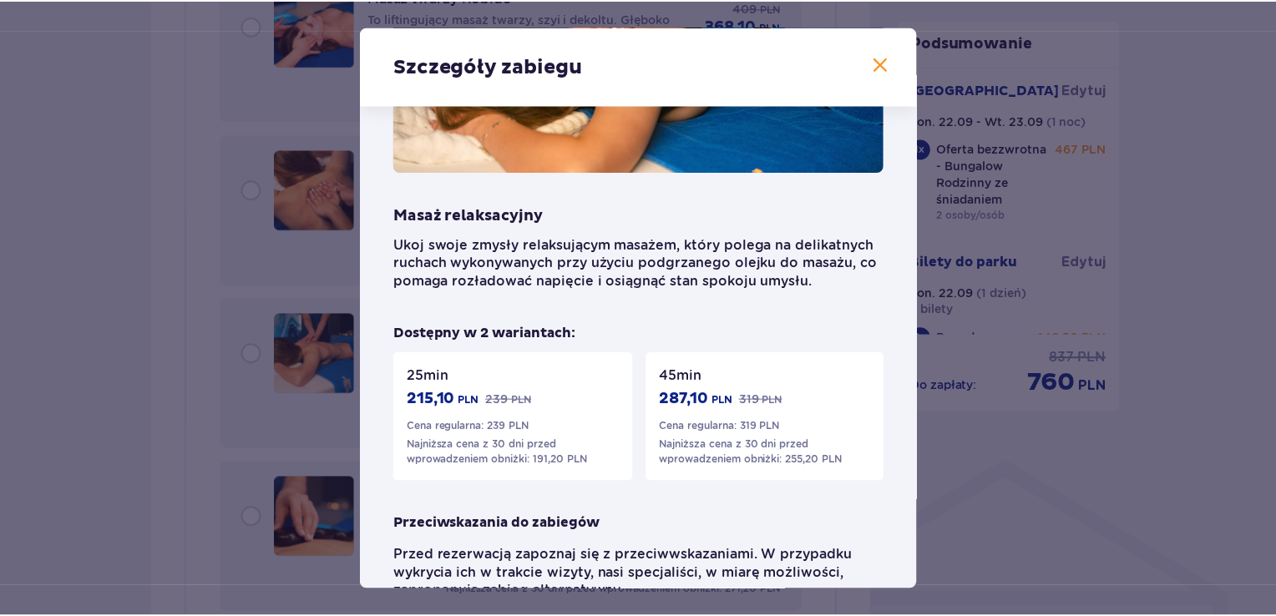
scroll to position [245, 0]
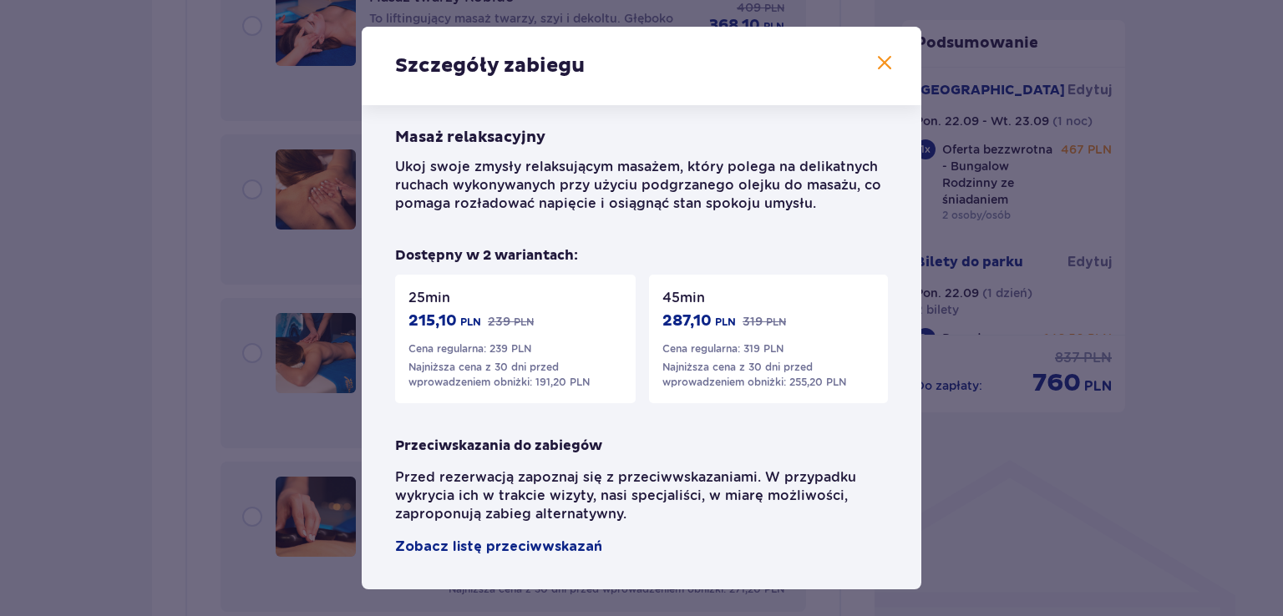
click at [882, 58] on span at bounding box center [884, 63] width 20 height 20
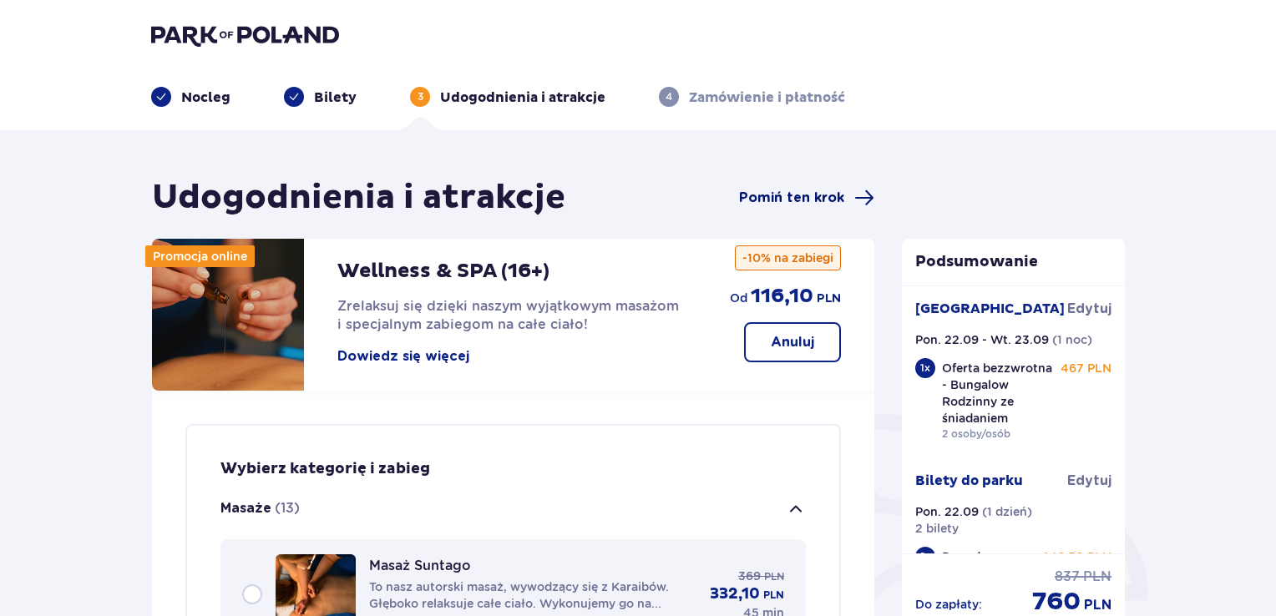
click at [828, 200] on span "Pomiń ten krok" at bounding box center [791, 198] width 105 height 18
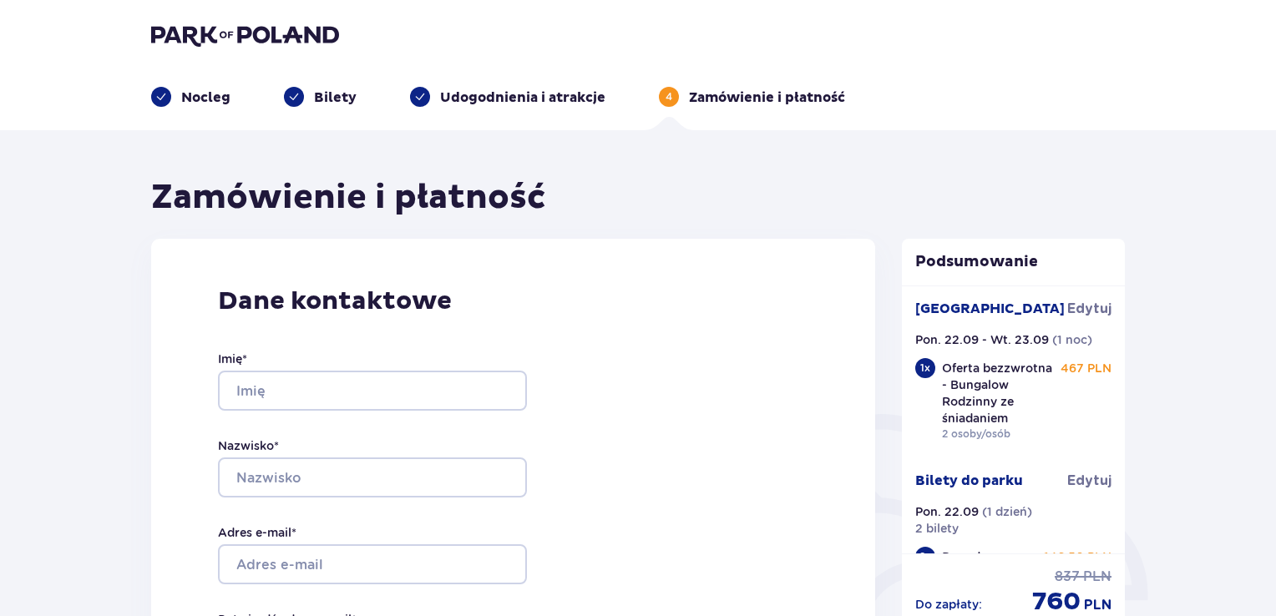
click at [258, 29] on img at bounding box center [245, 34] width 188 height 23
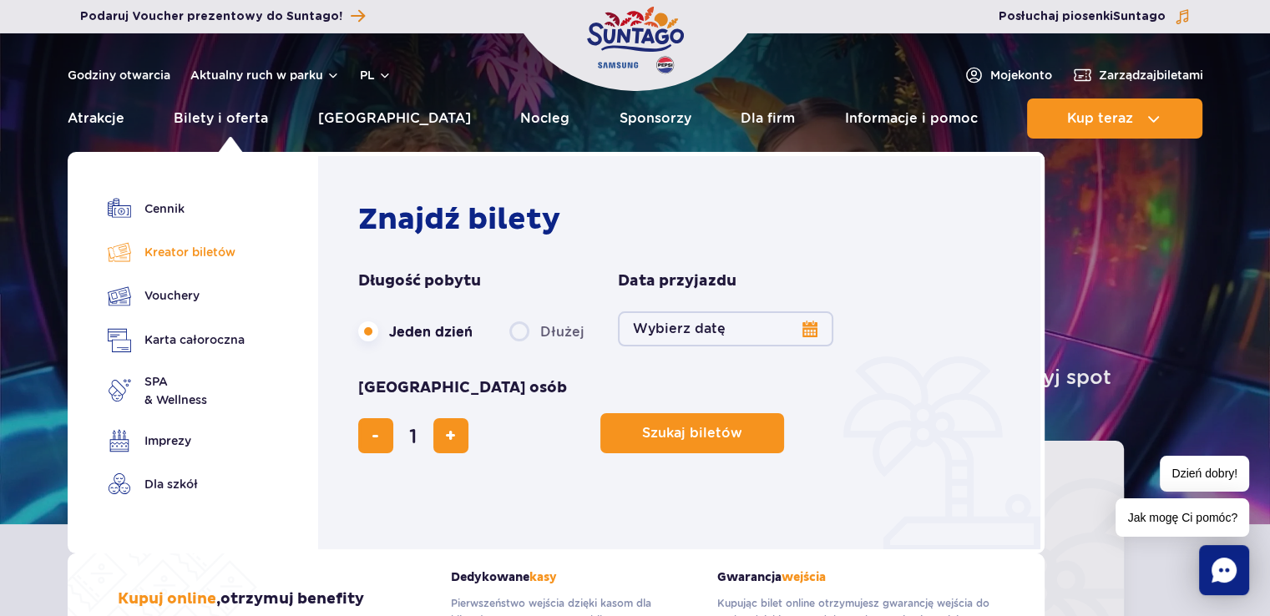
click at [190, 251] on link "Kreator biletów" at bounding box center [176, 252] width 137 height 23
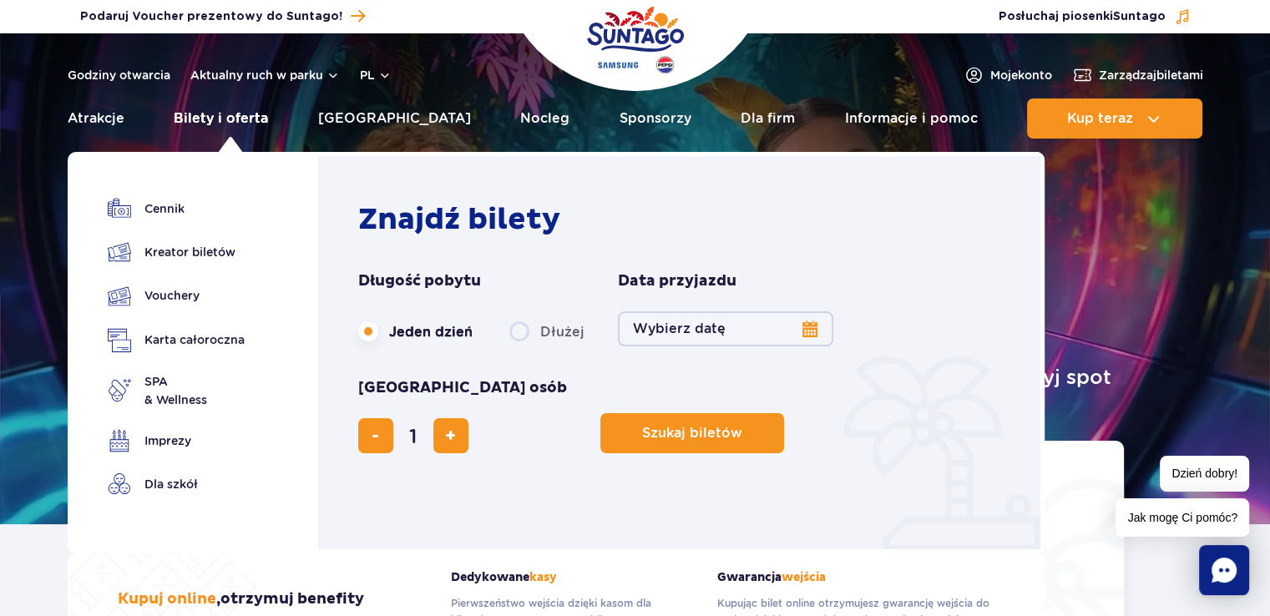
click at [237, 117] on link "Bilety i oferta" at bounding box center [221, 119] width 94 height 40
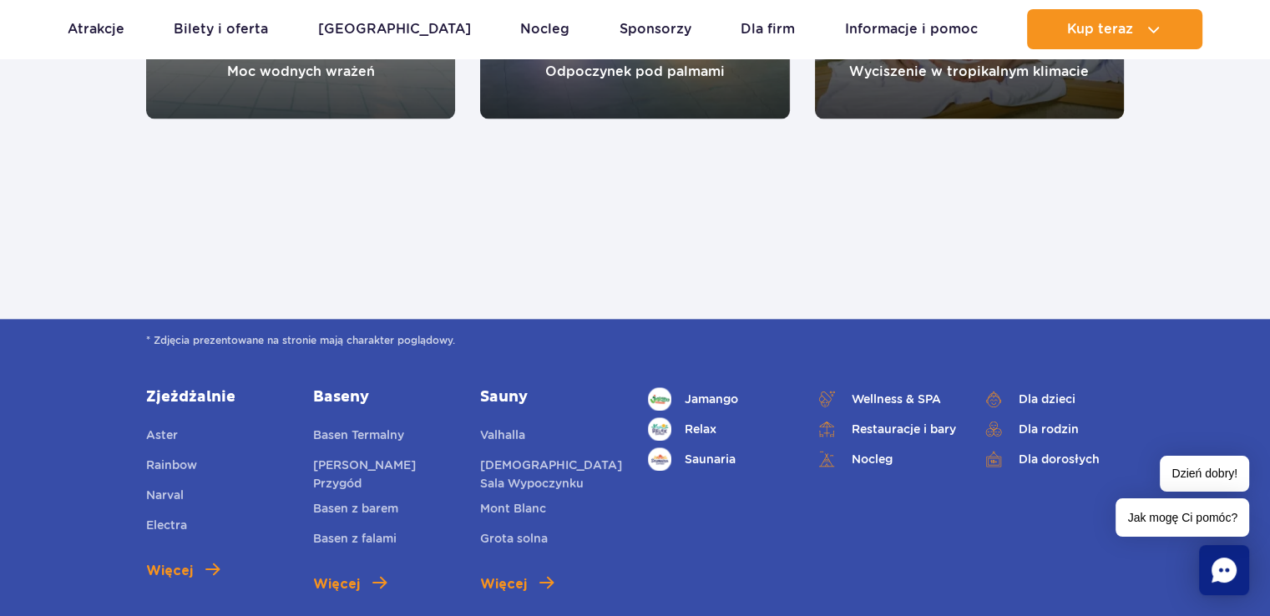
scroll to position [1921, 0]
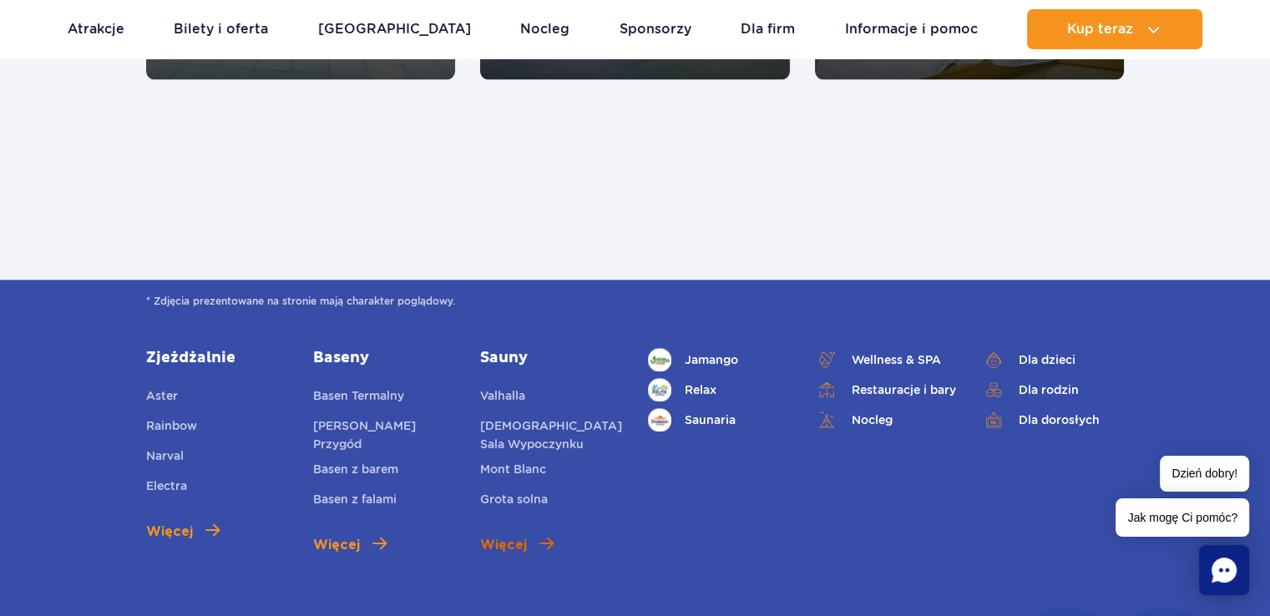
click at [504, 544] on span "Więcej" at bounding box center [503, 545] width 47 height 20
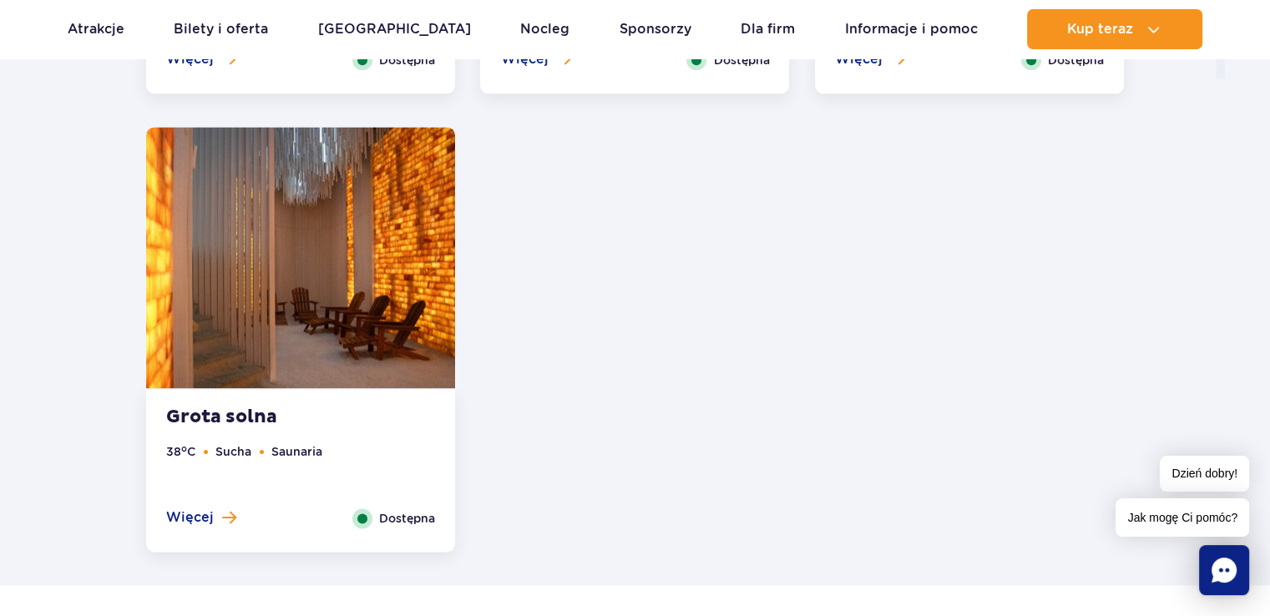
scroll to position [2422, 0]
